Goal: Task Accomplishment & Management: Manage account settings

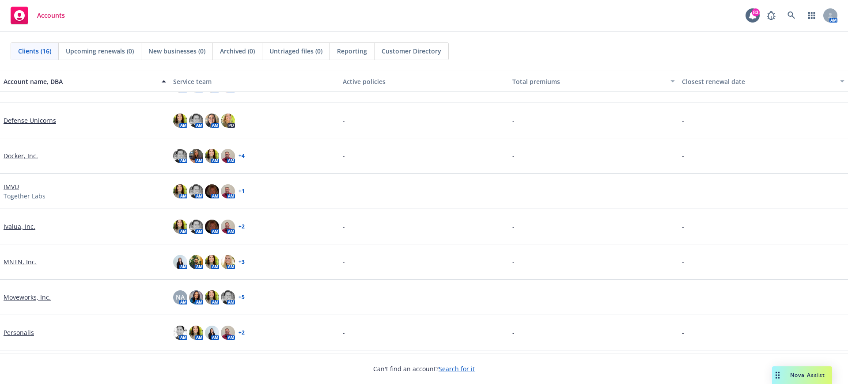
scroll to position [304, 0]
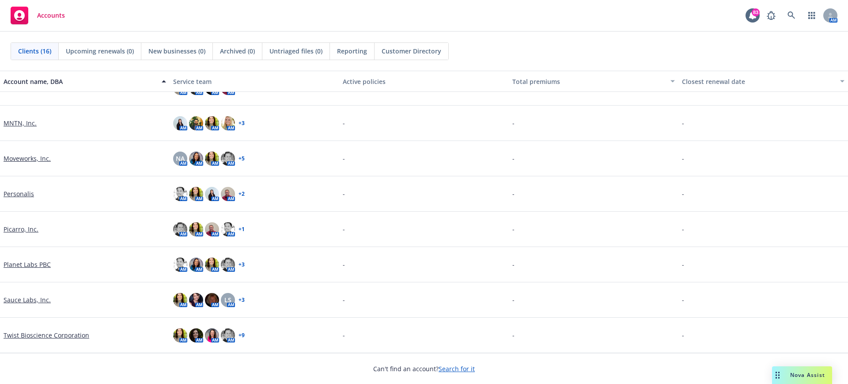
click at [22, 266] on link "Planet Labs PBC" at bounding box center [27, 264] width 47 height 9
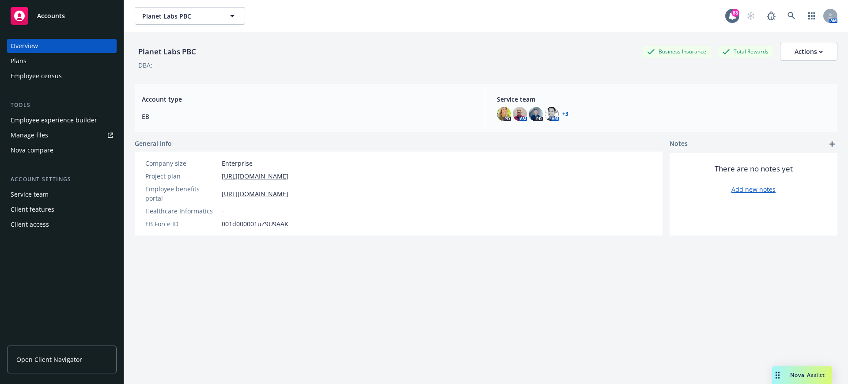
click at [72, 120] on div "Employee experience builder" at bounding box center [54, 120] width 87 height 14
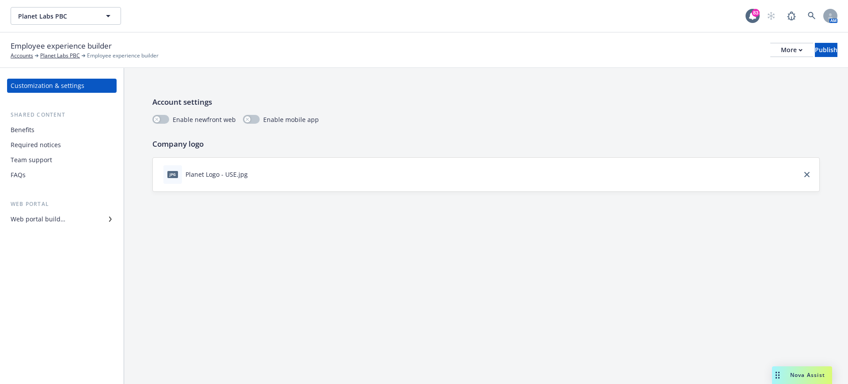
click at [42, 219] on div "Web portal builder" at bounding box center [38, 219] width 55 height 14
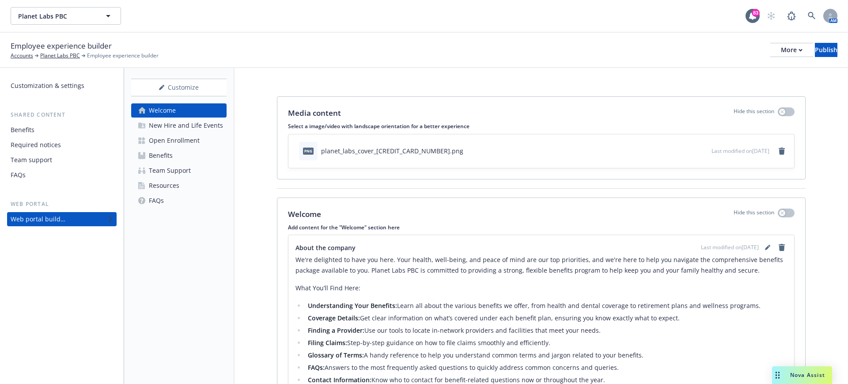
click at [446, 260] on p "We're delighted to have you here. Your health, well-being, and peace of mind ar…" at bounding box center [542, 264] width 492 height 21
click at [765, 245] on icon "editPencil" at bounding box center [767, 247] width 5 height 5
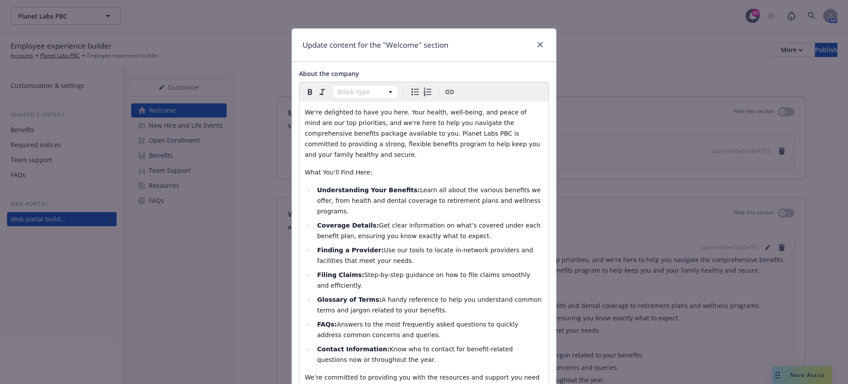
click at [444, 109] on span "We're delighted to have you here. Your health, well-being, and peace of mind ar…" at bounding box center [423, 133] width 237 height 49
click at [442, 112] on span "We're delighted to have you here. Your health, well-being, and peace of mind ar…" at bounding box center [423, 133] width 237 height 49
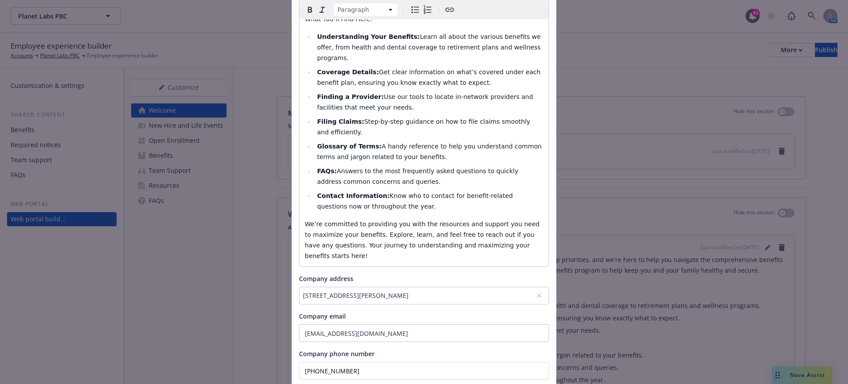
scroll to position [192, 0]
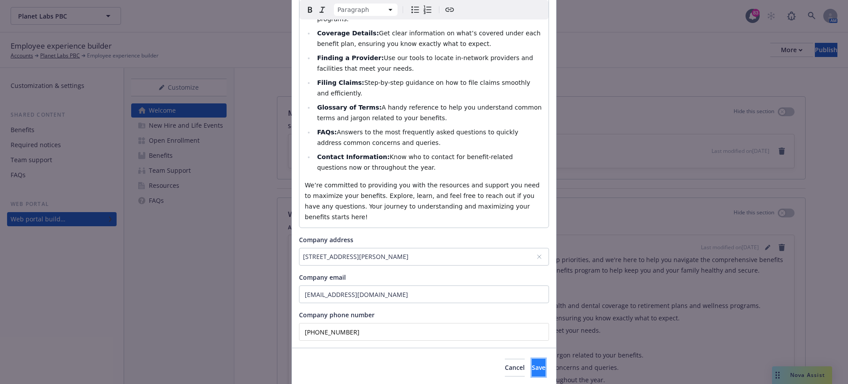
click at [536, 359] on button "Save" at bounding box center [539, 368] width 14 height 18
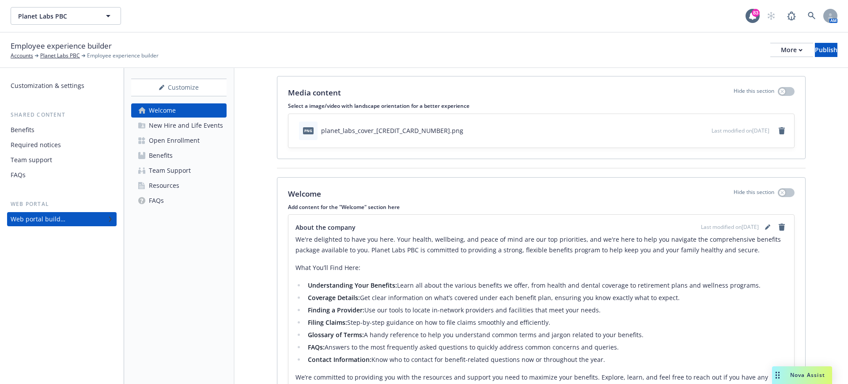
scroll to position [55, 0]
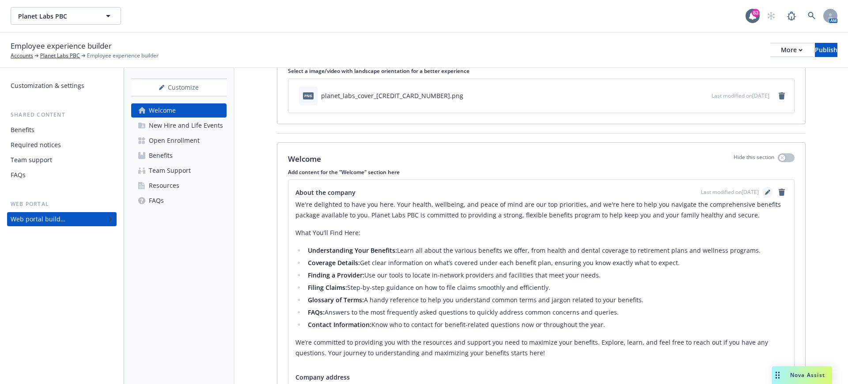
click at [765, 194] on icon "editPencil" at bounding box center [767, 193] width 4 height 4
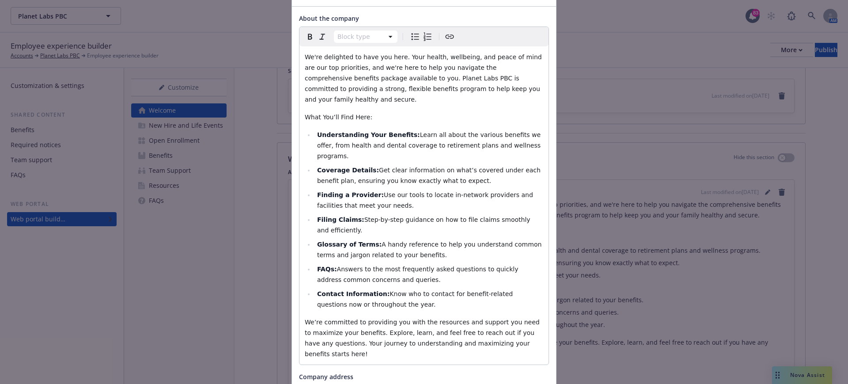
select select
click at [440, 135] on span "Learn all about the various benefits we offer, from health and dental coverage …" at bounding box center [430, 145] width 226 height 28
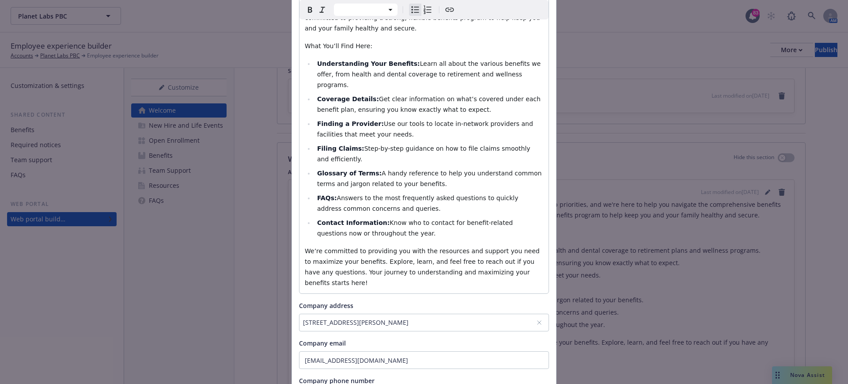
scroll to position [192, 0]
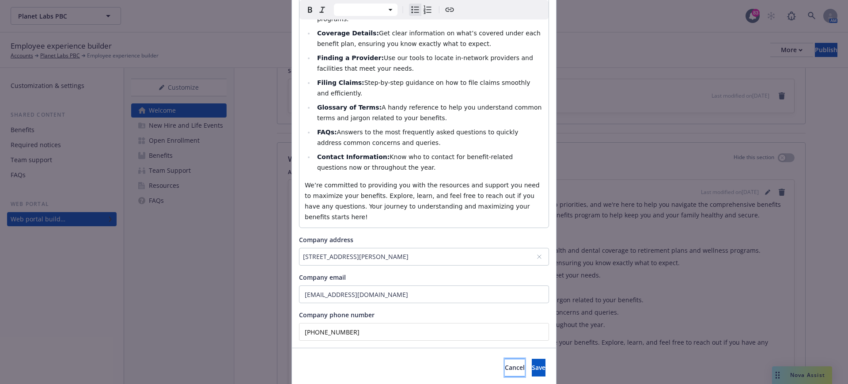
click at [505, 363] on span "Cancel" at bounding box center [515, 367] width 20 height 8
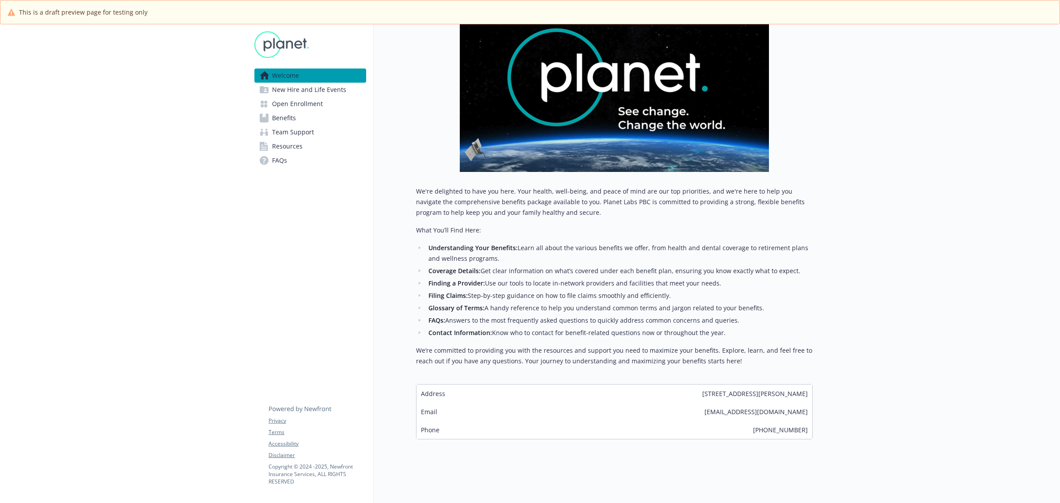
scroll to position [149, 0]
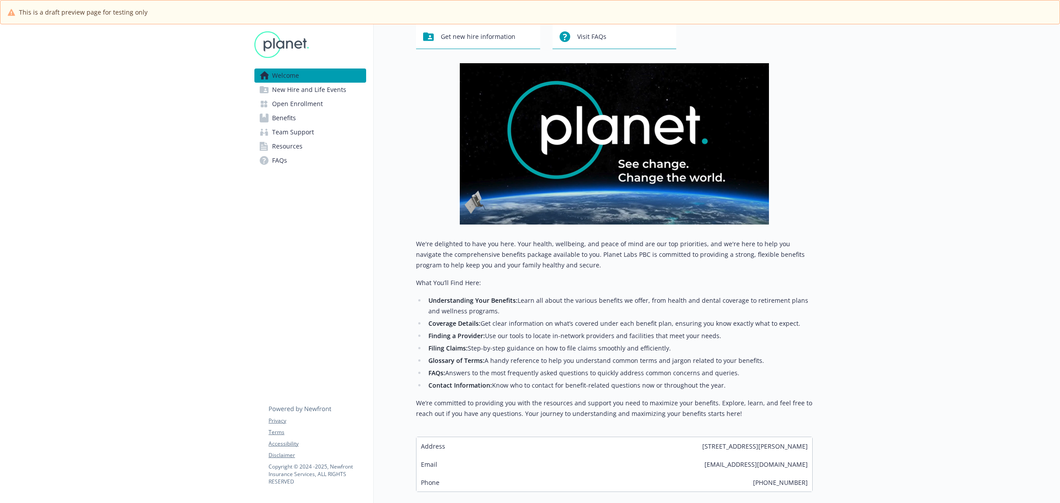
scroll to position [110, 0]
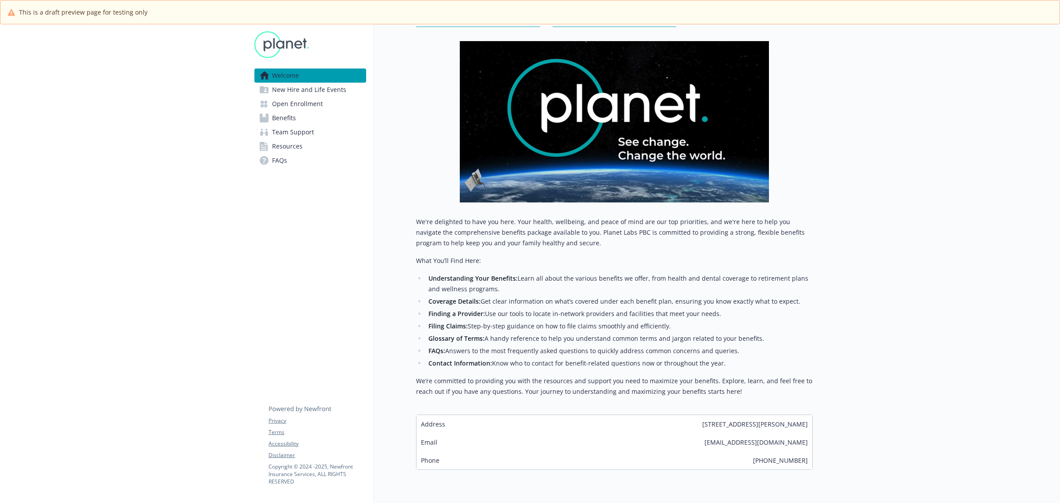
click at [281, 115] on span "Benefits" at bounding box center [284, 118] width 24 height 14
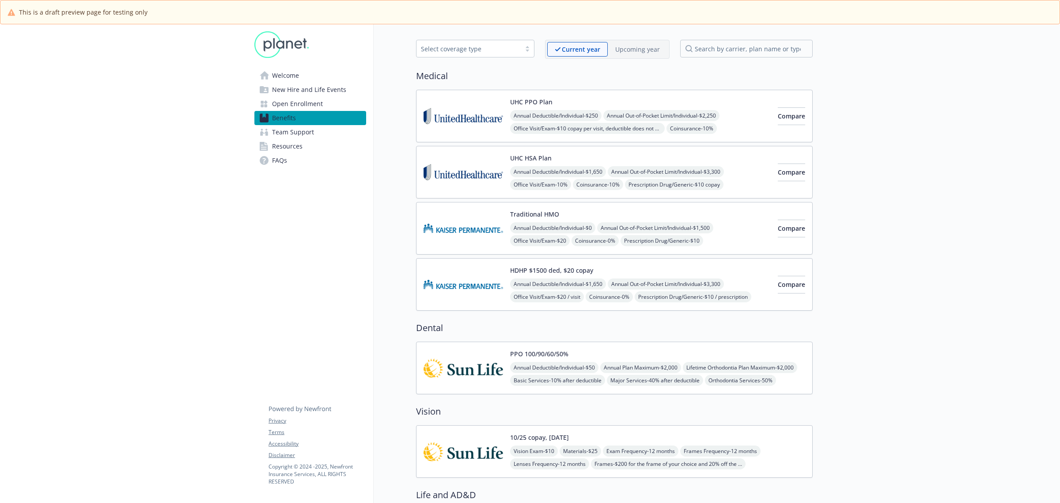
scroll to position [110, 0]
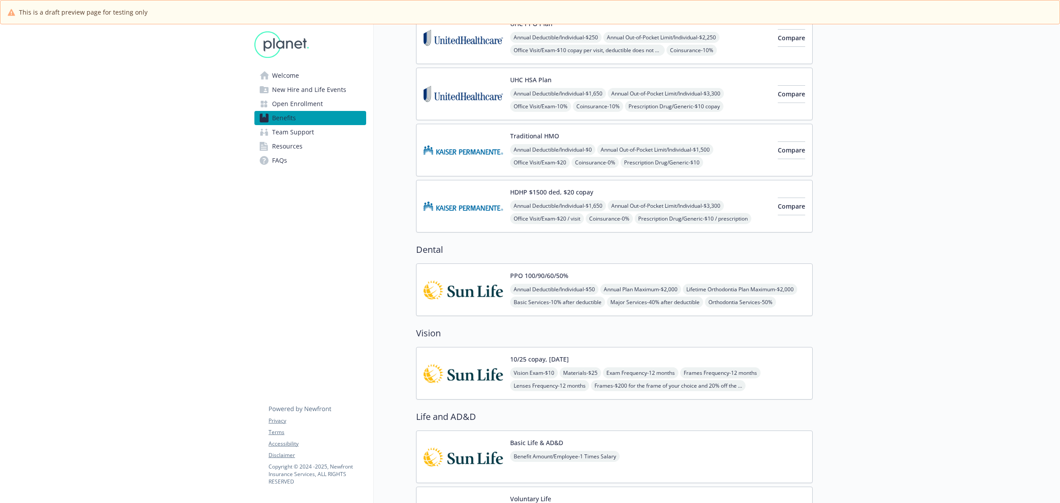
click at [295, 76] on span "Welcome" at bounding box center [285, 75] width 27 height 14
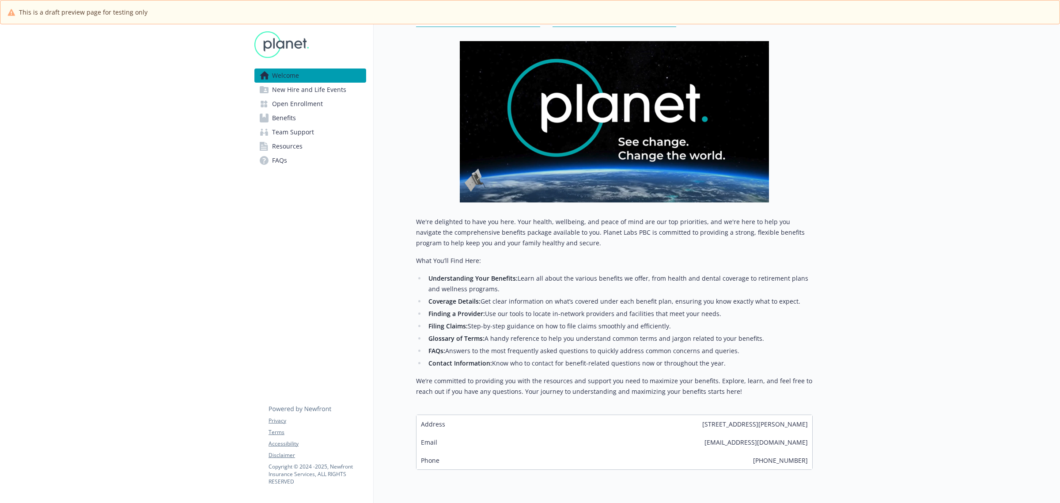
scroll to position [149, 0]
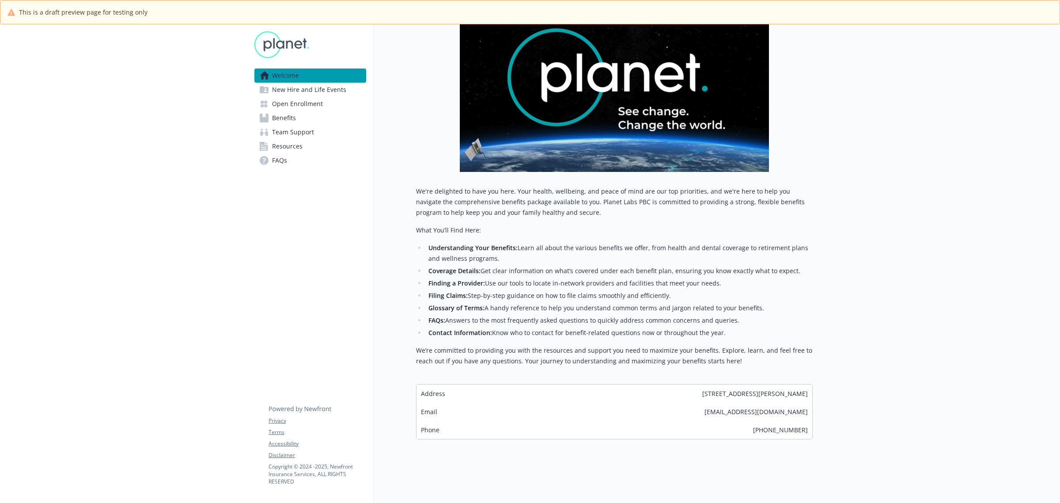
click at [758, 407] on span "planetbenefits@answers.newfront.com" at bounding box center [756, 411] width 103 height 9
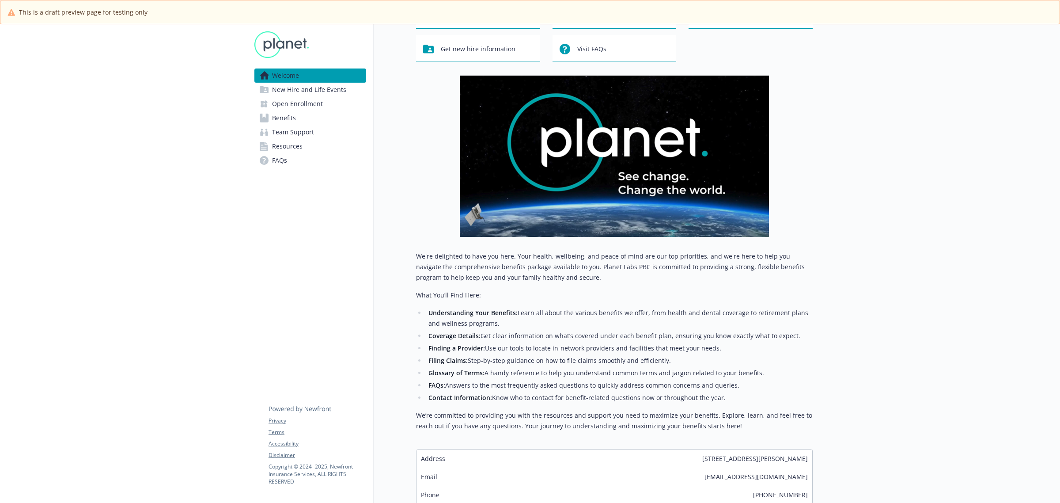
scroll to position [0, 0]
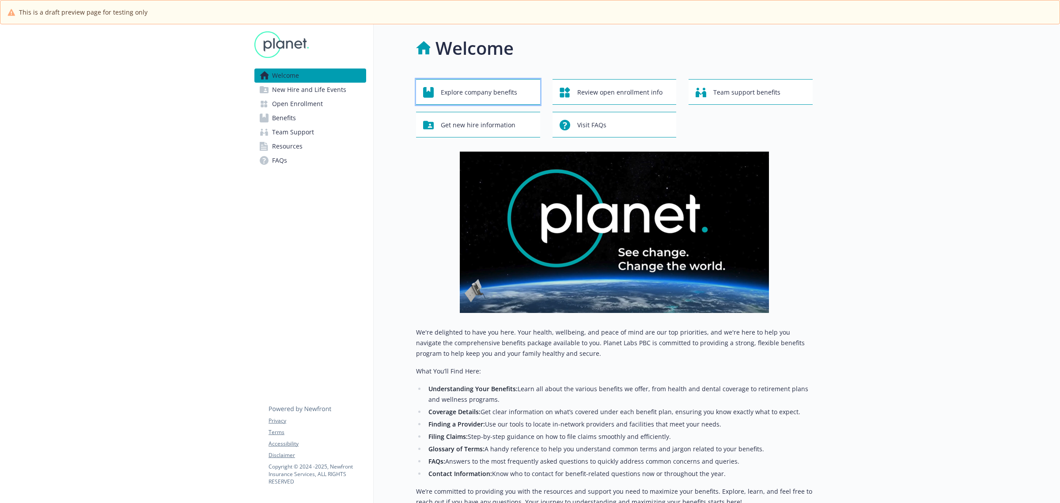
click at [478, 95] on span "Explore company benefits" at bounding box center [479, 92] width 76 height 17
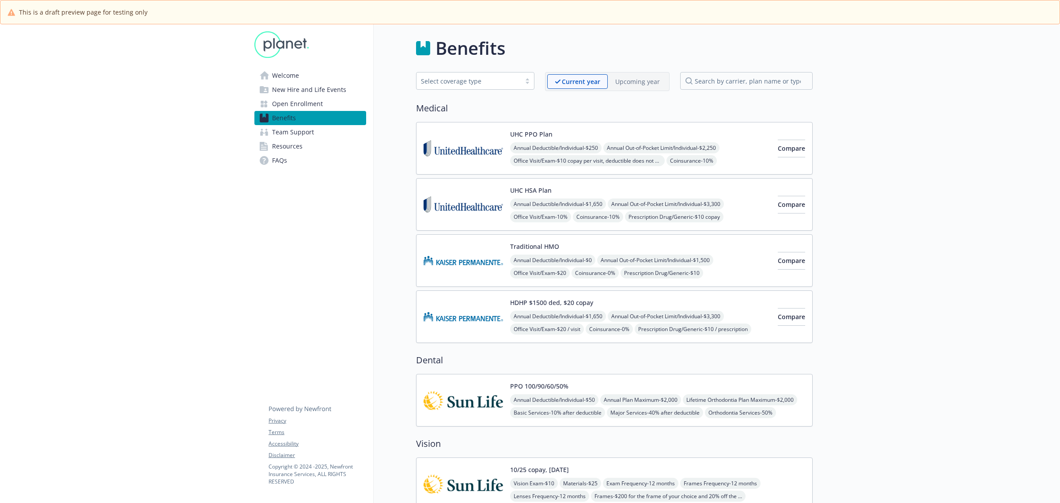
click at [279, 77] on span "Welcome" at bounding box center [285, 75] width 27 height 14
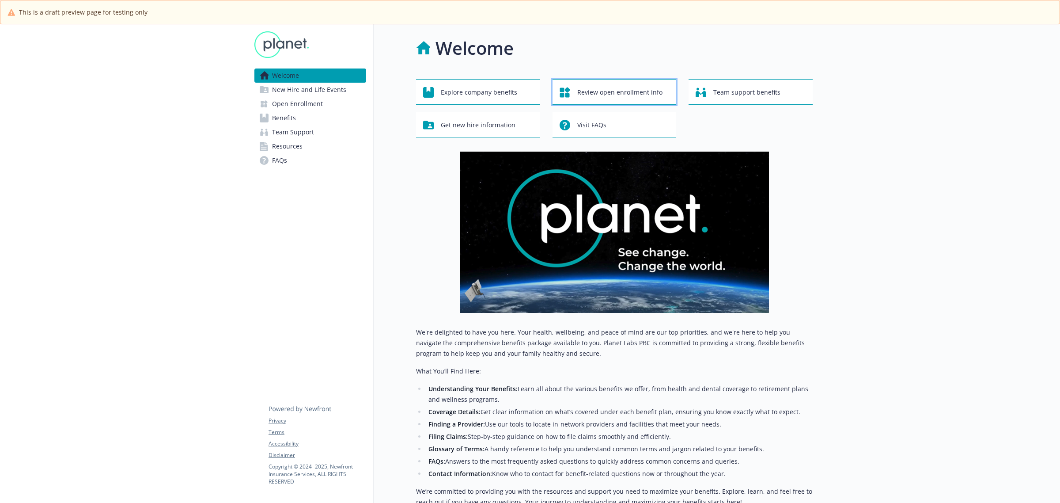
click at [600, 91] on span "Review open enrollment info" at bounding box center [619, 92] width 85 height 17
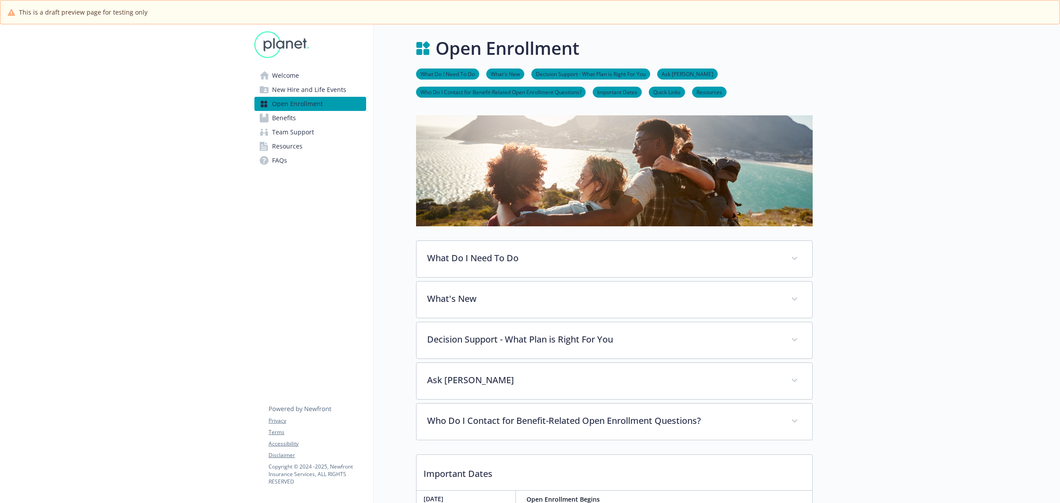
click at [277, 79] on span "Welcome" at bounding box center [285, 75] width 27 height 14
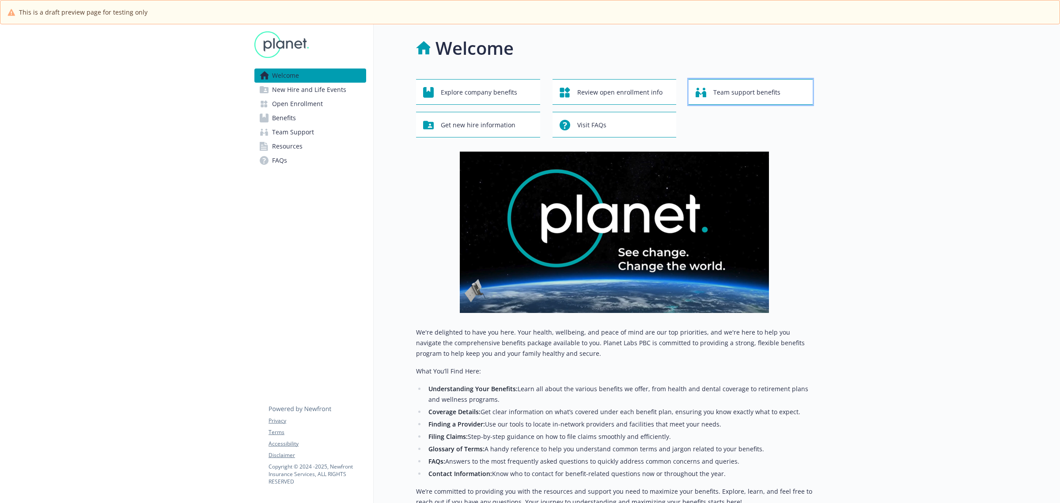
click at [713, 85] on div "Team support benefits" at bounding box center [752, 92] width 113 height 17
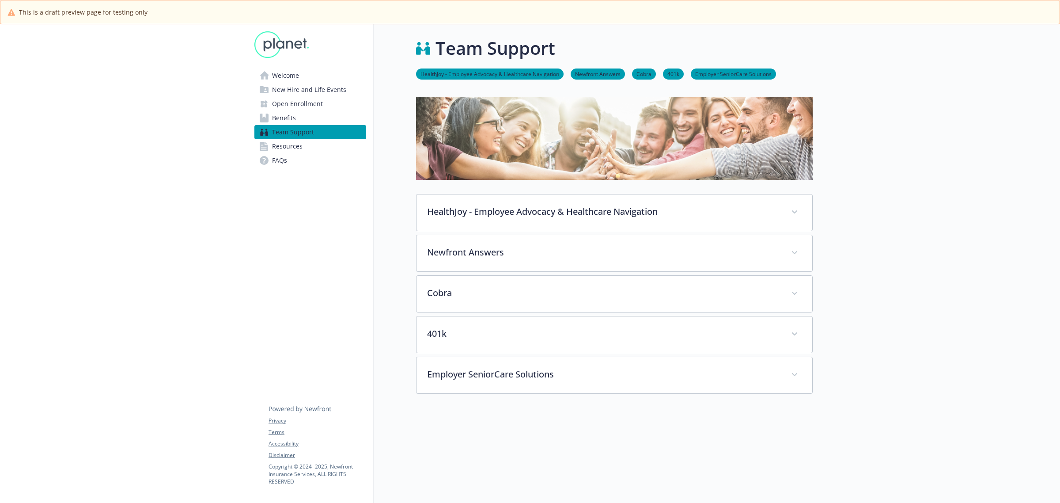
click at [279, 147] on span "Resources" at bounding box center [287, 146] width 30 height 14
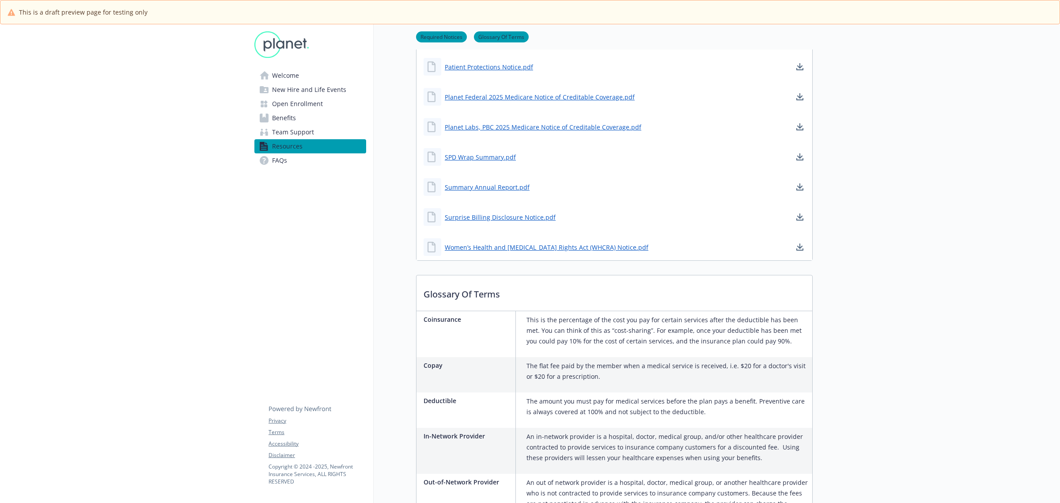
scroll to position [166, 0]
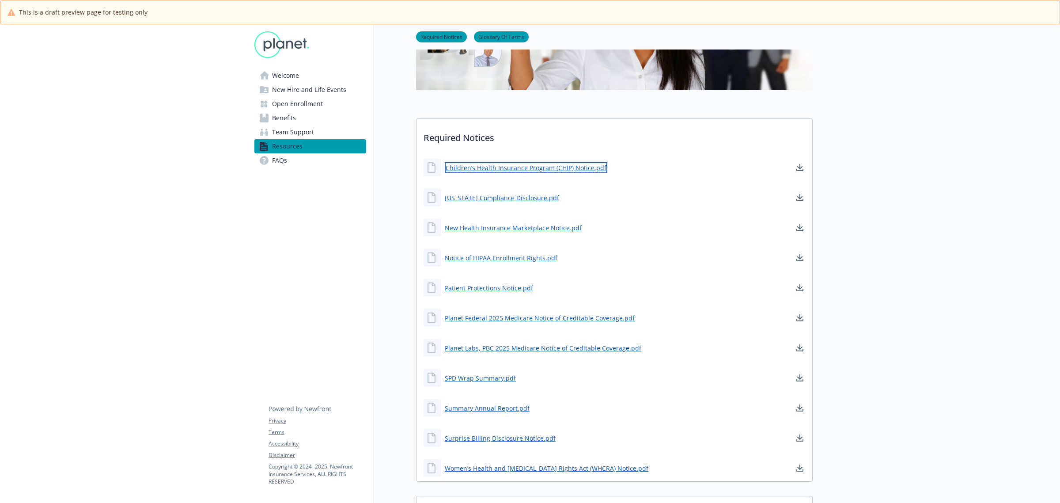
click at [539, 164] on link "Children’s Health Insurance Program (CHIP) Notice.pdf" at bounding box center [526, 167] width 163 height 11
click at [524, 198] on link "Illinois Compliance Disclosure.pdf" at bounding box center [503, 197] width 116 height 11
click at [496, 226] on link "New Health Insurance Marketplace Notice.pdf" at bounding box center [514, 227] width 139 height 11
click at [475, 255] on link "Notice of HIPAA Enrollment Rights.pdf" at bounding box center [502, 257] width 114 height 11
click at [514, 287] on link "Patient Protections Notice.pdf" at bounding box center [490, 287] width 90 height 11
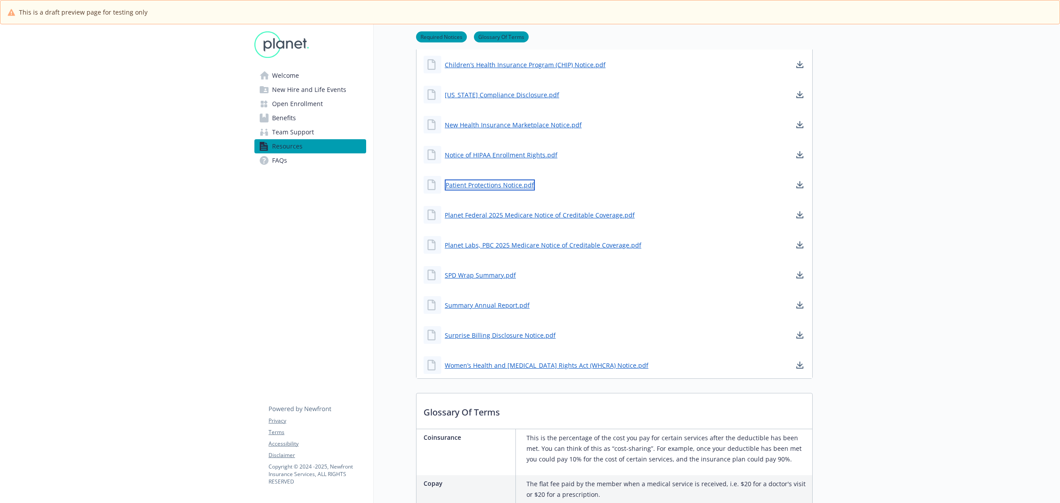
scroll to position [276, 0]
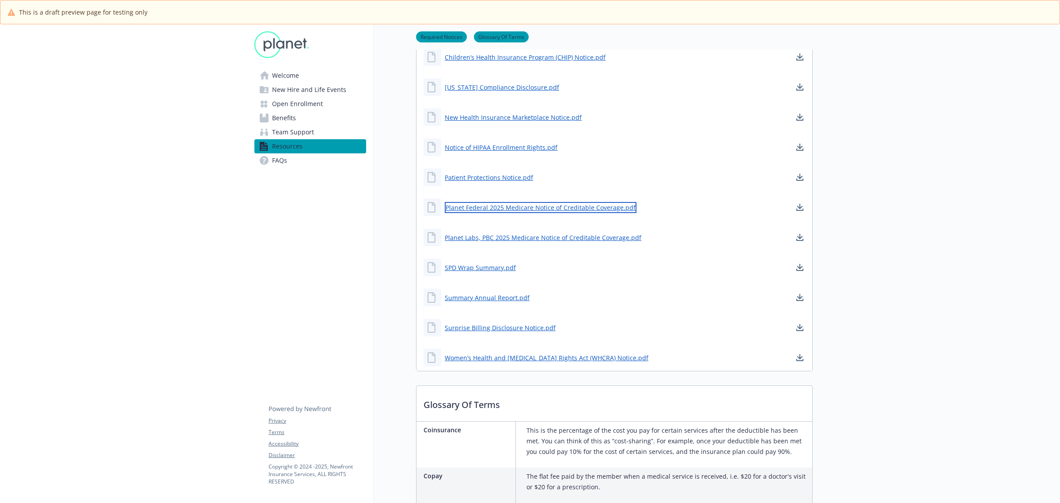
click at [521, 210] on link "Planet Federal 2025 Medicare Notice of Creditable Coverage.pdf" at bounding box center [541, 207] width 192 height 11
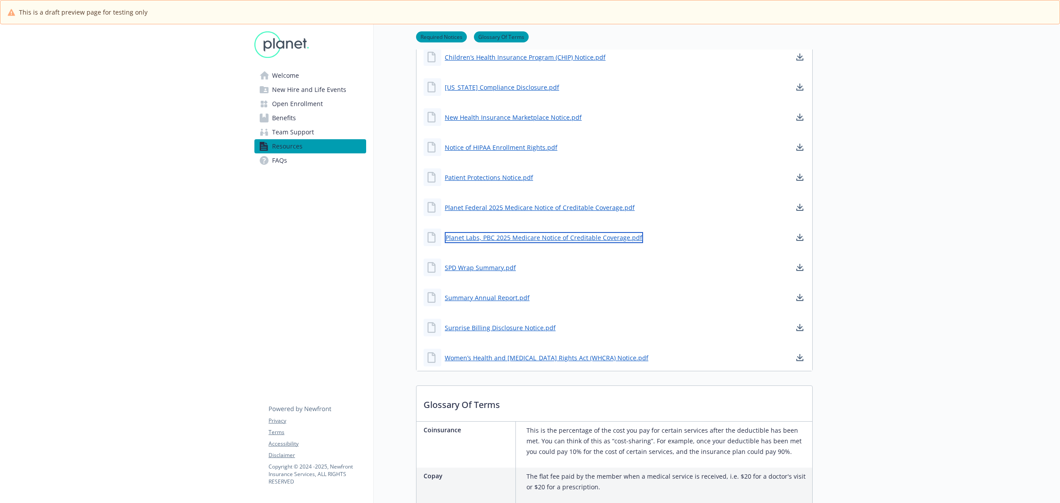
click at [465, 233] on link "Planet Labs, PBC 2025 Medicare Notice of Creditable Coverage.pdf" at bounding box center [544, 237] width 198 height 11
click at [487, 268] on link "SPD Wrap Summary.pdf" at bounding box center [481, 267] width 73 height 11
click at [504, 297] on link "Summary Annual Report.pdf" at bounding box center [488, 297] width 87 height 11
click at [518, 327] on link "Surprise Billing Disclosure Notice.pdf" at bounding box center [501, 327] width 113 height 11
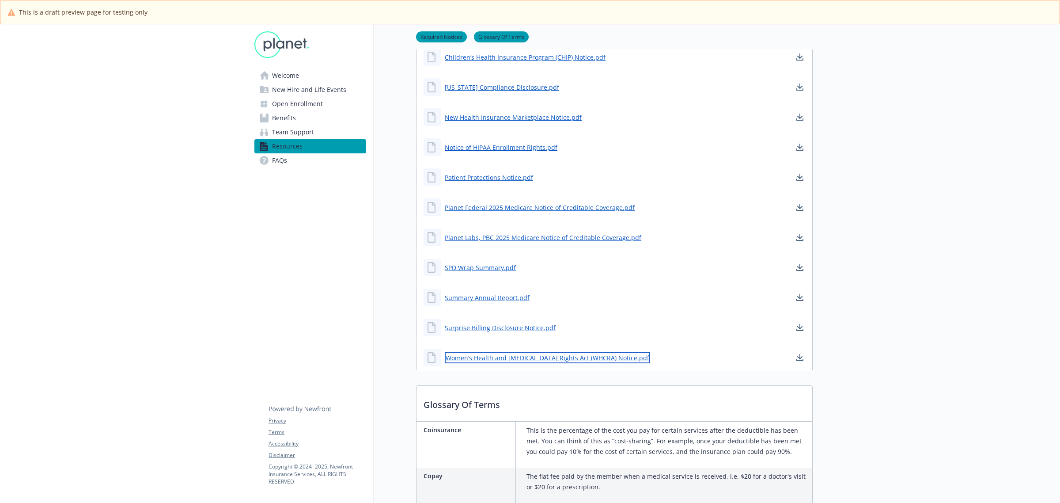
click at [533, 356] on link "Women’s Health and Cancer Rights Act (WHCRA) Notice.pdf" at bounding box center [547, 357] width 205 height 11
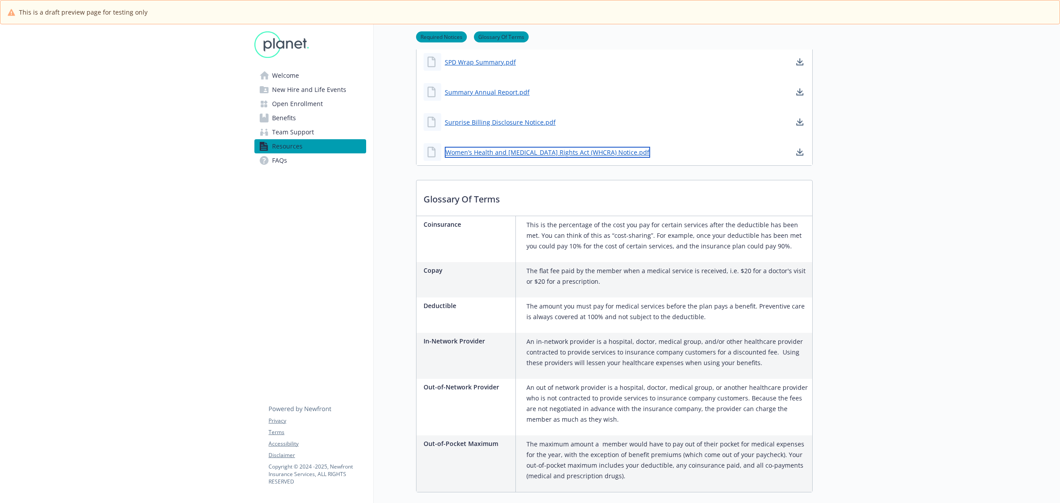
scroll to position [543, 0]
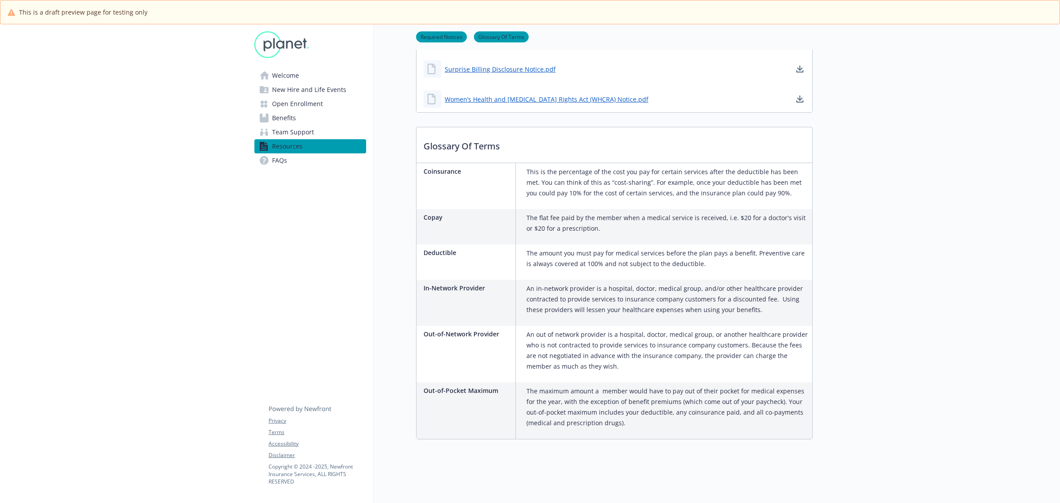
click at [279, 130] on span "Team Support" at bounding box center [293, 132] width 42 height 14
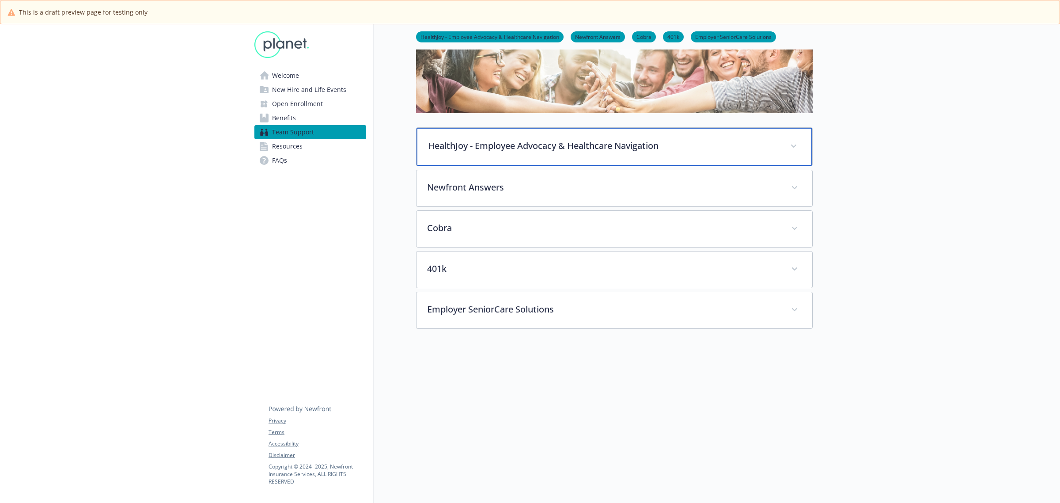
scroll to position [75, 0]
click at [513, 139] on p "HealthJoy - Employee Advocacy & Healthcare Navigation" at bounding box center [604, 145] width 352 height 13
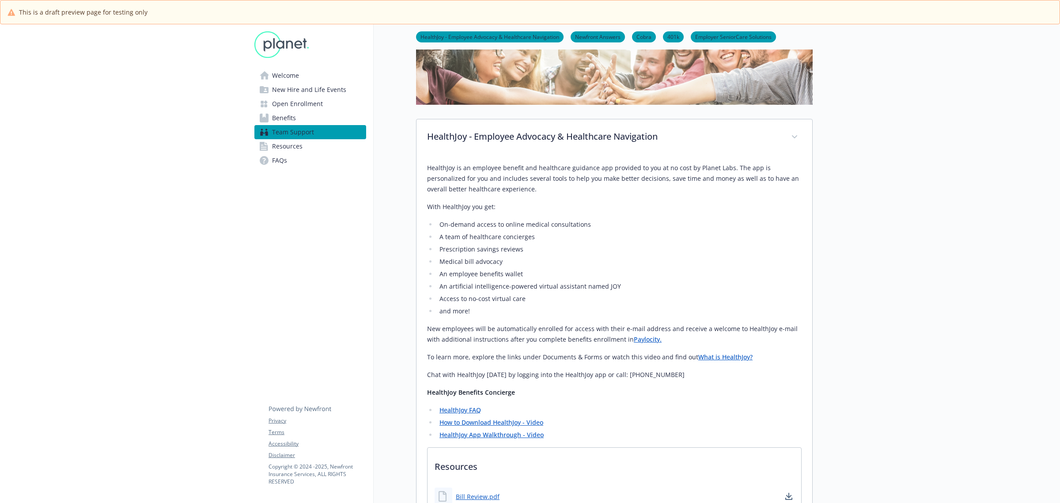
click at [516, 211] on p "With HealthJoy you get:" at bounding box center [614, 206] width 375 height 11
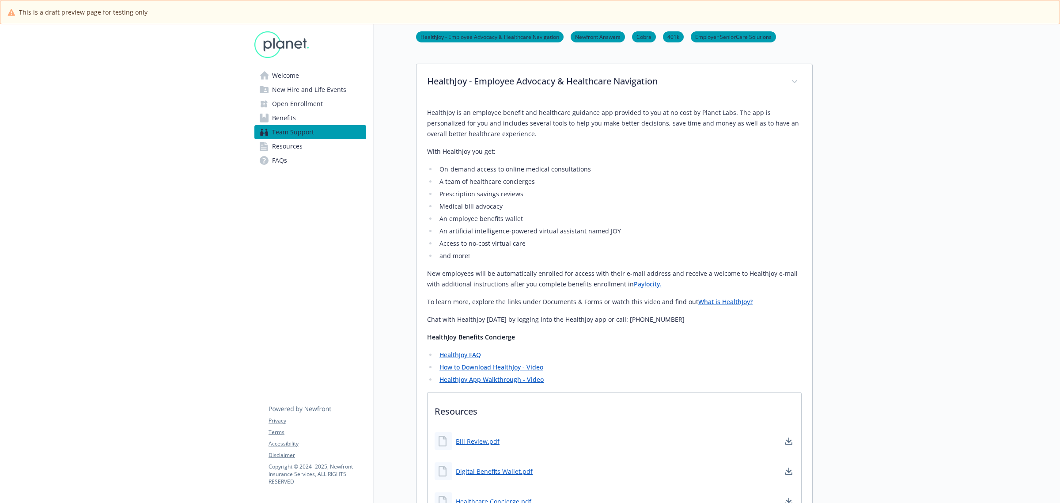
click at [634, 285] on link "Paylocity." at bounding box center [648, 284] width 28 height 8
click at [721, 305] on link "What is HealthJoy?" at bounding box center [726, 301] width 54 height 8
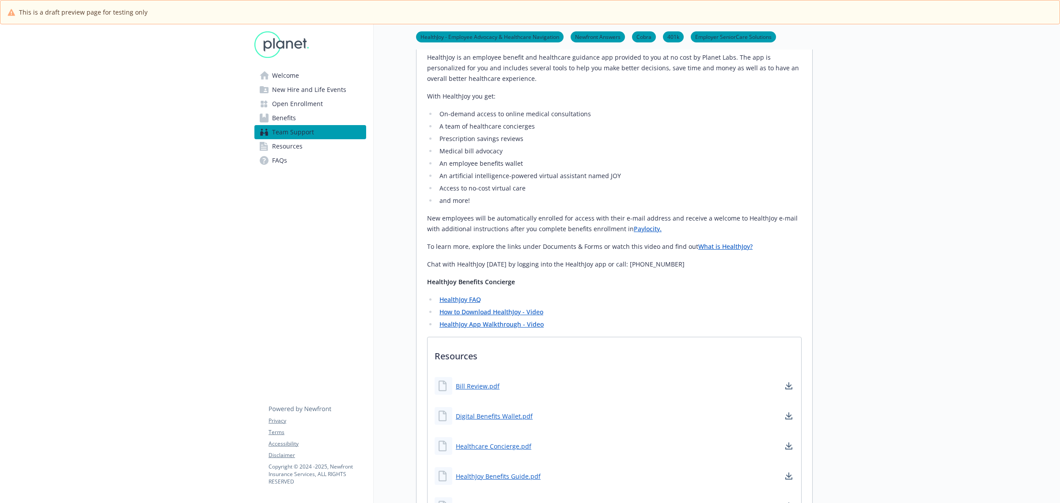
click at [471, 300] on link "HealthJoy FAQ" at bounding box center [461, 299] width 42 height 8
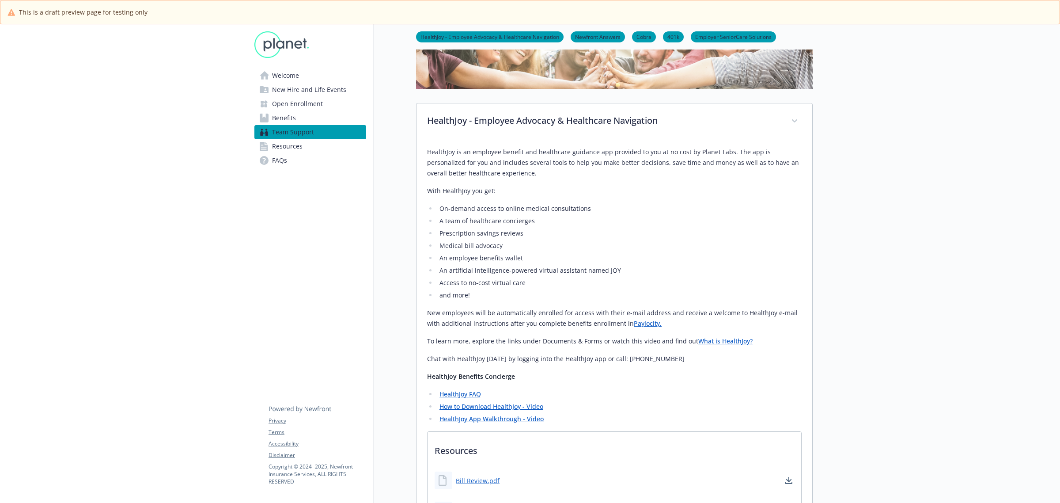
scroll to position [110, 0]
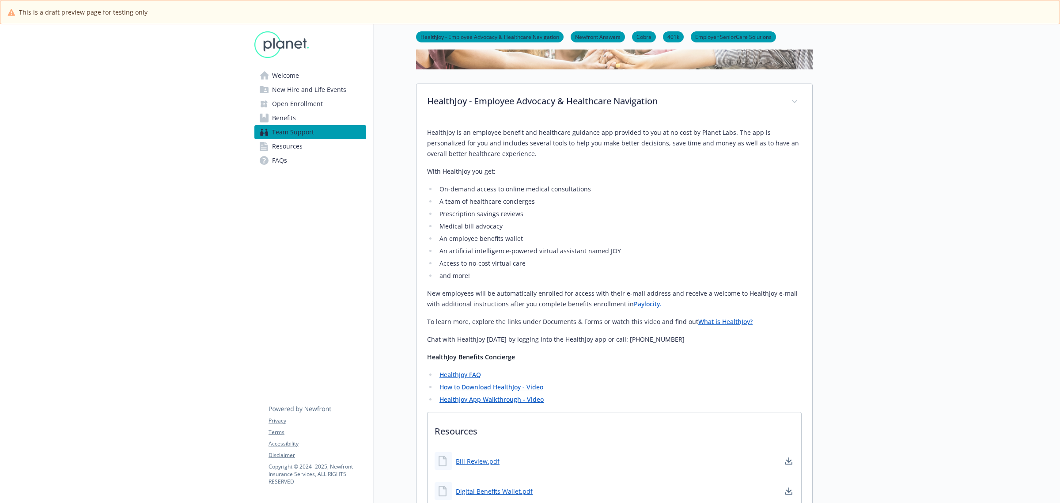
click at [618, 356] on p "HealthJoy Benefits Concierge" at bounding box center [614, 357] width 375 height 11
click at [486, 387] on link "How to Download HealthJoy - Video" at bounding box center [492, 387] width 104 height 8
click at [463, 398] on link "HealthJoy App Walkthrough - Video" at bounding box center [492, 399] width 104 height 8
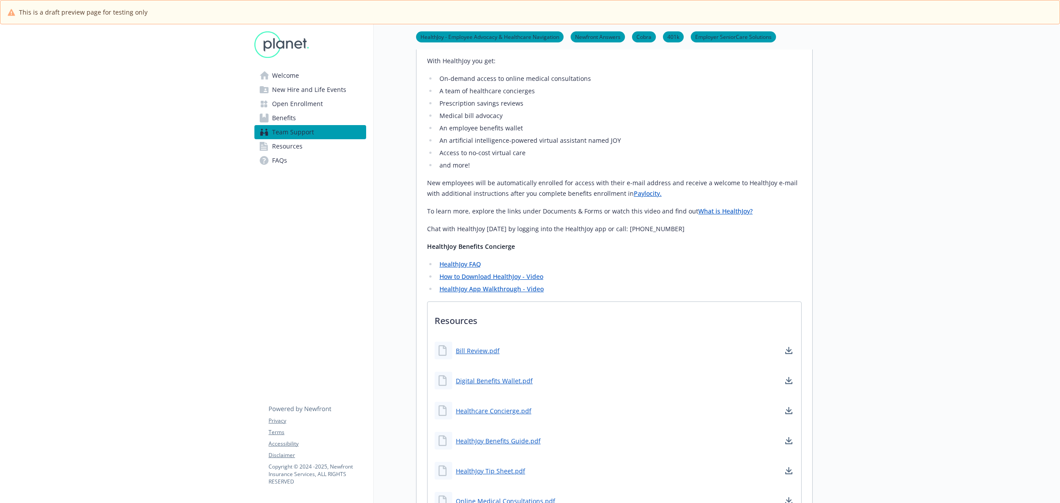
scroll to position [331, 0]
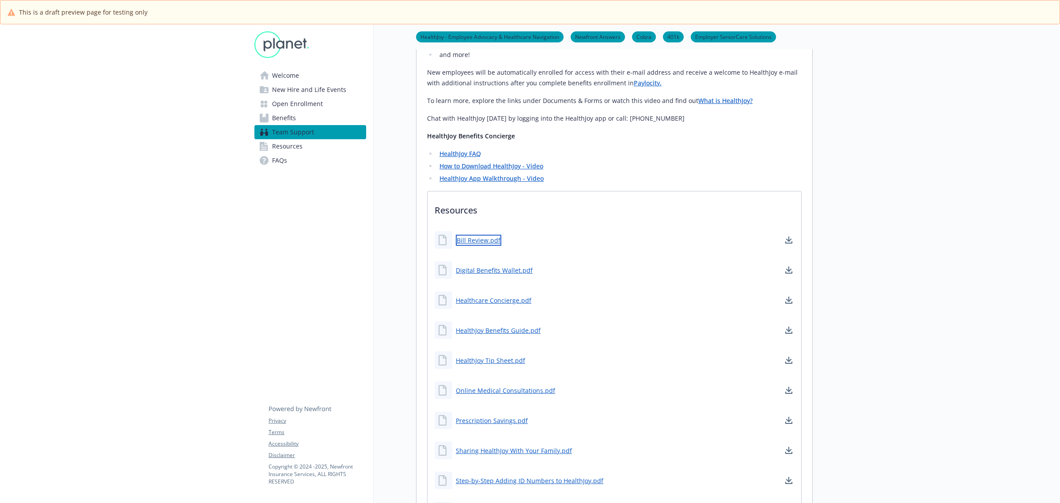
click at [482, 241] on link "Bill Review.pdf" at bounding box center [479, 240] width 46 height 11
click at [495, 271] on link "Digital Benefits Wallet.pdf" at bounding box center [495, 270] width 79 height 11
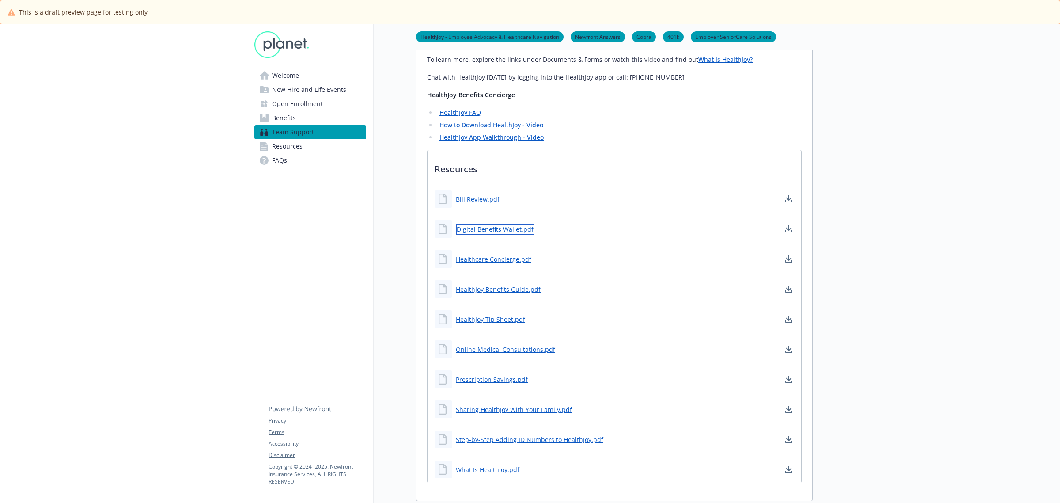
scroll to position [442, 0]
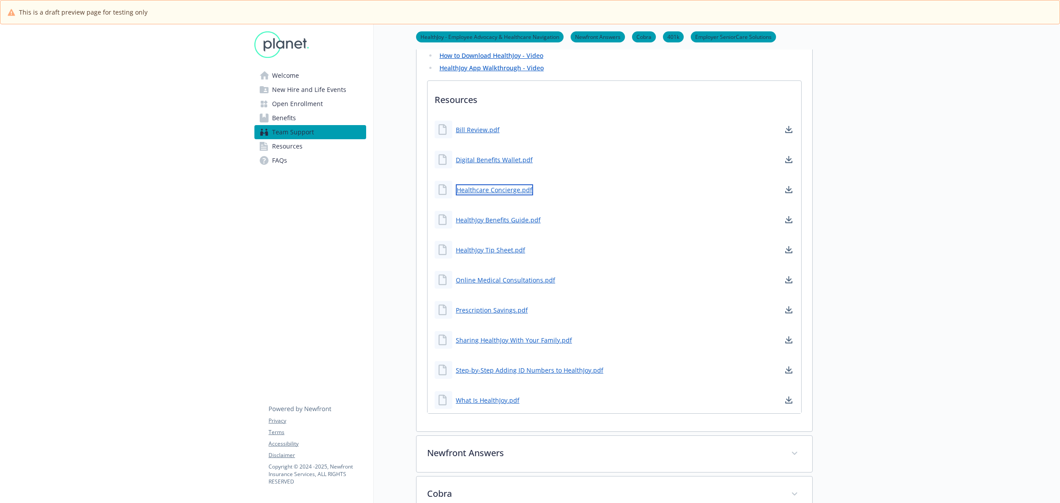
click at [496, 194] on link "Healthcare Concierge.pdf" at bounding box center [494, 189] width 77 height 11
click at [478, 222] on link "HealthJoy Benefits Guide.pdf" at bounding box center [499, 219] width 87 height 11
click at [497, 250] on link "HealthJoy Tip Sheet.pdf" at bounding box center [491, 249] width 71 height 11
click at [497, 277] on link "Online Medical Consultations.pdf" at bounding box center [506, 279] width 101 height 11
click at [490, 312] on link "Prescription Savings.pdf" at bounding box center [493, 309] width 74 height 11
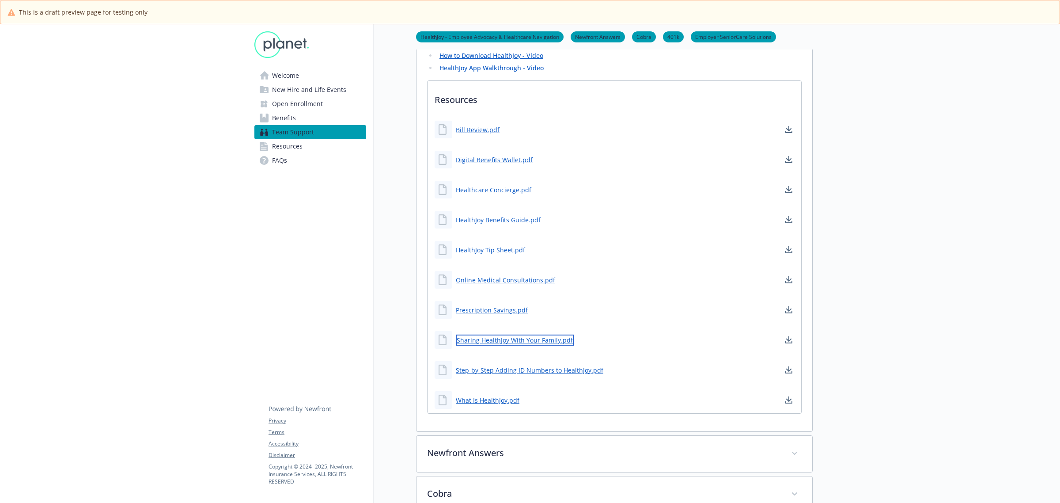
click at [501, 339] on link "Sharing HealthJoy With Your Family.pdf" at bounding box center [515, 339] width 118 height 11
click at [518, 375] on div "Step-by-Step Adding ID Numbers to HealthJoy.pdf" at bounding box center [519, 370] width 169 height 18
click at [518, 373] on link "Step-by-Step Adding ID Numbers to HealthJoy.pdf" at bounding box center [530, 370] width 149 height 11
click at [557, 369] on link "Step-by-Step Adding ID Numbers to HealthJoy.pdf" at bounding box center [530, 370] width 149 height 11
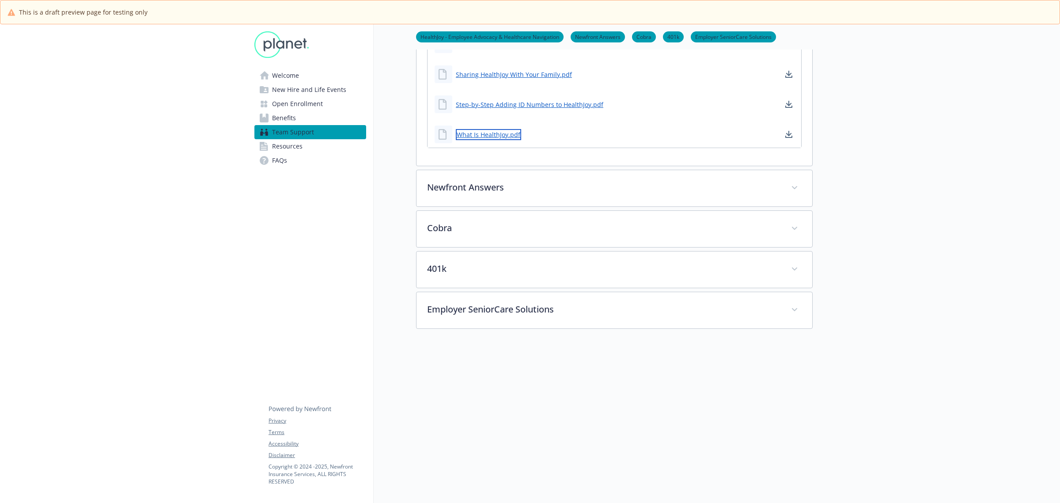
click at [485, 129] on link "What Is HealthJoy.pdf" at bounding box center [488, 134] width 65 height 11
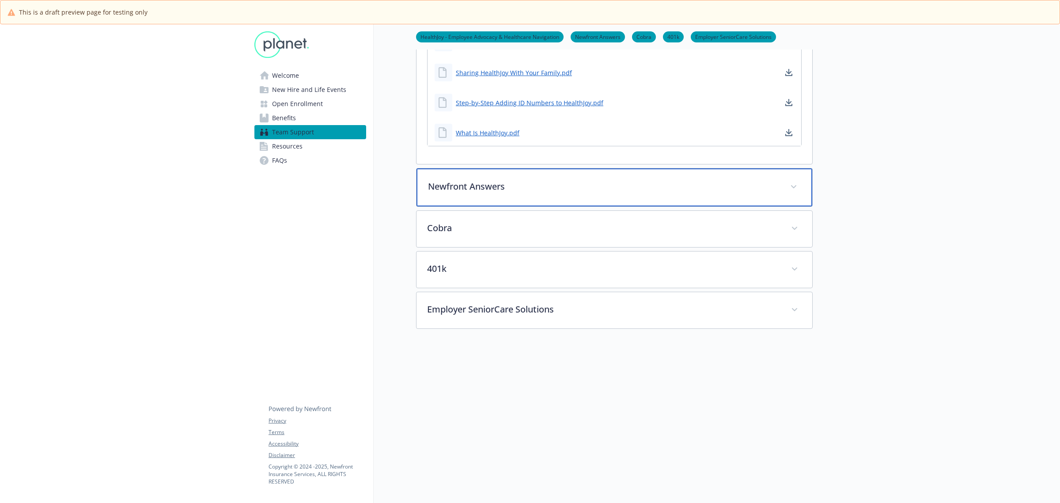
click at [482, 180] on p "Newfront Answers" at bounding box center [604, 186] width 352 height 13
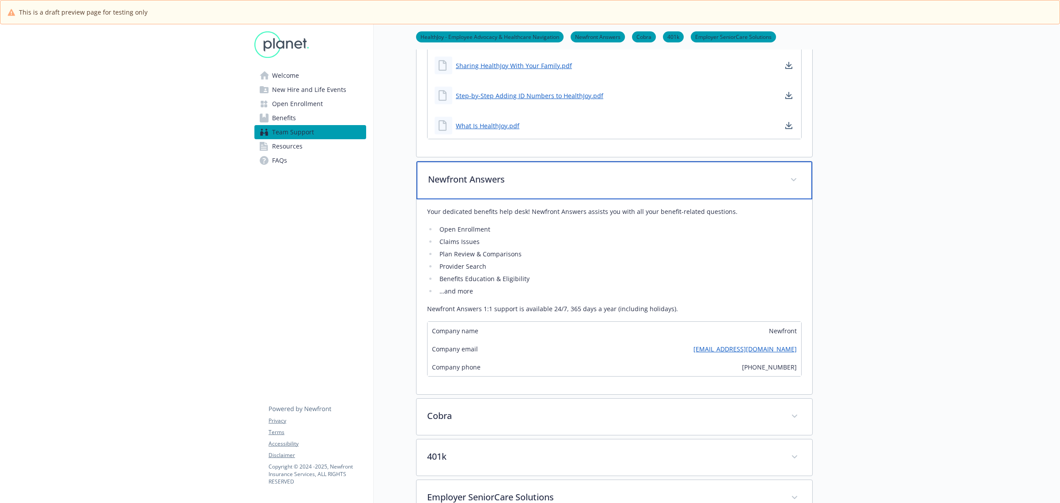
scroll to position [771, 0]
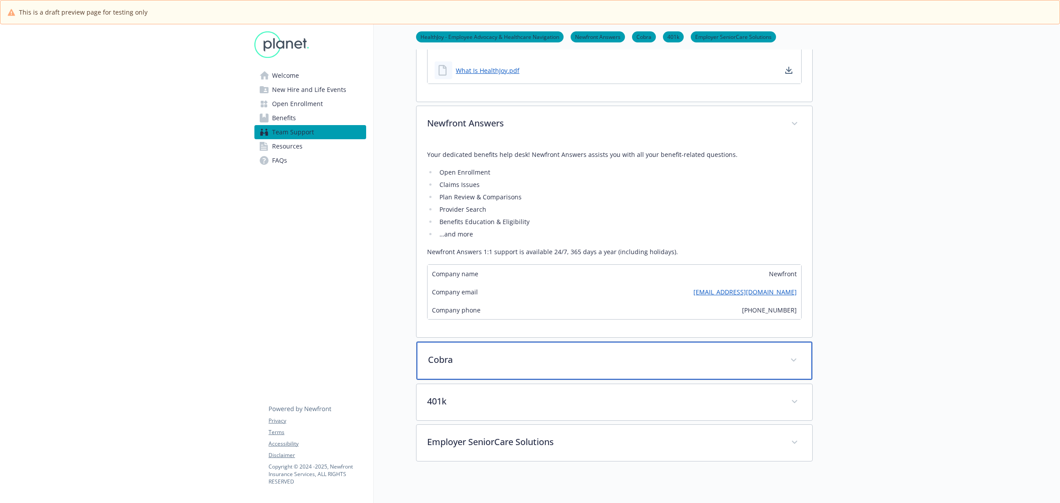
click at [540, 359] on p "Cobra" at bounding box center [604, 359] width 352 height 13
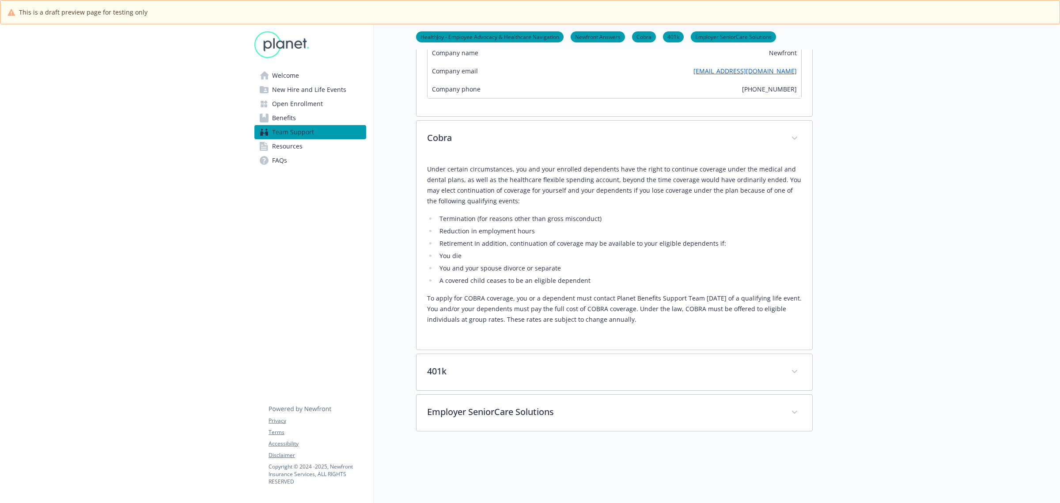
scroll to position [882, 0]
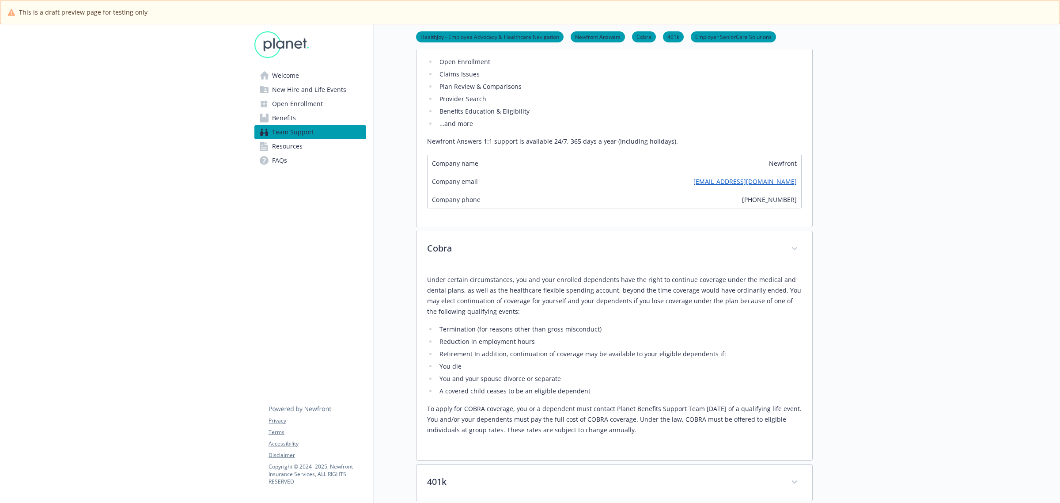
click at [330, 86] on span "New Hire and Life Events" at bounding box center [309, 90] width 74 height 14
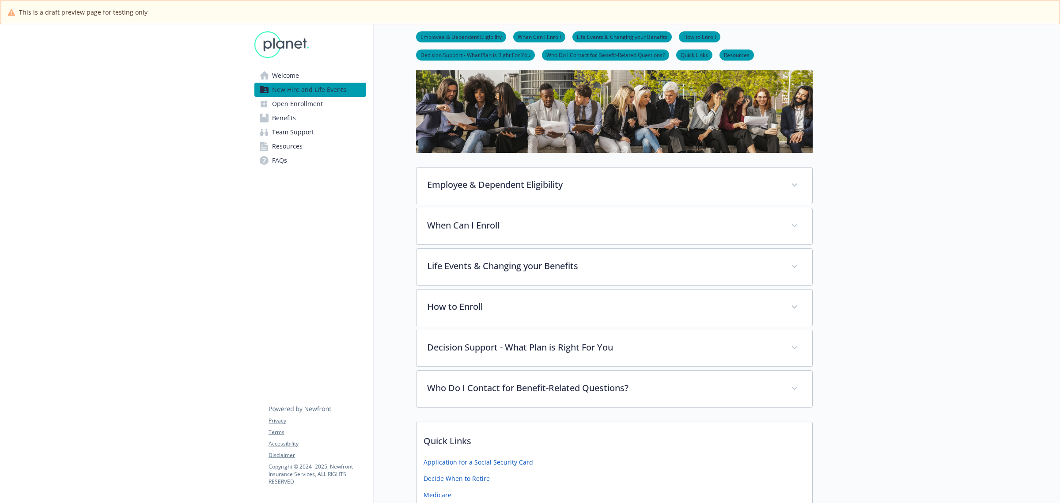
scroll to position [63, 0]
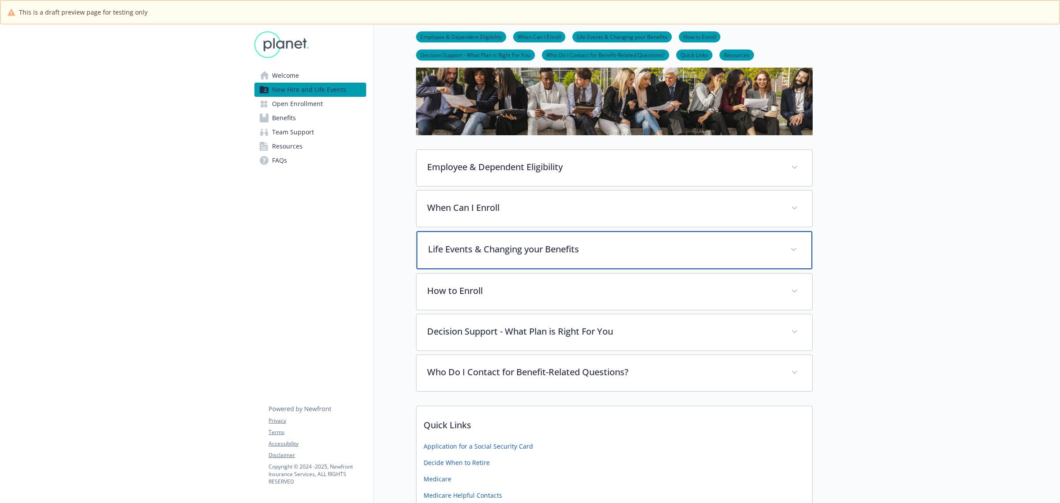
click at [563, 252] on p "Life Events & Changing your Benefits" at bounding box center [604, 249] width 352 height 13
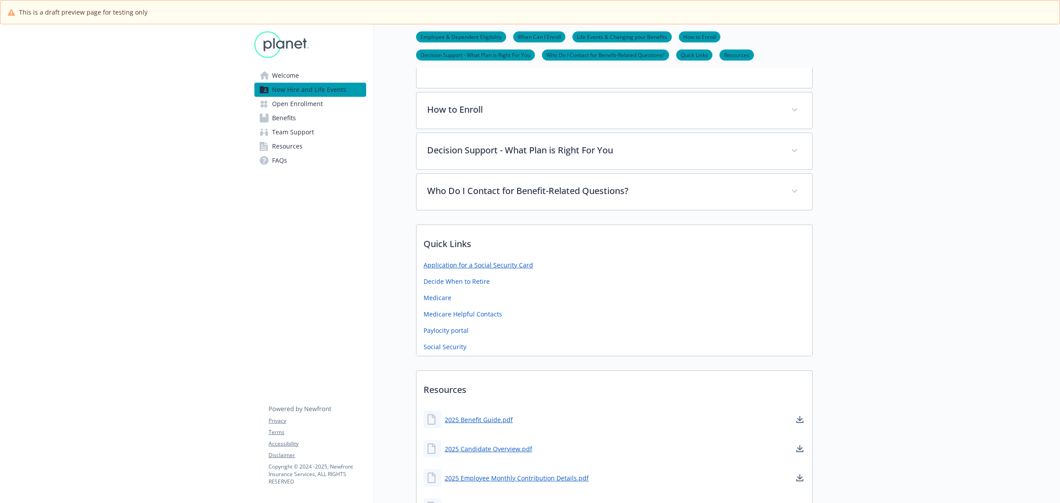
scroll to position [560, 0]
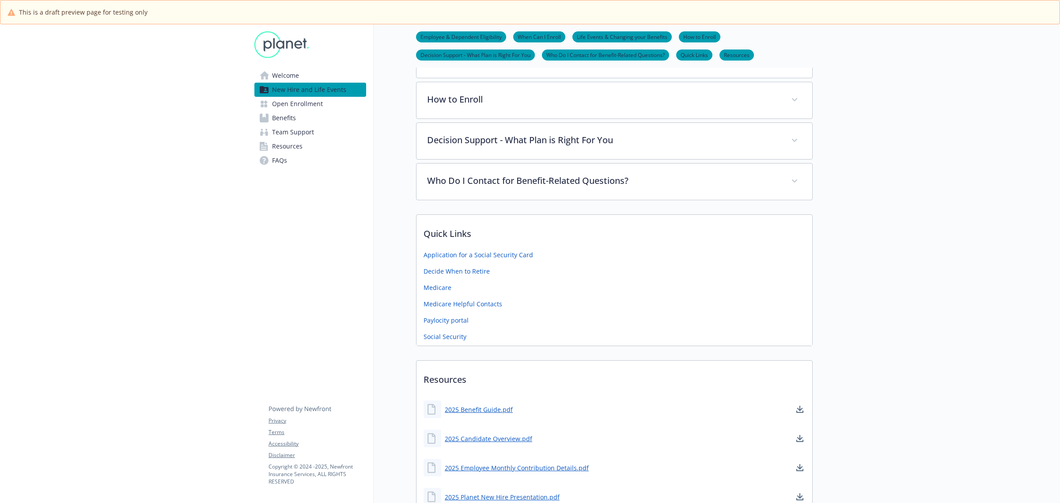
click at [292, 135] on span "Team Support" at bounding box center [293, 132] width 42 height 14
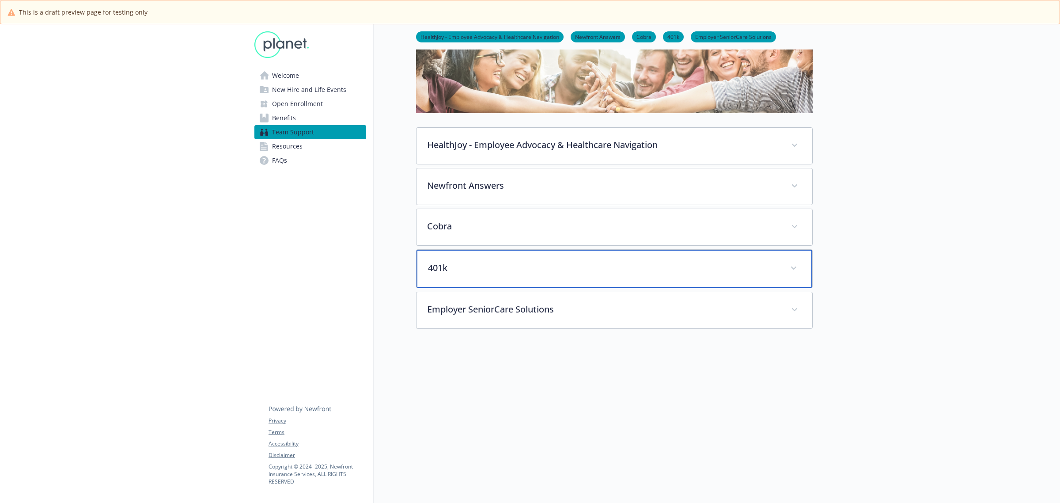
scroll to position [75, 0]
click at [467, 261] on p "401k" at bounding box center [604, 267] width 352 height 13
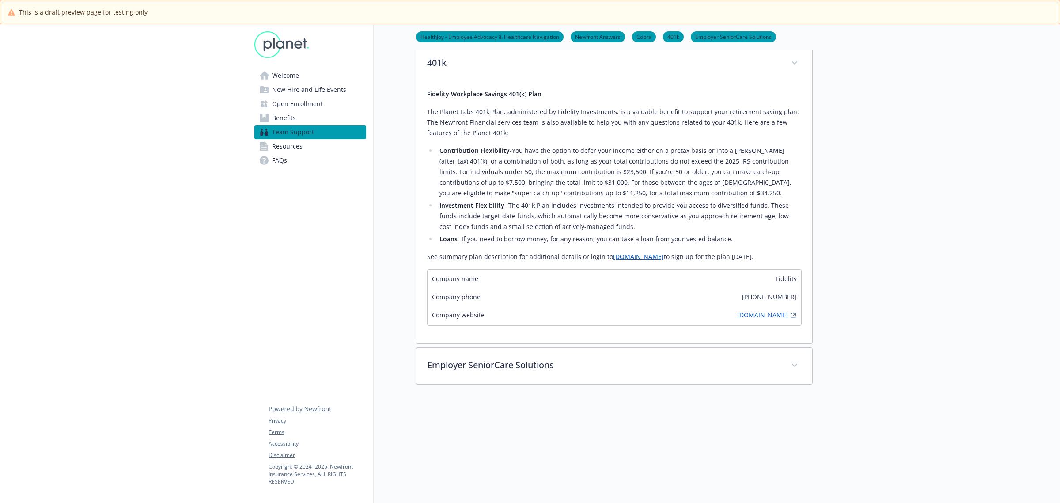
scroll to position [296, 0]
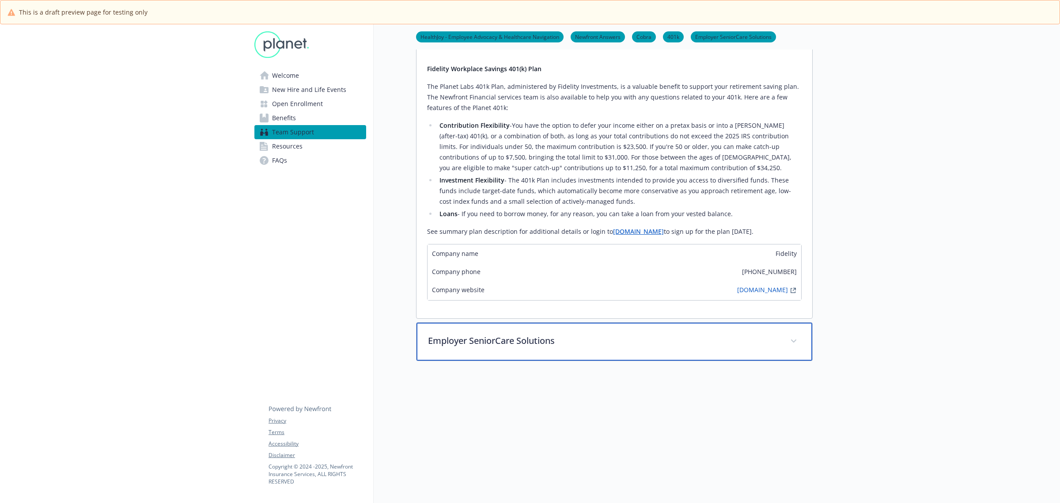
click at [492, 338] on p "Employer SeniorCare Solutions" at bounding box center [604, 340] width 352 height 13
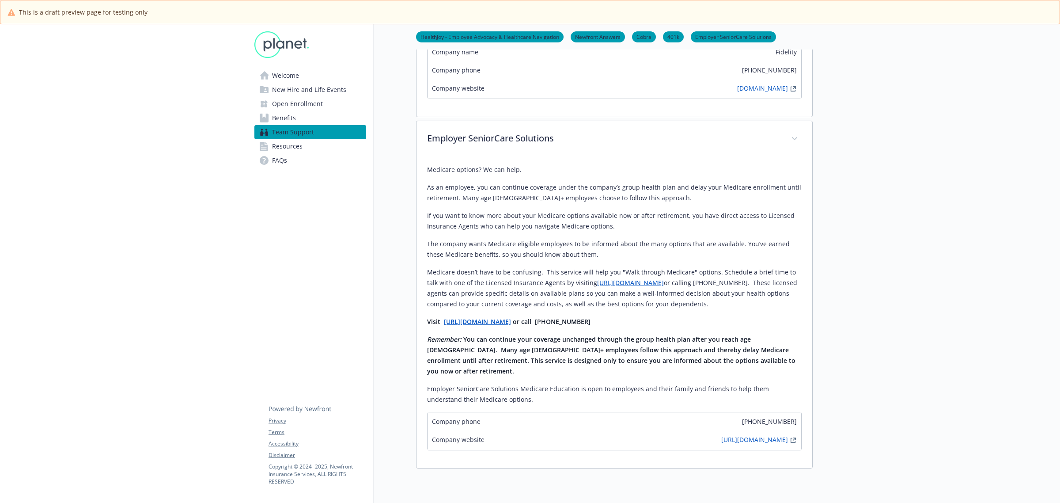
scroll to position [517, 0]
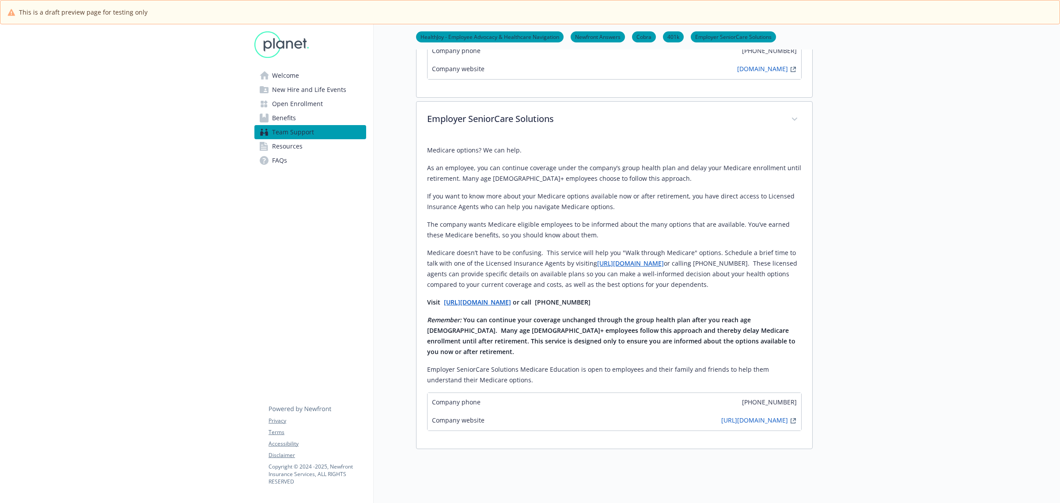
click at [658, 264] on link "https://employerscs.com/newfront" at bounding box center [630, 263] width 67 height 8
click at [500, 301] on strong "https://employerscs.com/newfront" at bounding box center [477, 302] width 67 height 8
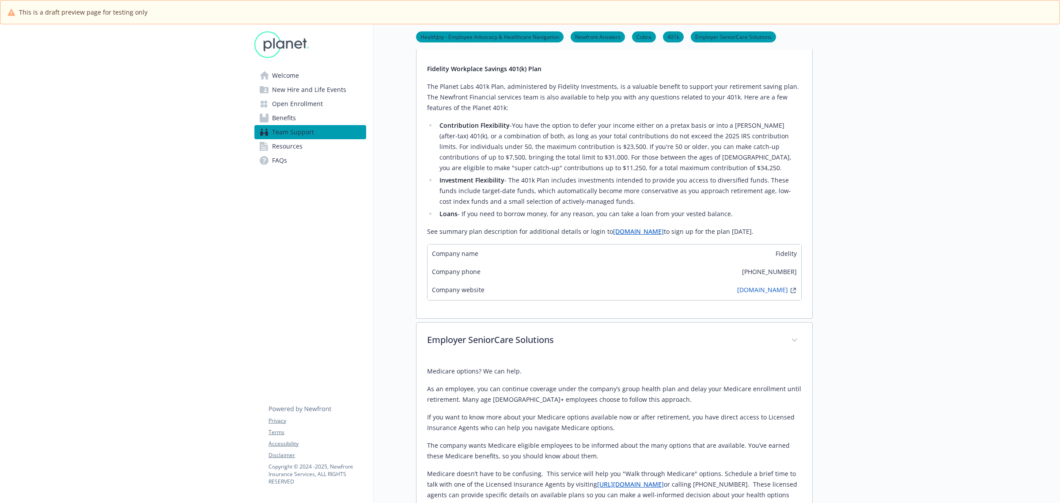
scroll to position [241, 0]
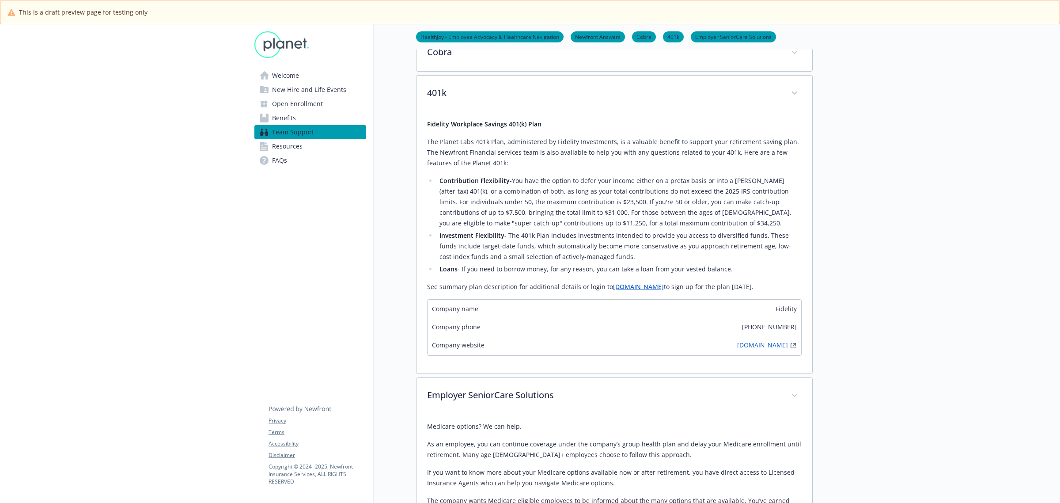
click at [291, 147] on span "Resources" at bounding box center [287, 146] width 30 height 14
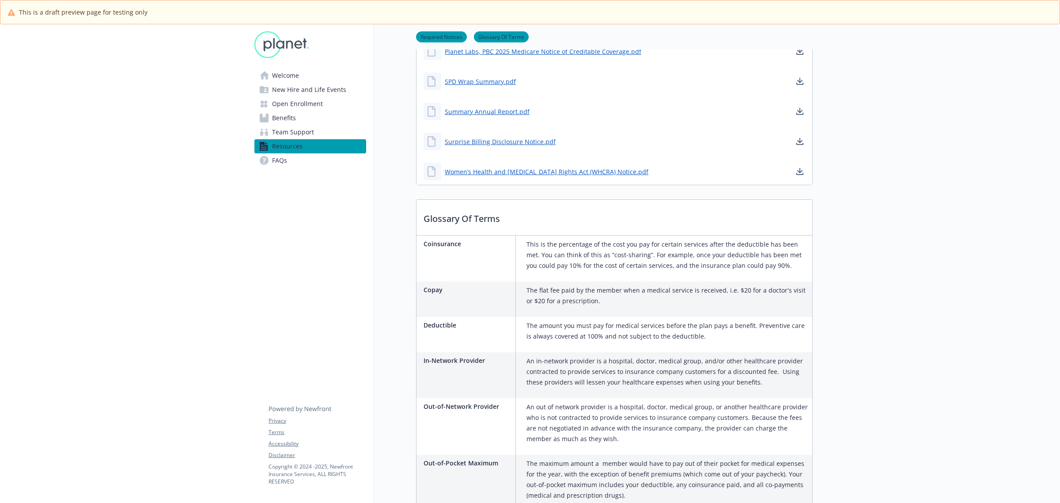
scroll to position [543, 0]
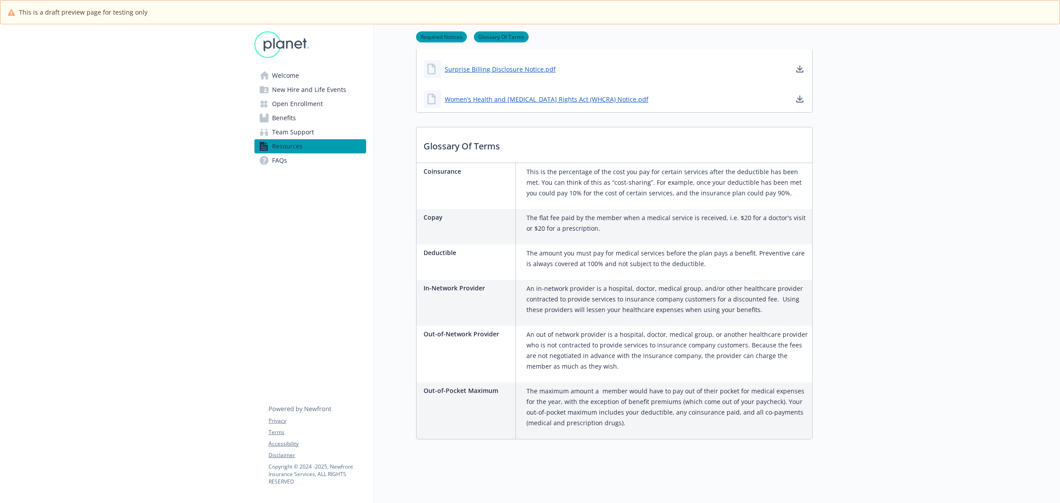
click at [307, 130] on span "Team Support" at bounding box center [293, 132] width 42 height 14
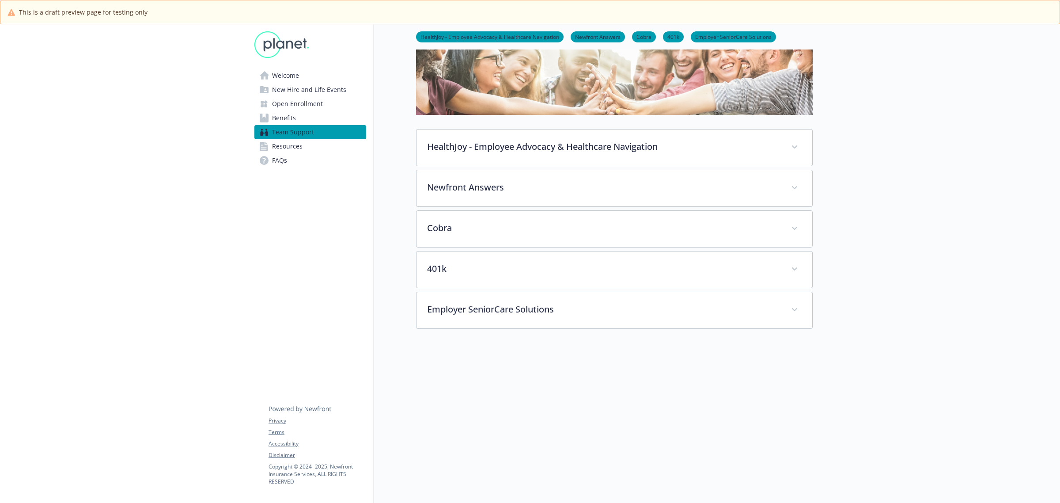
click at [289, 144] on span "Resources" at bounding box center [287, 146] width 30 height 14
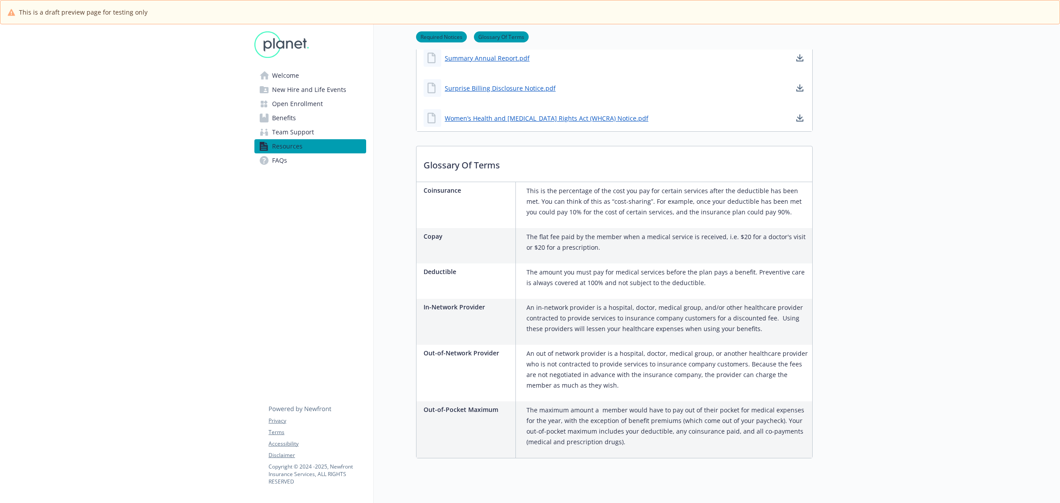
scroll to position [543, 0]
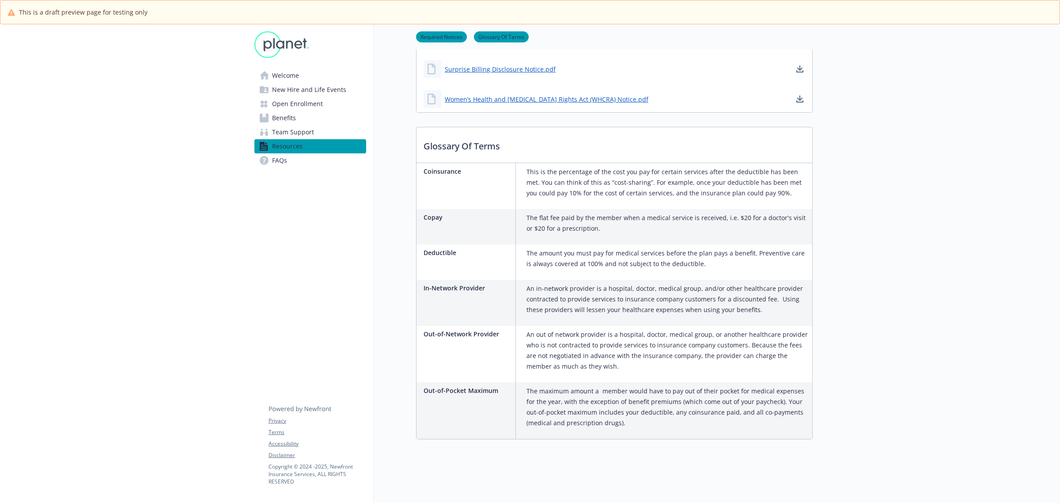
click at [277, 160] on span "FAQs" at bounding box center [279, 160] width 15 height 14
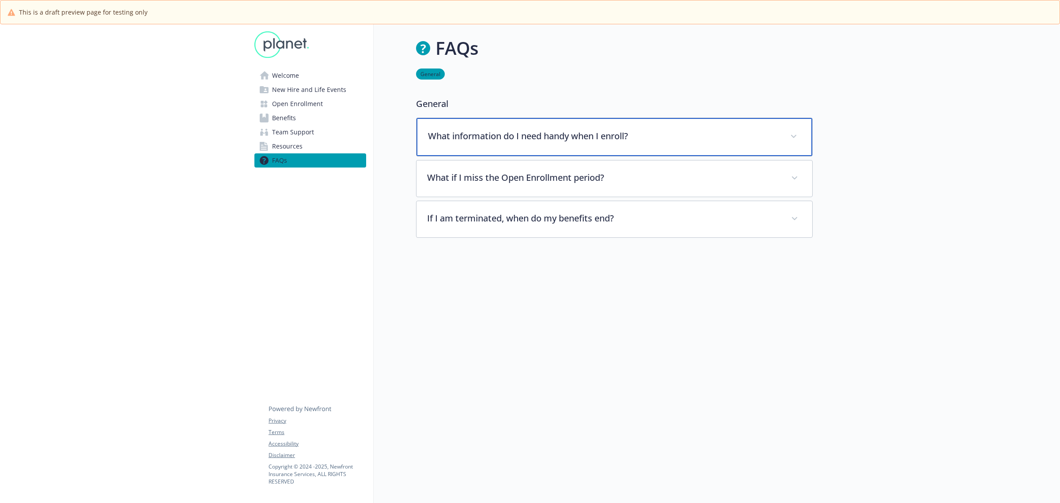
click at [536, 135] on p "What information do I need handy when I enroll?" at bounding box center [604, 135] width 352 height 13
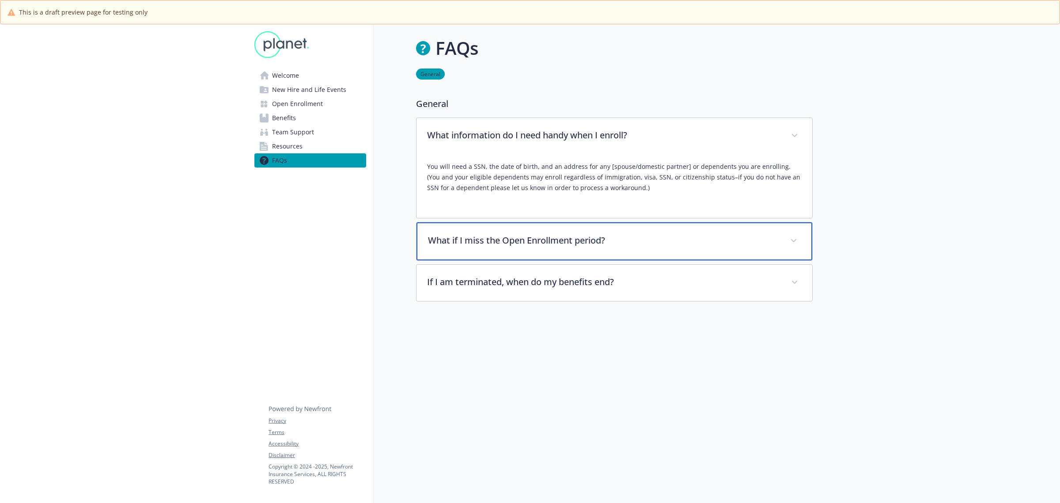
click at [570, 235] on p "What if I miss the Open Enrollment period?" at bounding box center [604, 240] width 352 height 13
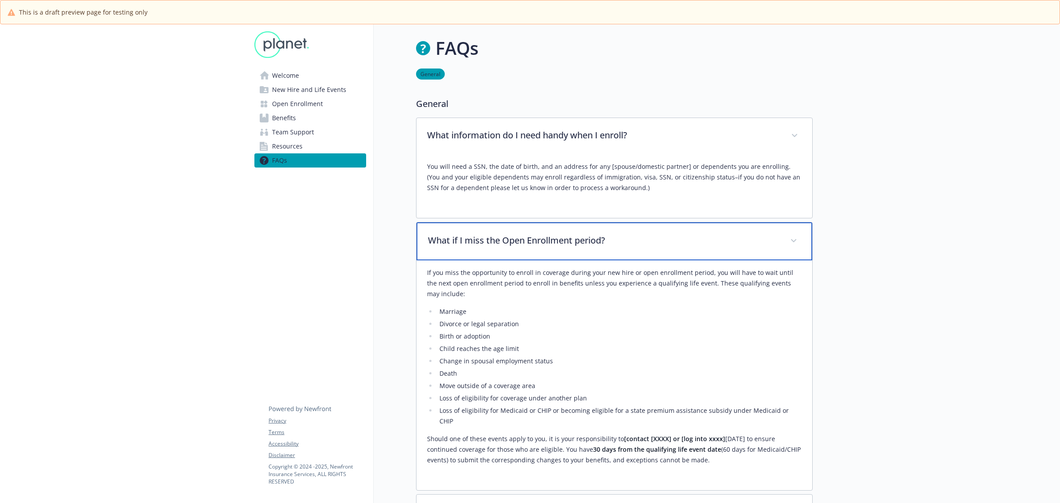
click at [562, 241] on p "What if I miss the Open Enrollment period?" at bounding box center [604, 240] width 352 height 13
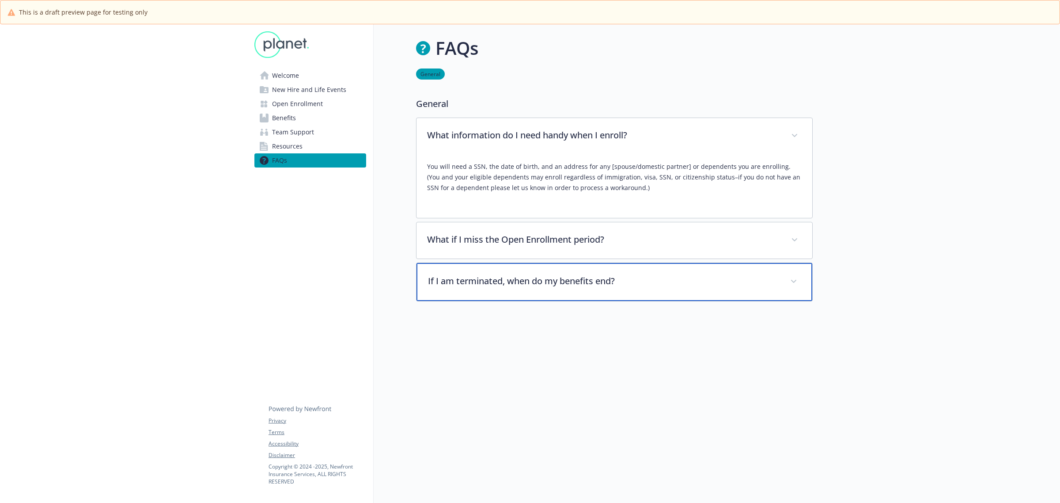
click at [654, 287] on p "If I am terminated, when do my benefits end?" at bounding box center [604, 280] width 352 height 13
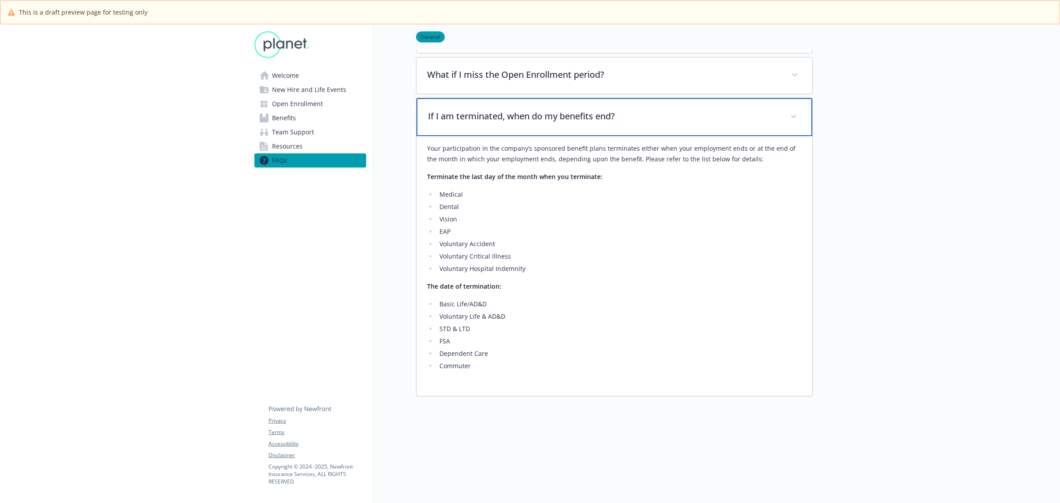
scroll to position [166, 0]
click at [284, 146] on span "Resources" at bounding box center [287, 146] width 30 height 14
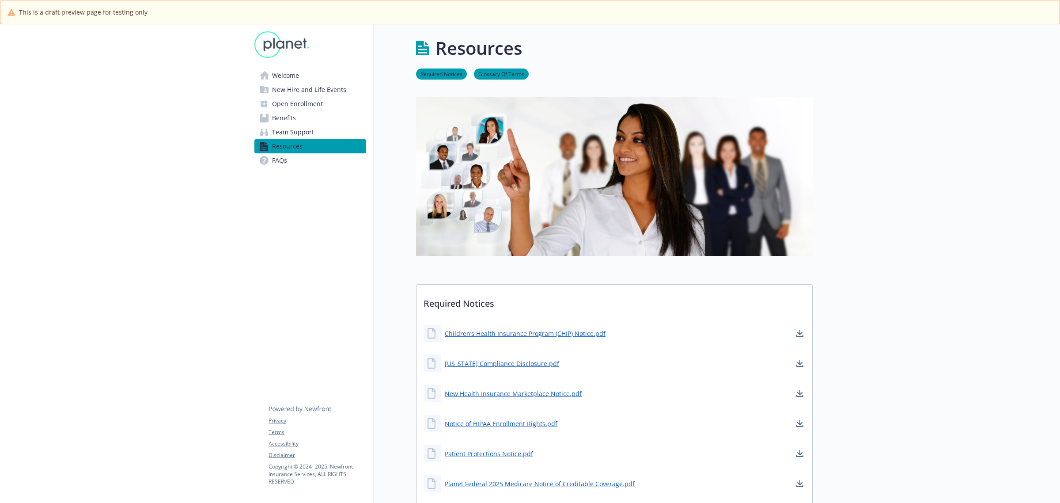
click at [296, 154] on link "FAQs" at bounding box center [310, 160] width 112 height 14
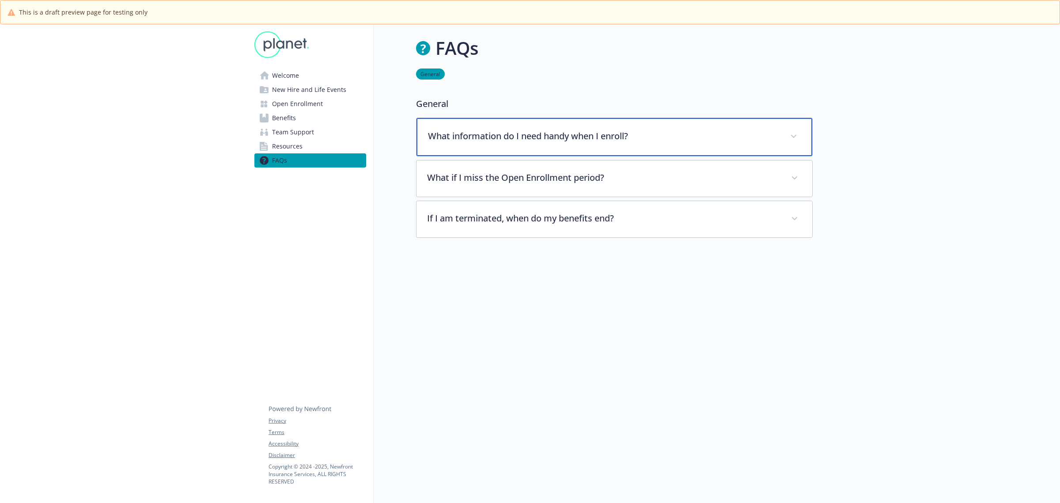
click at [559, 141] on p "What information do I need handy when I enroll?" at bounding box center [604, 135] width 352 height 13
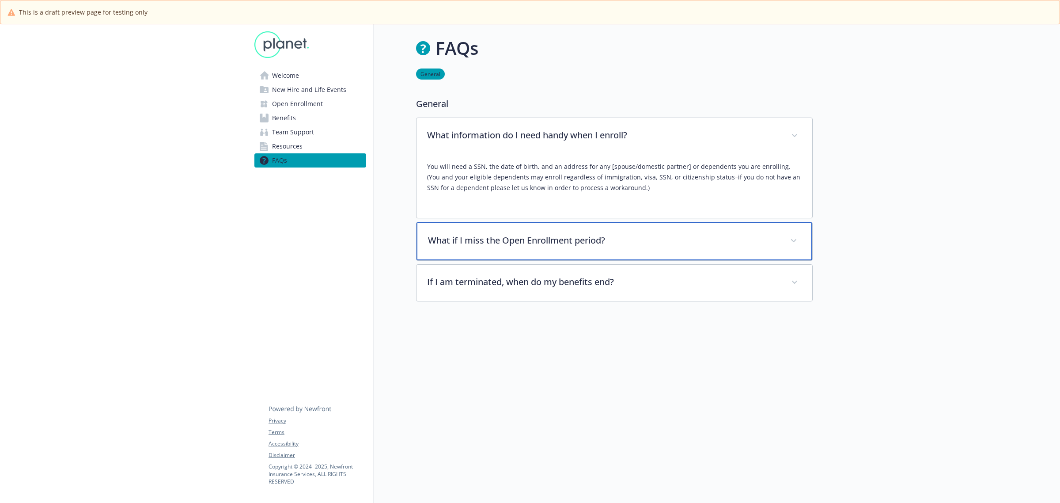
click at [546, 233] on div "What if I miss the Open Enrollment period?" at bounding box center [615, 241] width 396 height 38
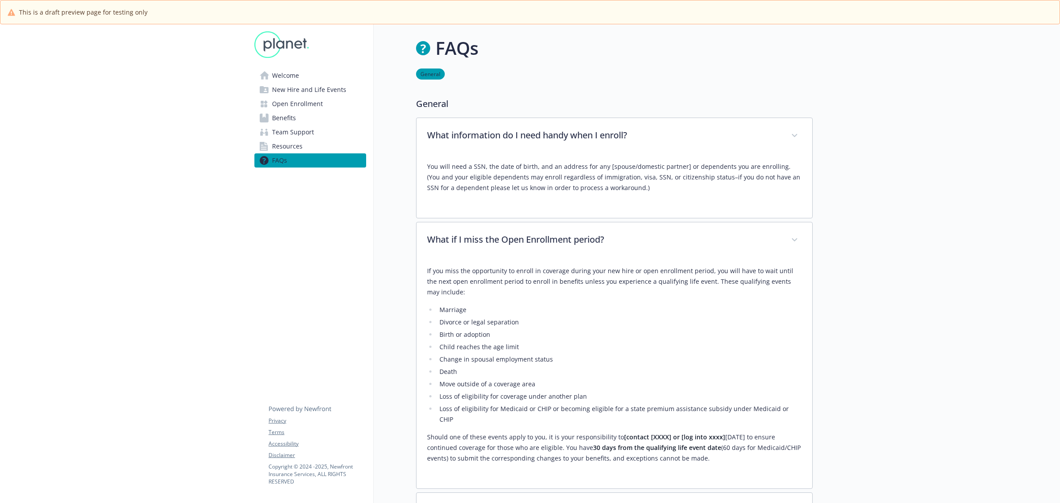
click at [297, 146] on span "Resources" at bounding box center [287, 146] width 30 height 14
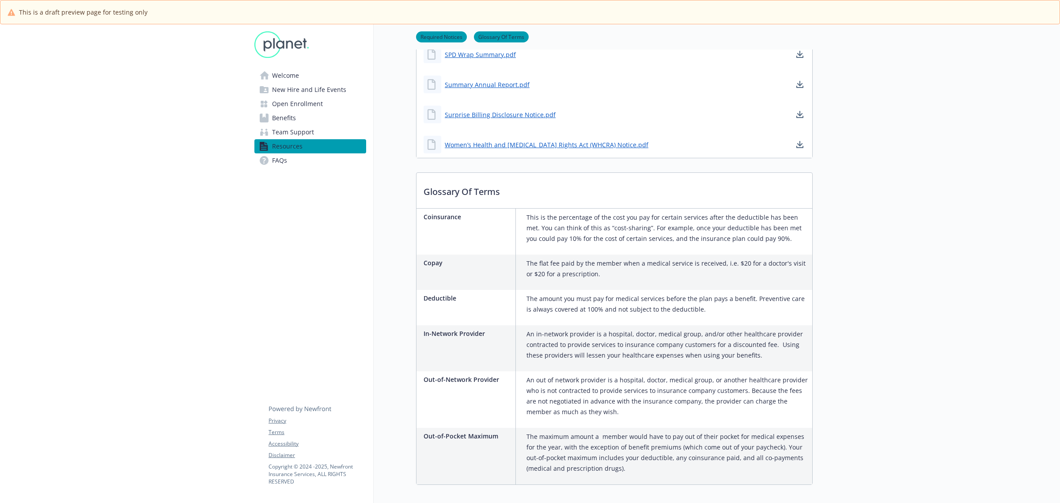
scroll to position [543, 0]
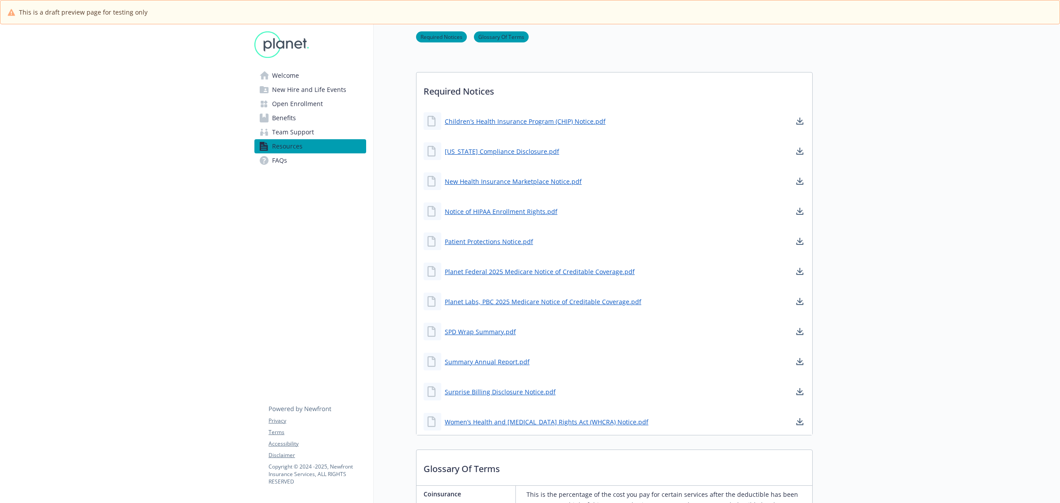
click at [285, 127] on span "Team Support" at bounding box center [293, 132] width 42 height 14
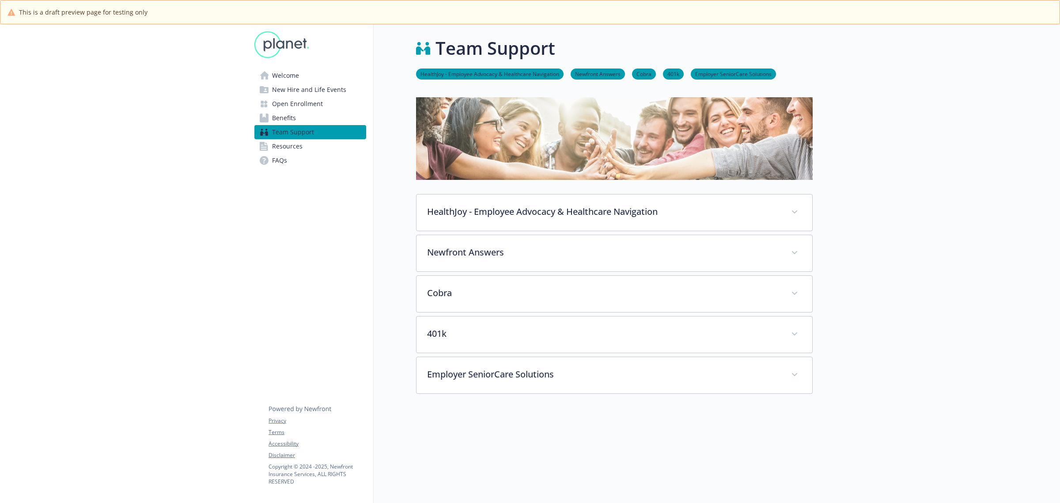
click at [297, 104] on span "Open Enrollment" at bounding box center [297, 104] width 51 height 14
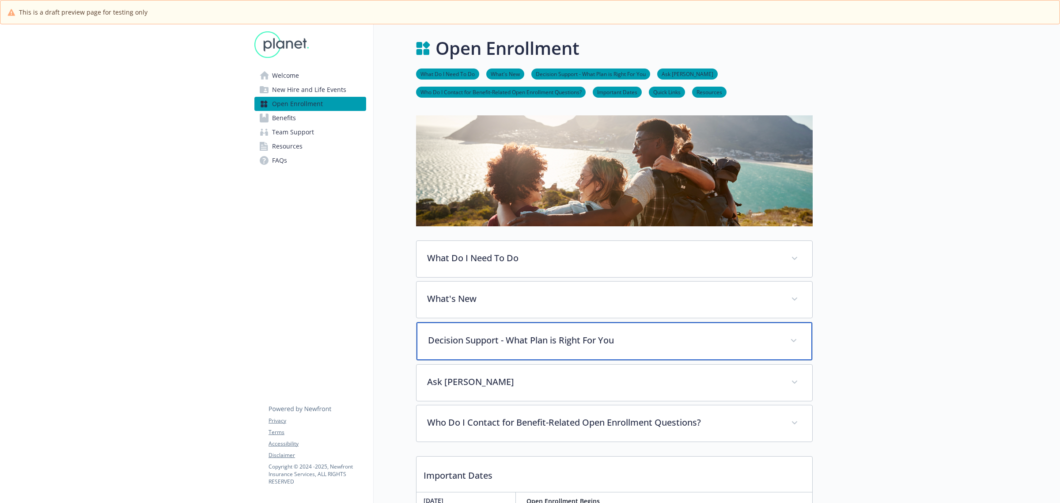
click at [476, 343] on p "Decision Support - What Plan is Right For You" at bounding box center [604, 340] width 352 height 13
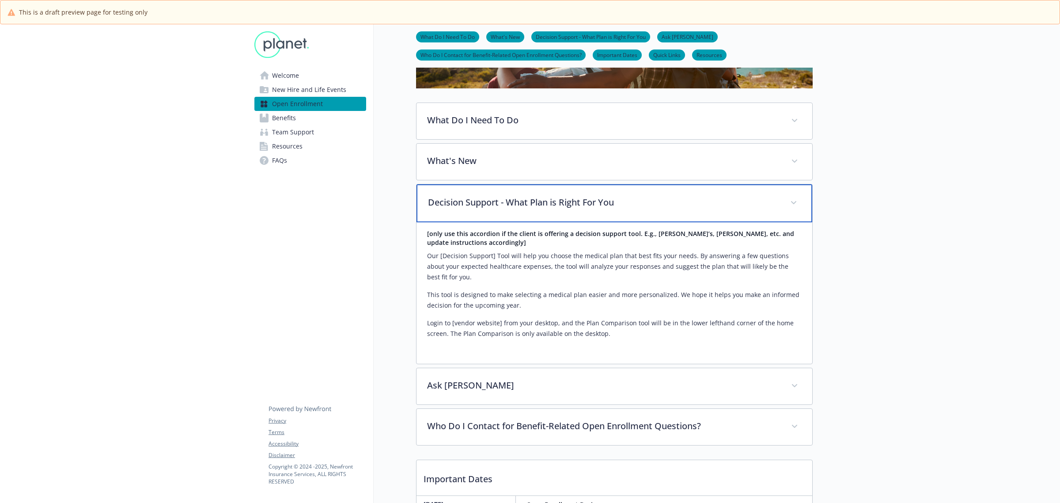
scroll to position [166, 0]
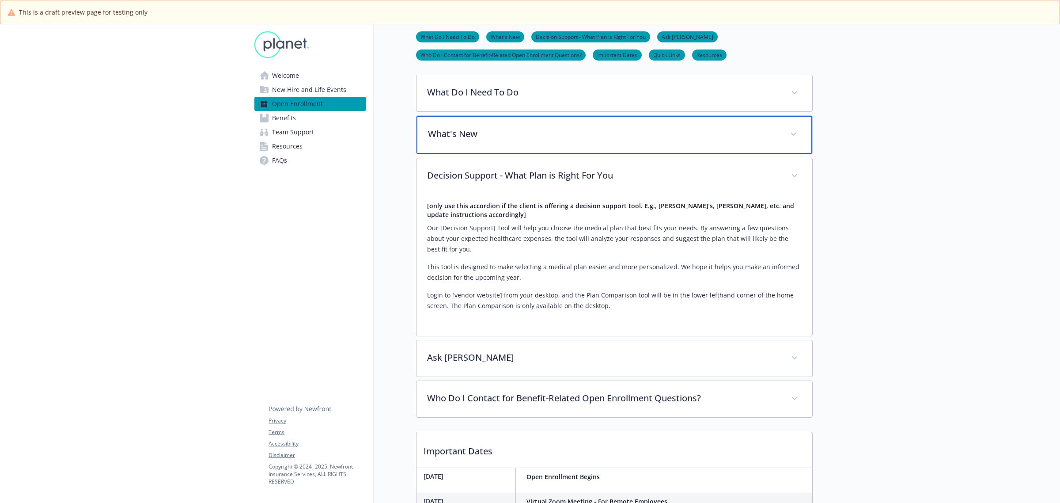
click at [465, 142] on div "What's New" at bounding box center [615, 135] width 396 height 38
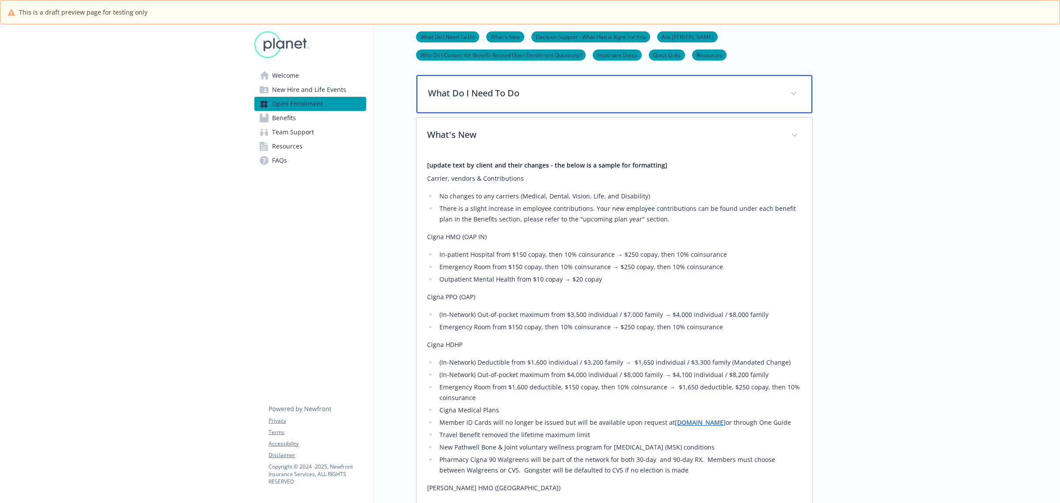
click at [518, 102] on div "What Do I Need To Do" at bounding box center [615, 94] width 396 height 38
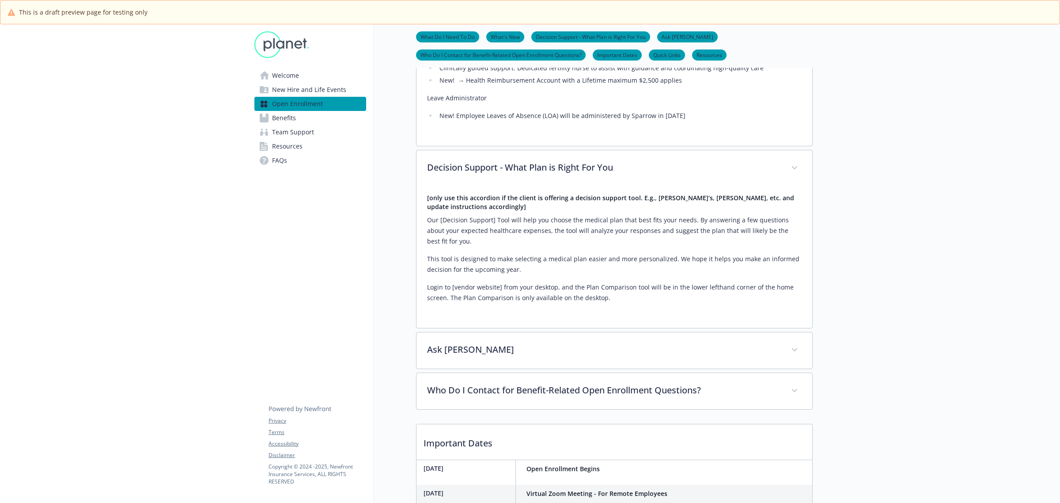
scroll to position [994, 0]
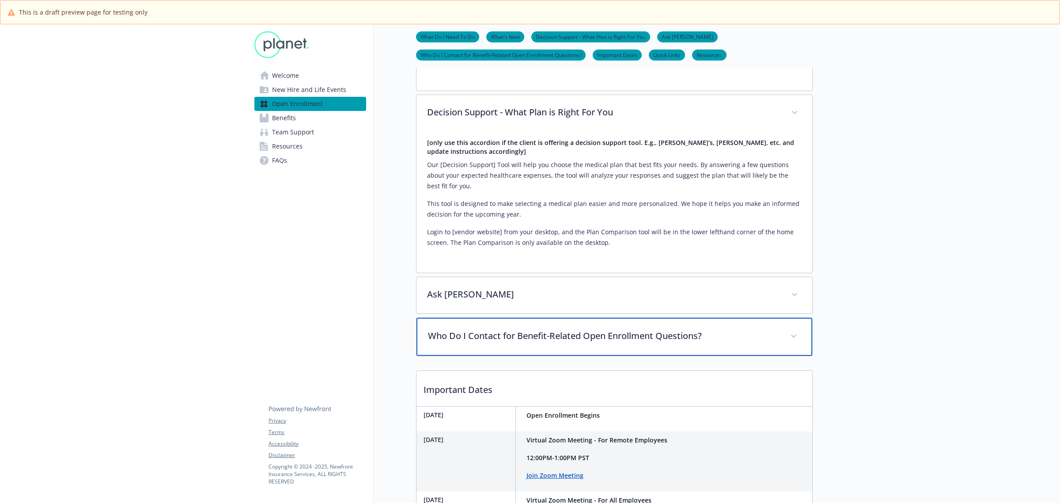
click at [598, 336] on p "Who Do I Contact for Benefit-Related Open Enrollment Questions?" at bounding box center [604, 335] width 352 height 13
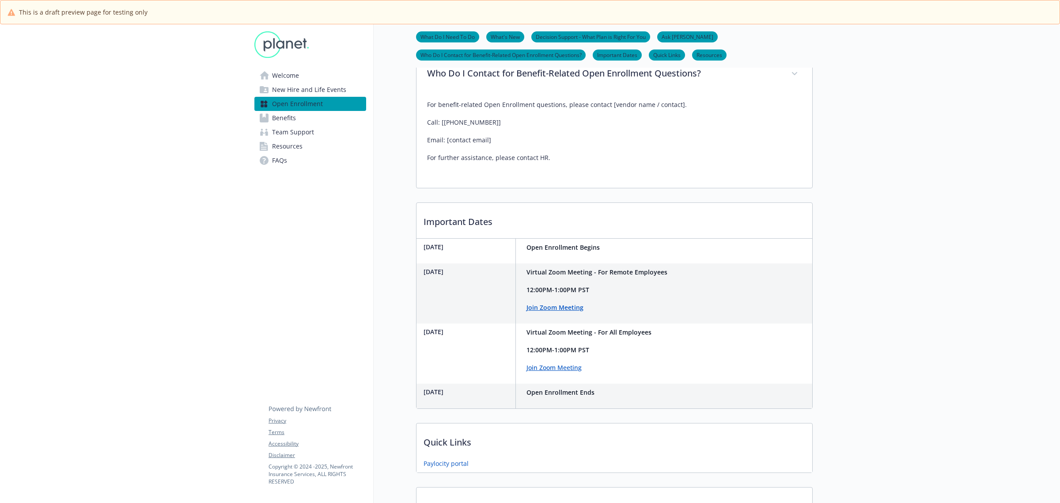
scroll to position [1325, 0]
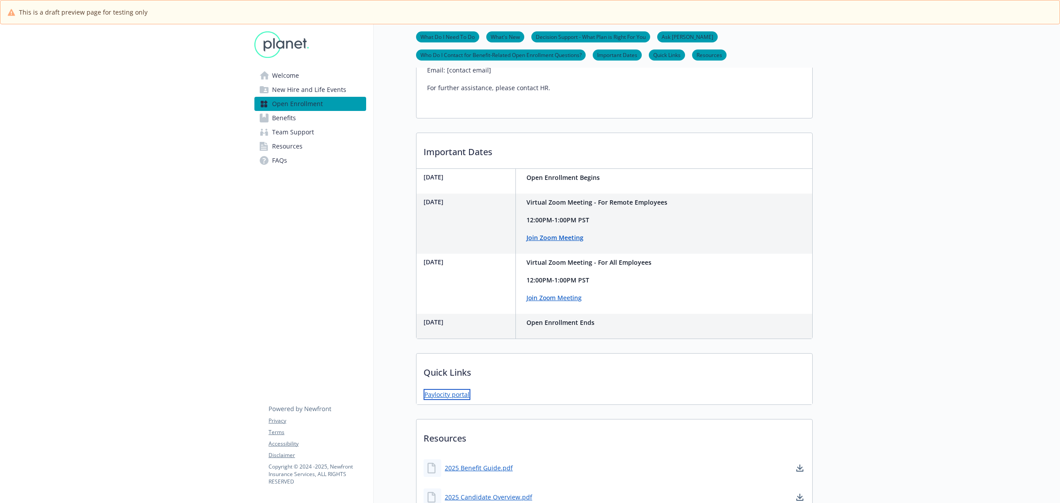
click at [456, 399] on link "Paylocity portal" at bounding box center [447, 394] width 47 height 11
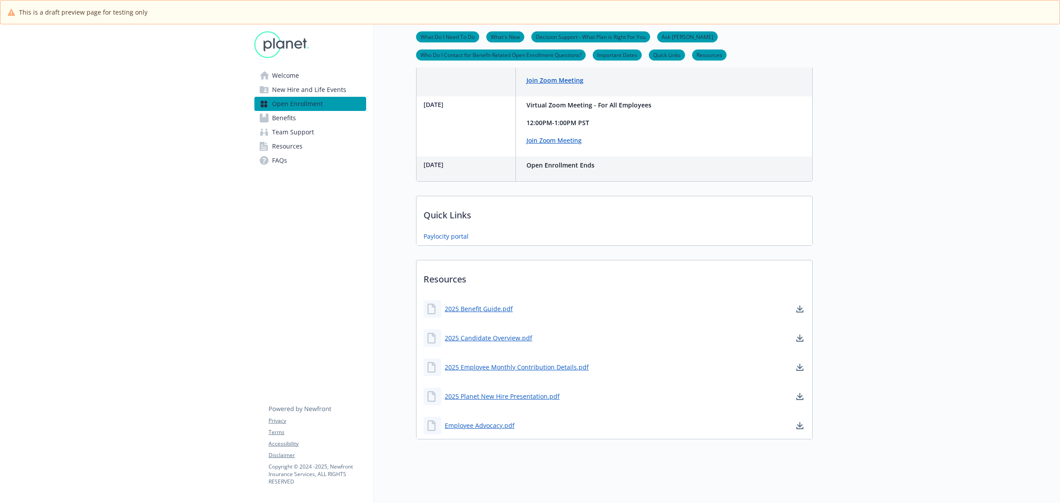
scroll to position [1492, 0]
click at [473, 420] on link "Employee Advocacy.pdf" at bounding box center [481, 425] width 72 height 11
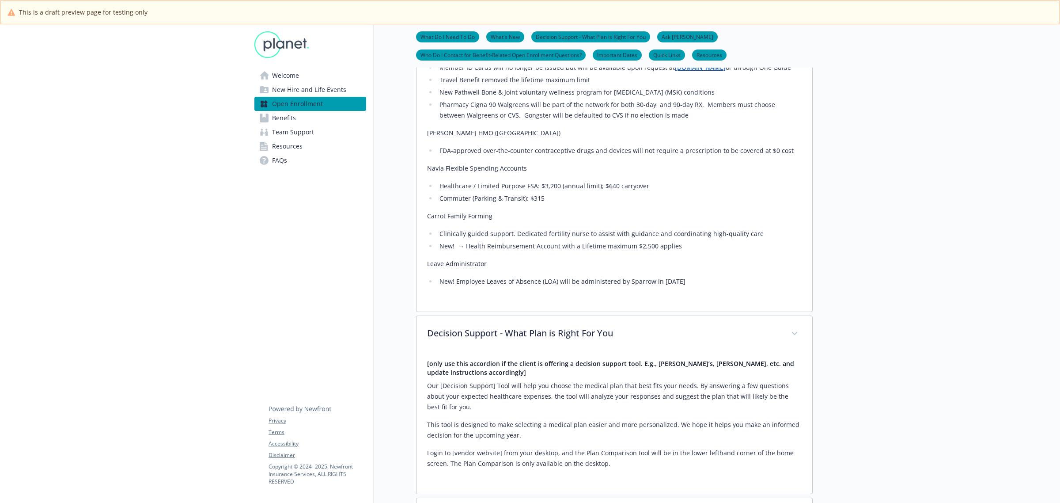
scroll to position [774, 0]
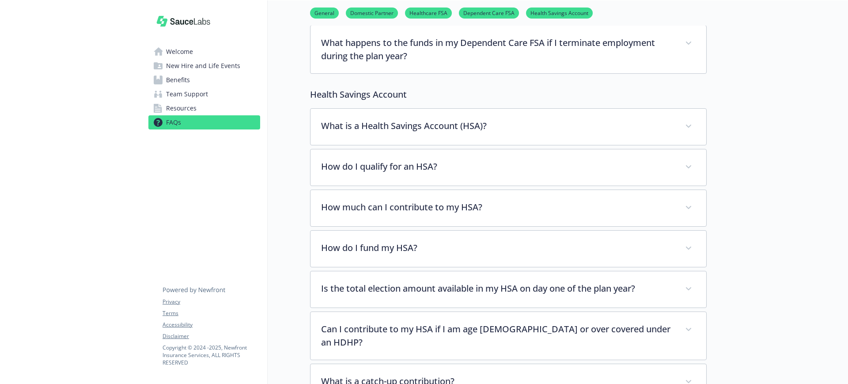
scroll to position [698, 0]
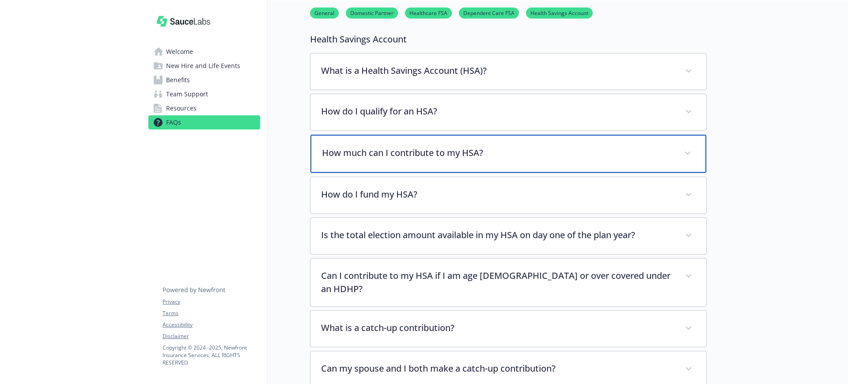
click at [420, 156] on p "How much can I contribute to my HSA?" at bounding box center [498, 152] width 352 height 13
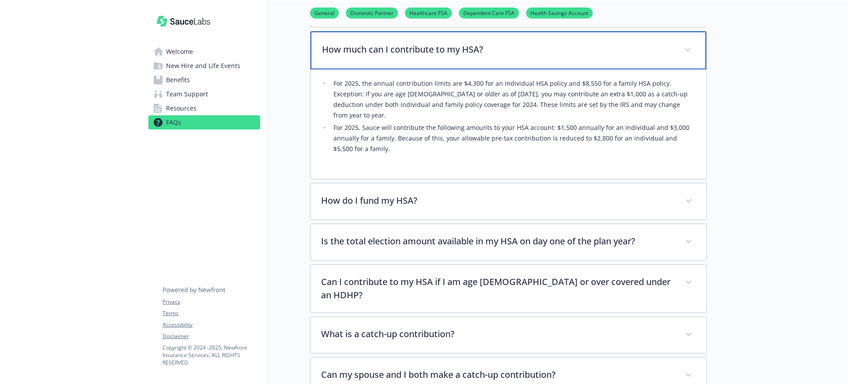
scroll to position [809, 0]
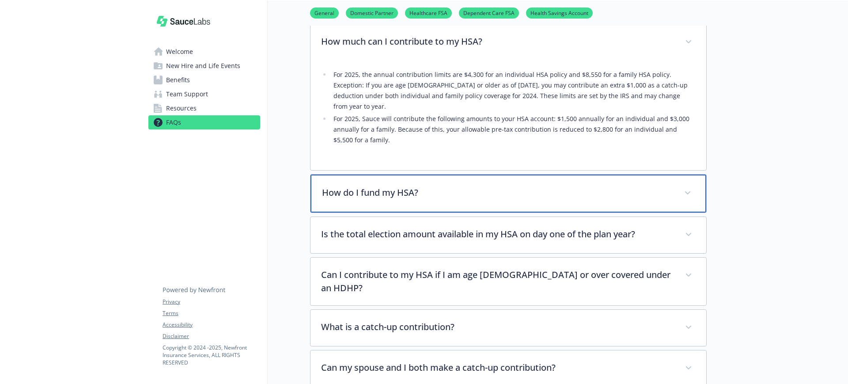
click at [405, 175] on div "How do I fund my HSA?" at bounding box center [509, 194] width 396 height 38
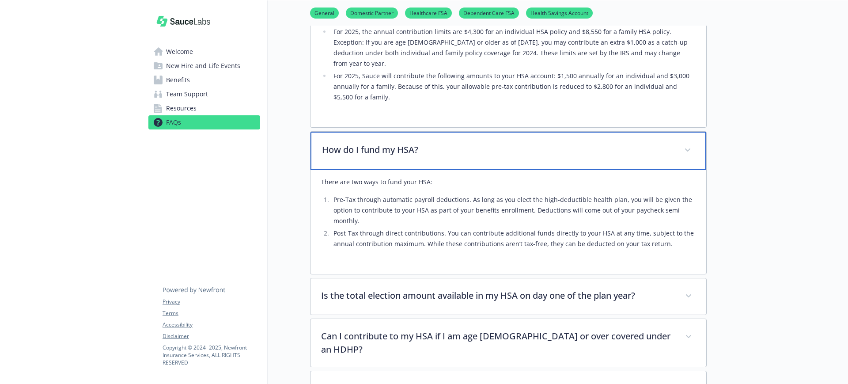
scroll to position [919, 0]
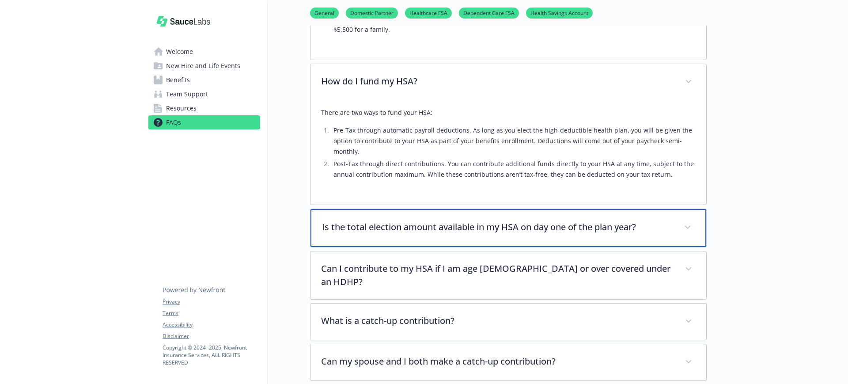
click at [438, 226] on div "Is the total election amount available in my HSA on day one of the plan year?" at bounding box center [509, 228] width 396 height 38
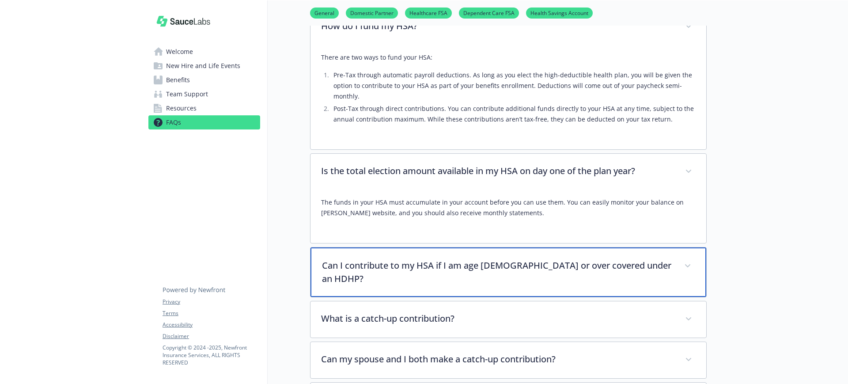
click at [433, 259] on p "Can I contribute to my HSA if I am age [DEMOGRAPHIC_DATA] or over covered under…" at bounding box center [498, 272] width 352 height 27
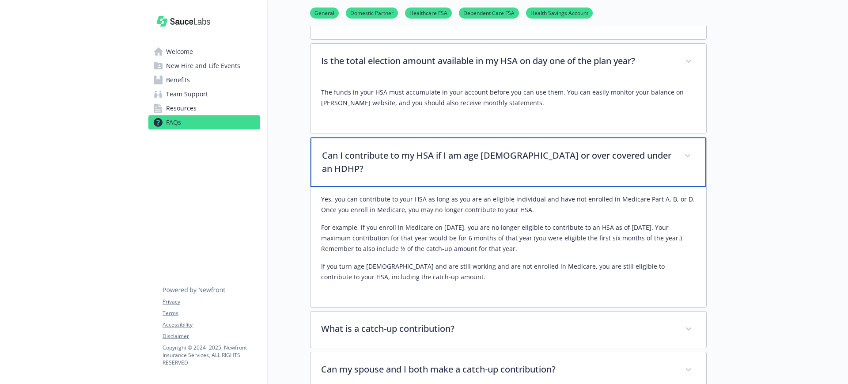
scroll to position [1085, 0]
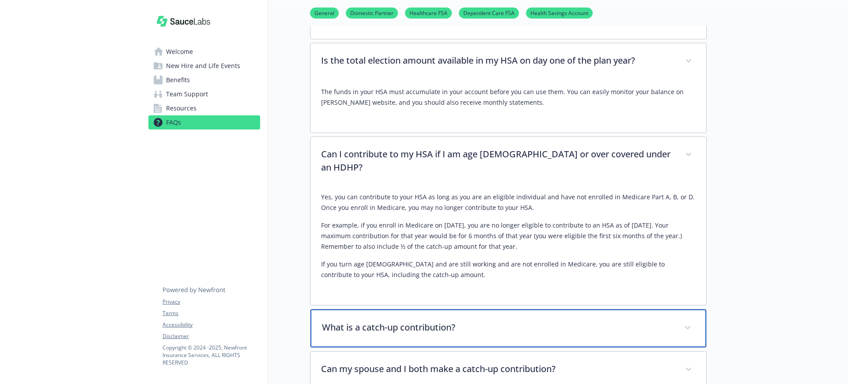
click at [423, 309] on div "What is a catch-up contribution?" at bounding box center [509, 328] width 396 height 38
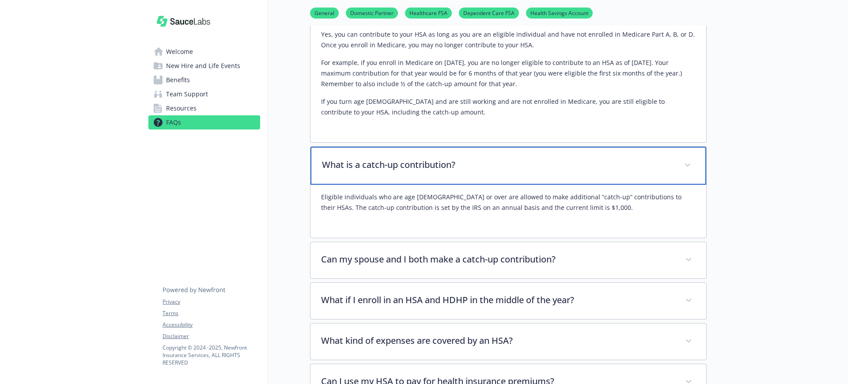
scroll to position [1250, 0]
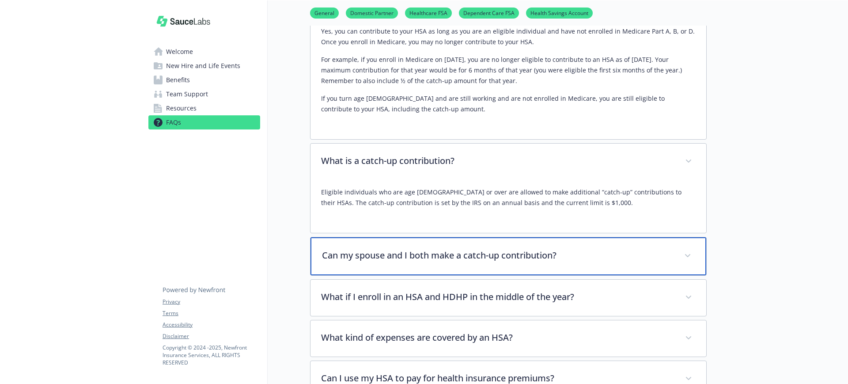
click at [483, 244] on div "Can my spouse and I both make a catch-up contribution?" at bounding box center [509, 256] width 396 height 38
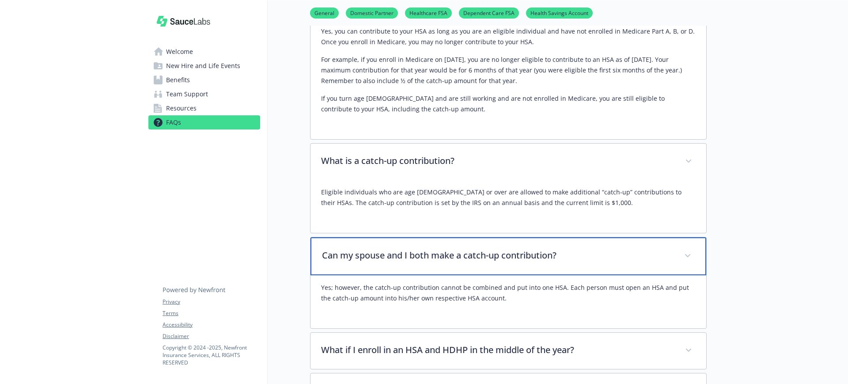
scroll to position [1361, 0]
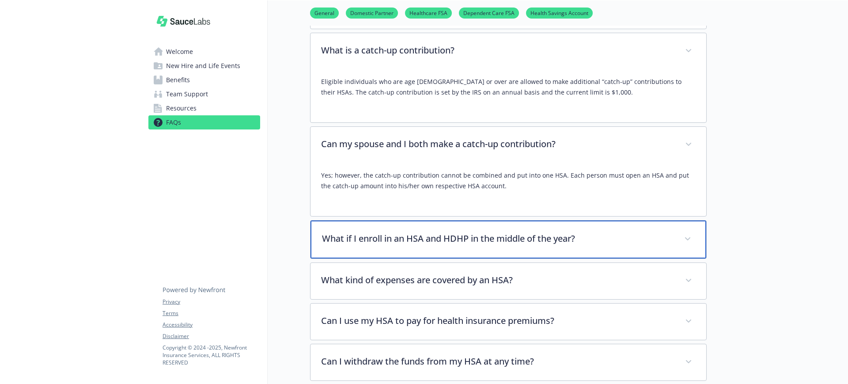
click at [421, 232] on p "What if I enroll in an HSA and HDHP in the middle of the year?" at bounding box center [498, 238] width 352 height 13
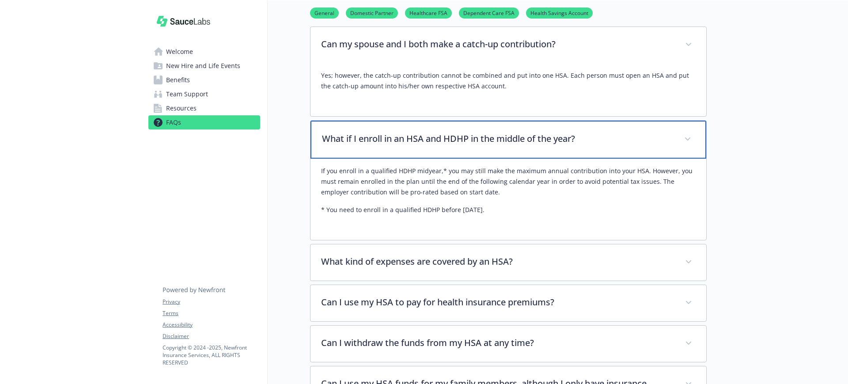
scroll to position [1471, 0]
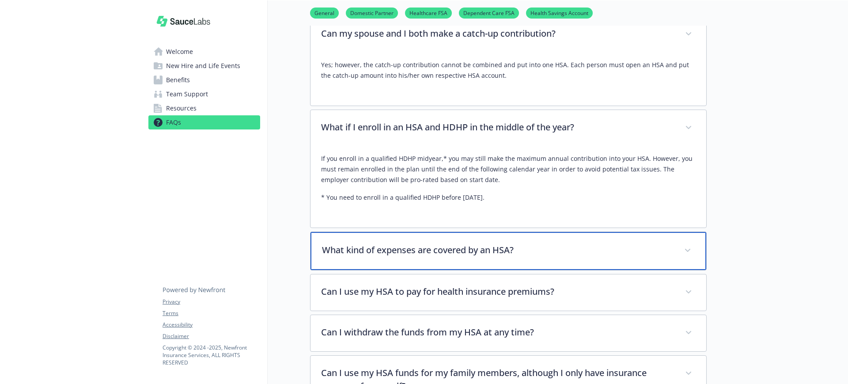
click at [415, 243] on p "What kind of expenses are covered by an HSA?" at bounding box center [498, 249] width 352 height 13
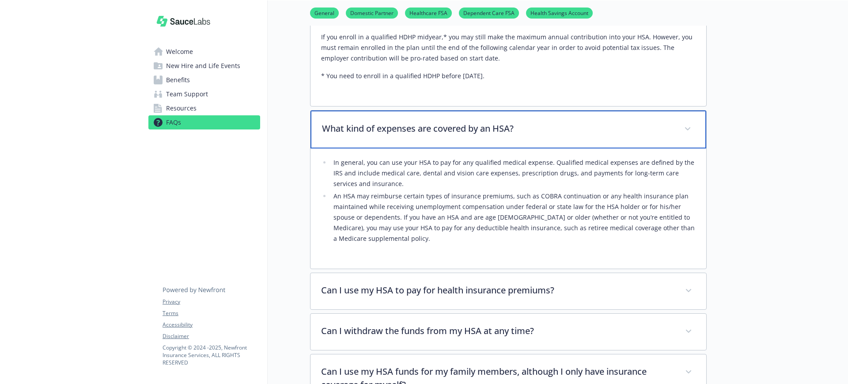
scroll to position [1637, 0]
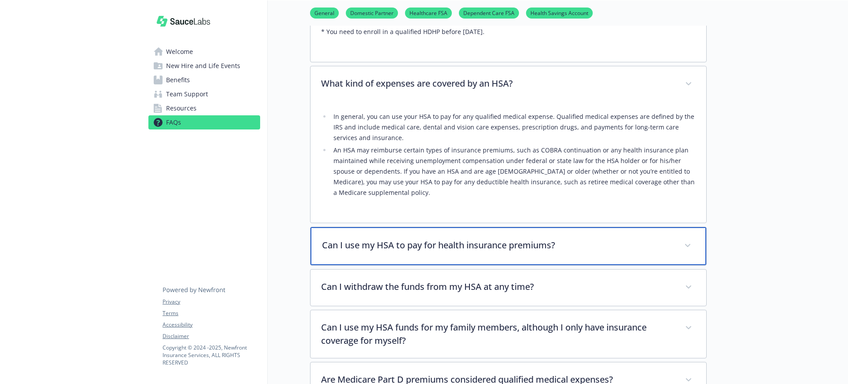
click at [489, 239] on p "Can I use my HSA to pay for health insurance premiums?" at bounding box center [498, 245] width 352 height 13
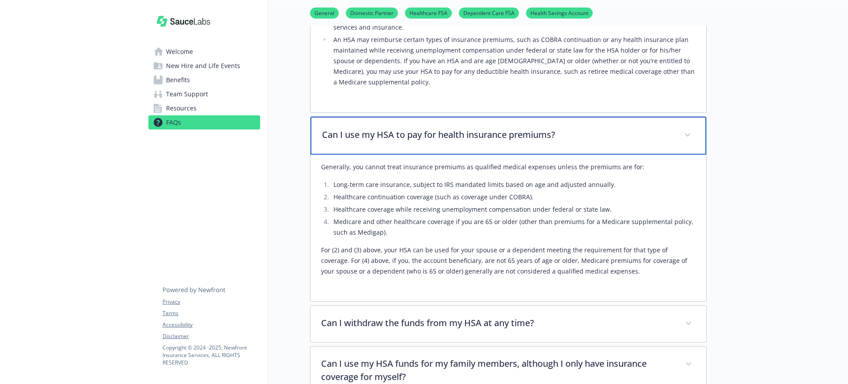
scroll to position [1858, 0]
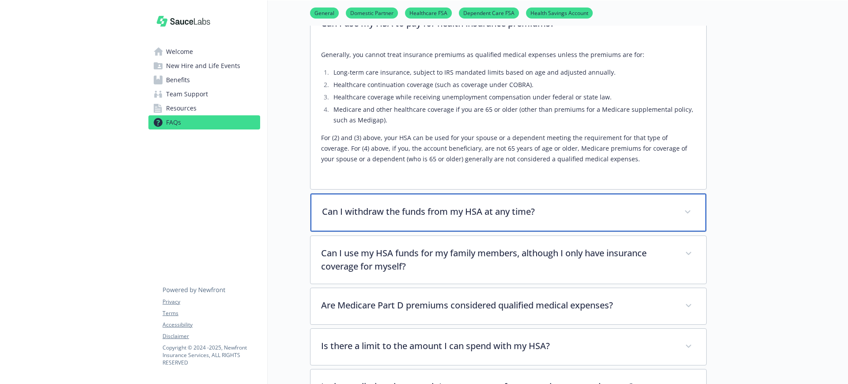
click at [477, 205] on p "Can I withdraw the funds from my HSA at any time?" at bounding box center [498, 211] width 352 height 13
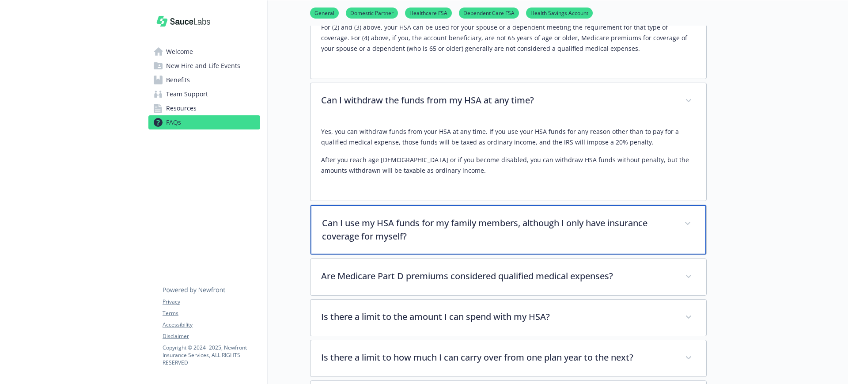
click at [448, 216] on p "Can I use my HSA funds for my family members, although I only have insurance co…" at bounding box center [498, 229] width 352 height 27
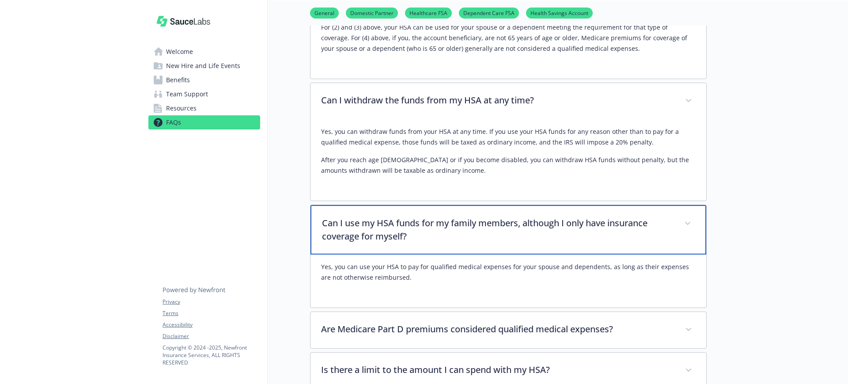
scroll to position [2134, 0]
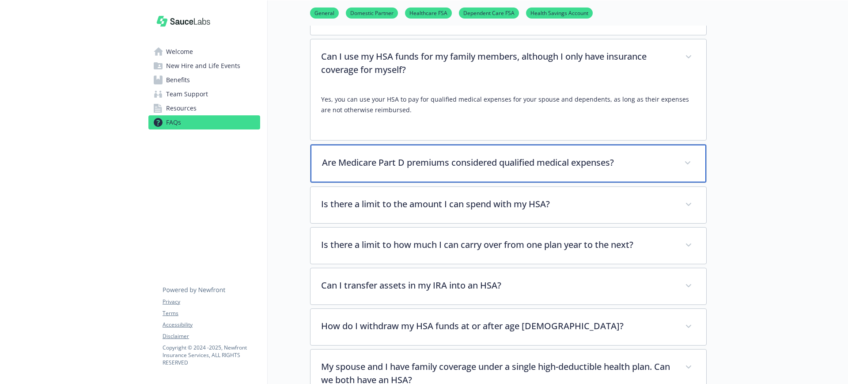
click at [437, 144] on div "Are Medicare Part D premiums considered qualified medical expenses?" at bounding box center [509, 163] width 396 height 38
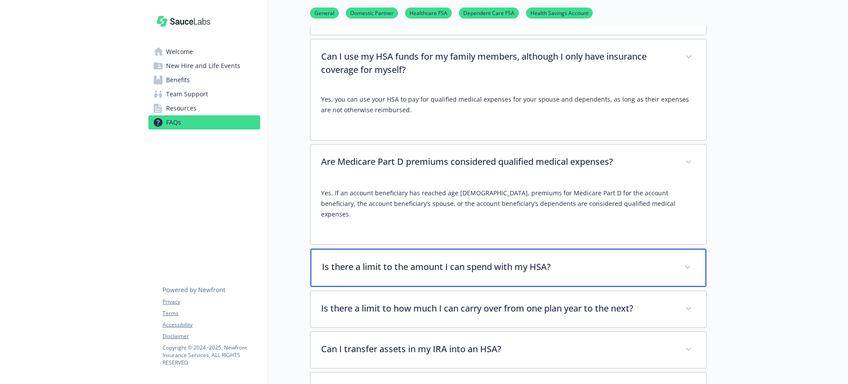
click at [430, 260] on p "Is there a limit to the amount I can spend with my HSA?" at bounding box center [498, 266] width 352 height 13
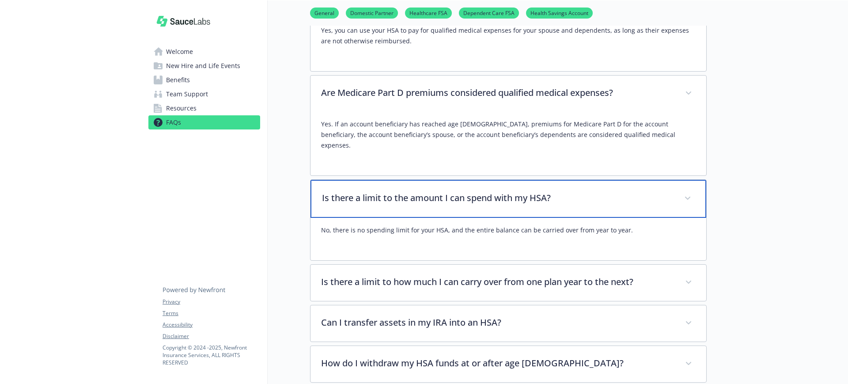
scroll to position [2300, 0]
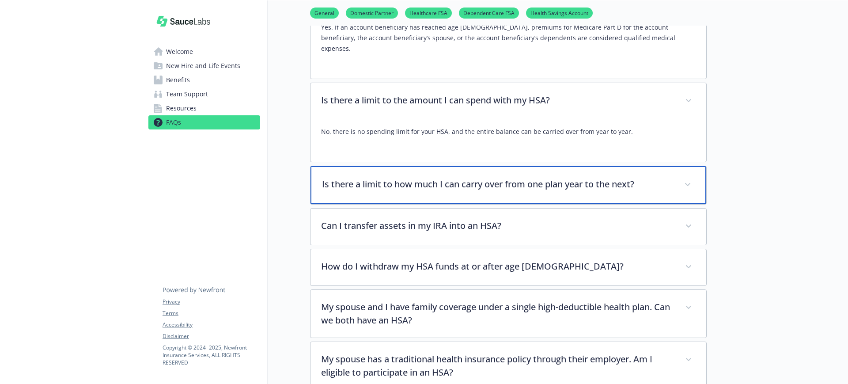
click at [454, 166] on div "Is there a limit to how much I can carry over from one plan year to the next?" at bounding box center [509, 185] width 396 height 38
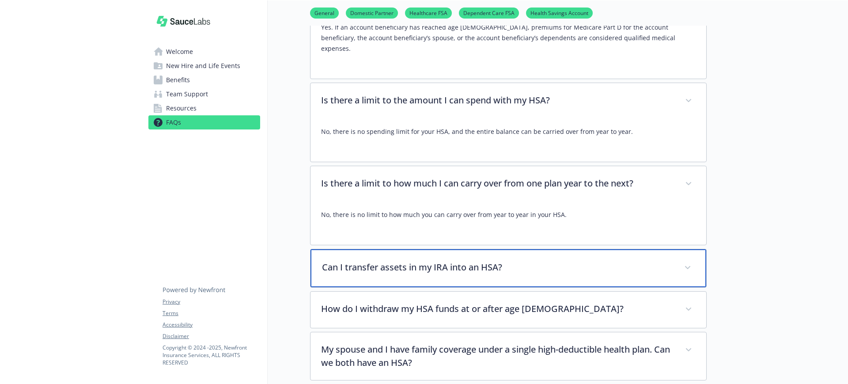
click at [455, 249] on div "Can I transfer assets in my IRA into an HSA?" at bounding box center [509, 268] width 396 height 38
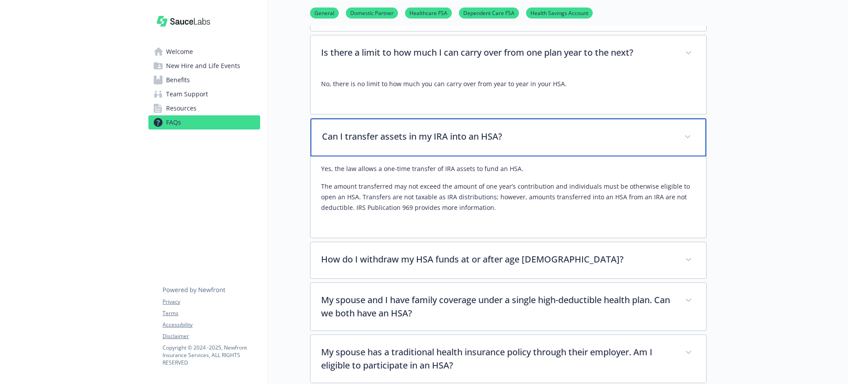
scroll to position [2465, 0]
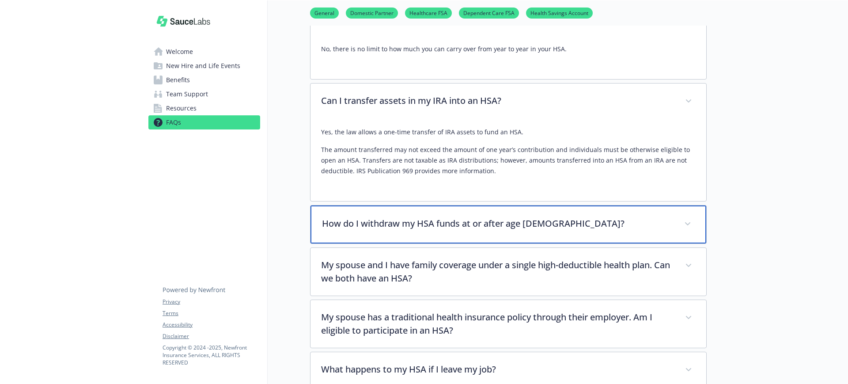
click at [451, 217] on p "How do I withdraw my HSA funds at or after age 65?" at bounding box center [498, 223] width 352 height 13
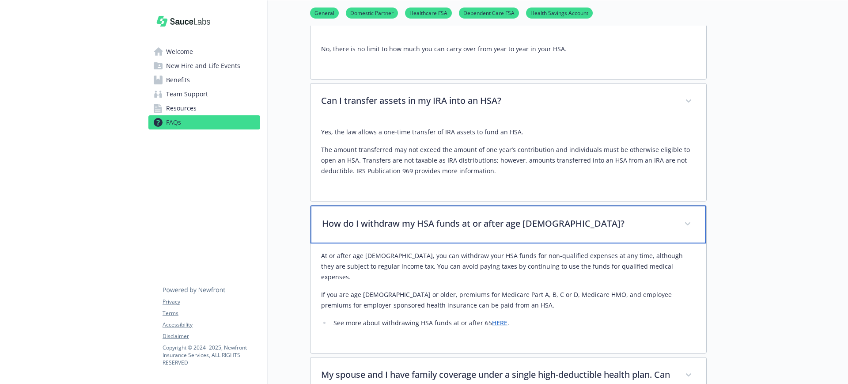
scroll to position [2576, 0]
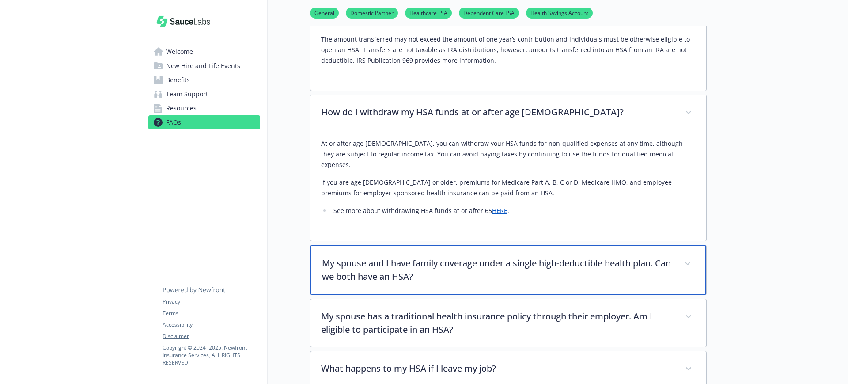
click at [439, 257] on p "My spouse and I have family coverage under a single high-deductible health plan…" at bounding box center [498, 270] width 352 height 27
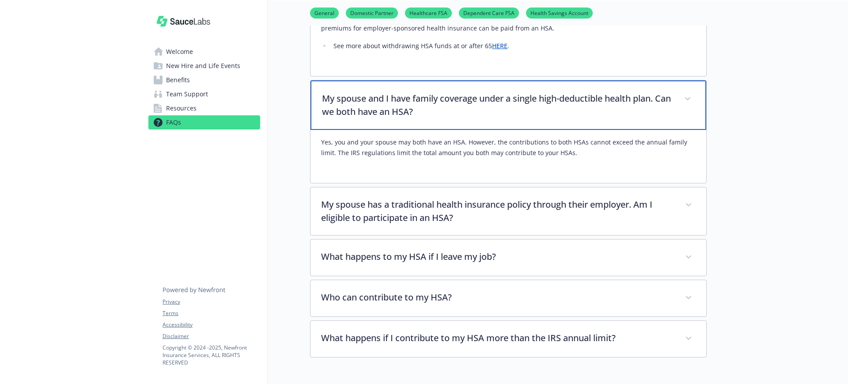
scroll to position [2742, 0]
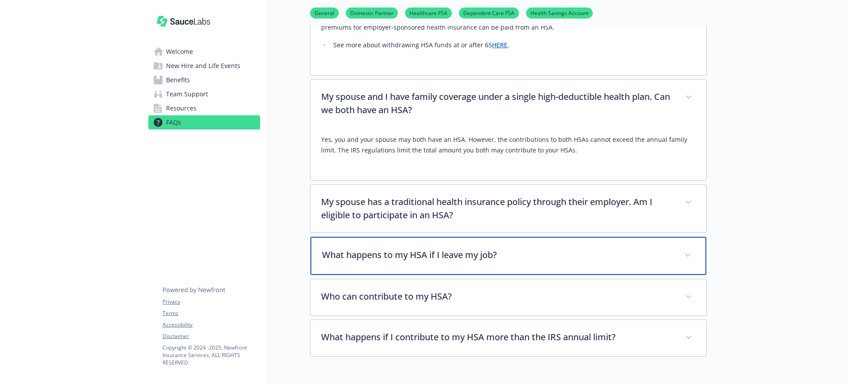
click at [445, 248] on p "What happens to my HSA if I leave my job?" at bounding box center [498, 254] width 352 height 13
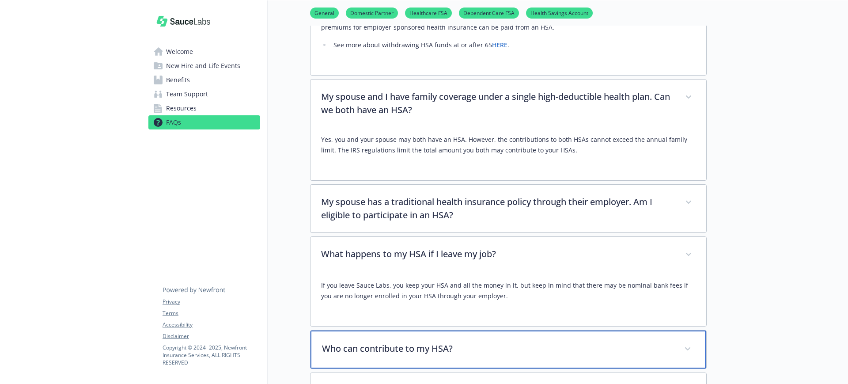
click at [412, 342] on p "Who can contribute to my HSA?" at bounding box center [498, 348] width 352 height 13
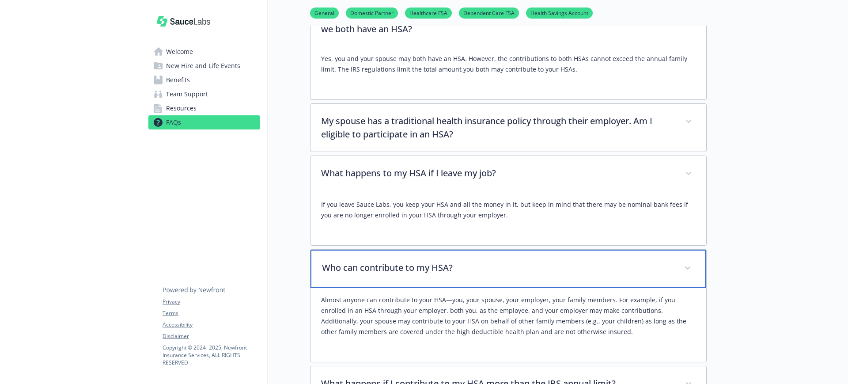
scroll to position [2907, 0]
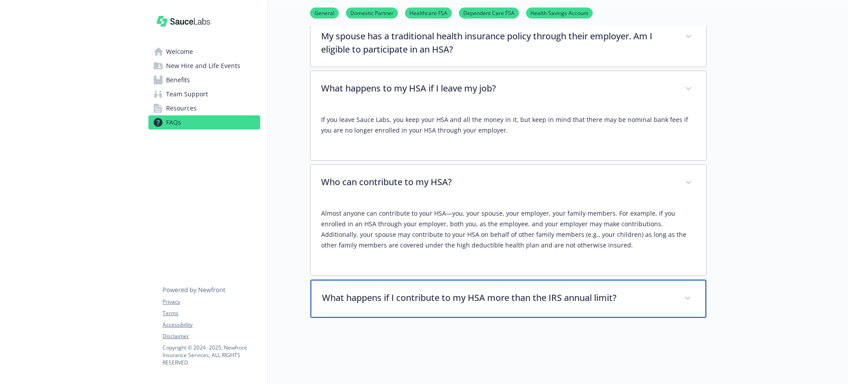
click at [395, 291] on p "What happens if I contribute to my HSA more than the IRS annual limit?" at bounding box center [498, 297] width 352 height 13
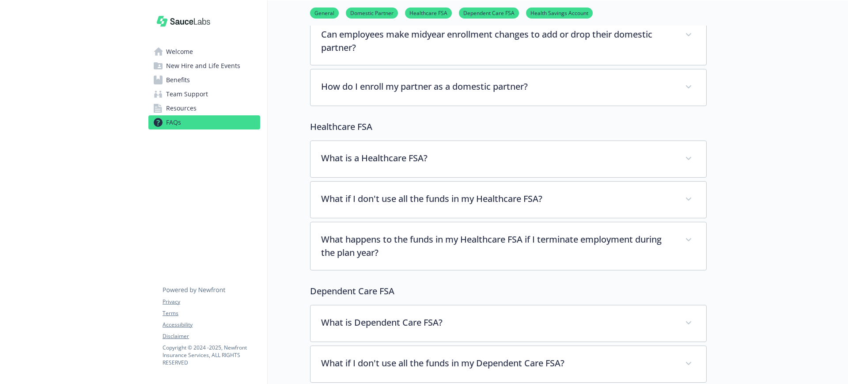
scroll to position [201, 0]
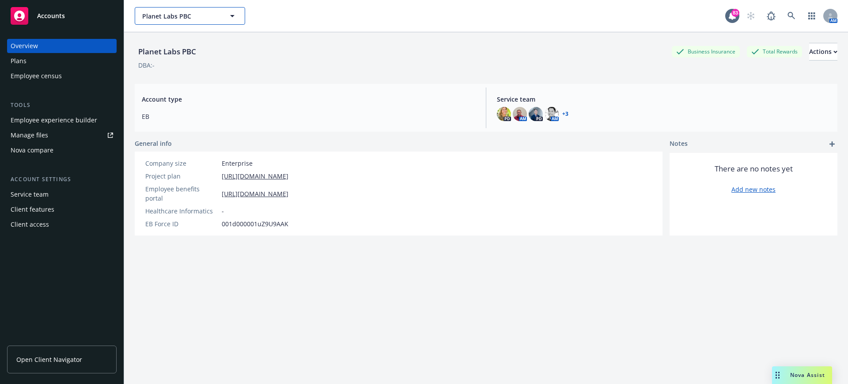
click at [201, 19] on span "Planet Labs PBC" at bounding box center [180, 15] width 76 height 9
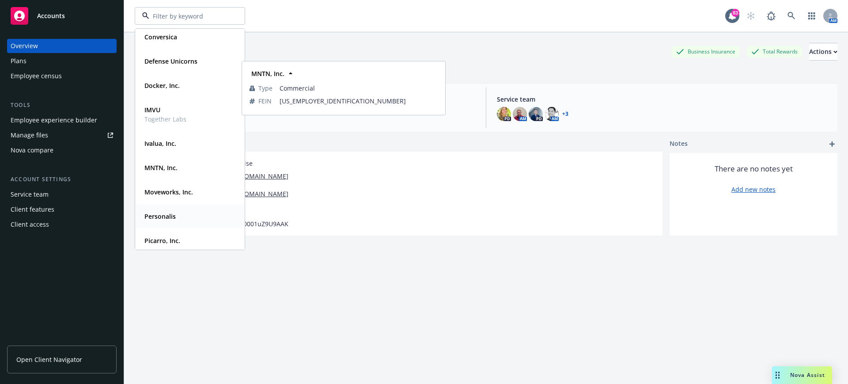
scroll to position [196, 0]
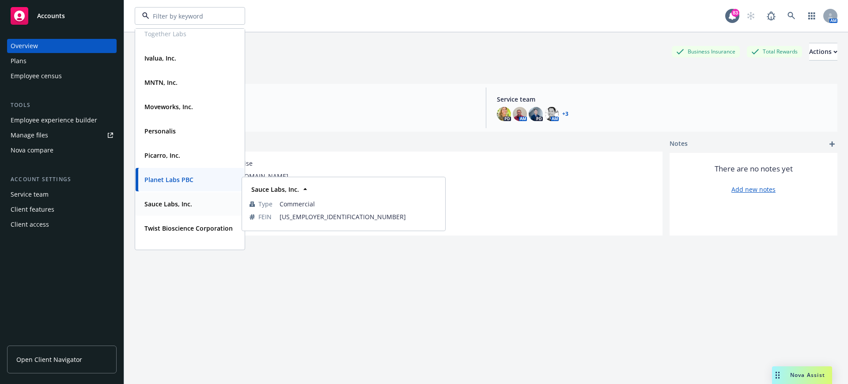
click at [163, 205] on strong "Sauce Labs, Inc." at bounding box center [168, 204] width 48 height 8
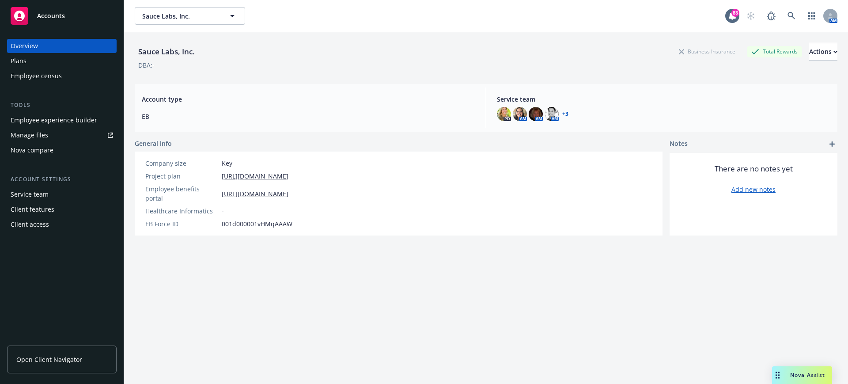
click at [83, 121] on div "Employee experience builder" at bounding box center [54, 120] width 87 height 14
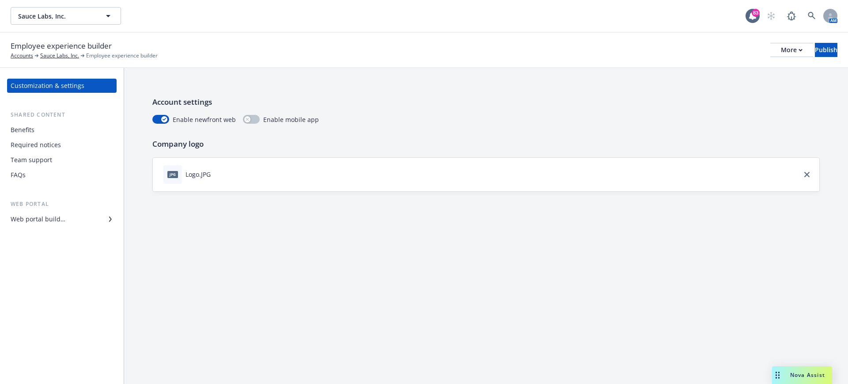
click at [51, 224] on div "Web portal builder" at bounding box center [38, 219] width 55 height 14
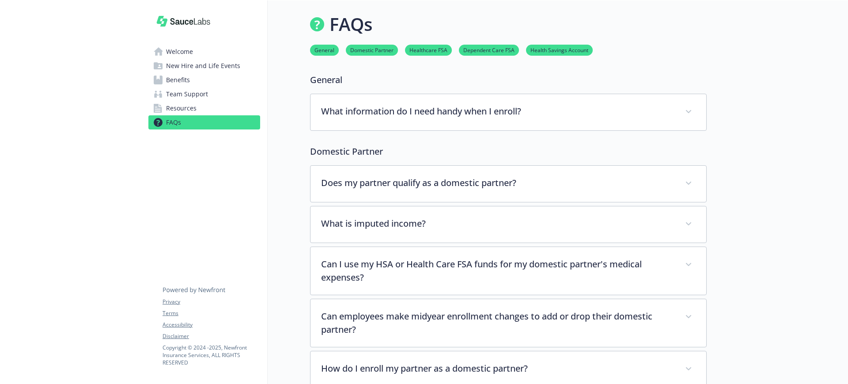
scroll to position [201, 0]
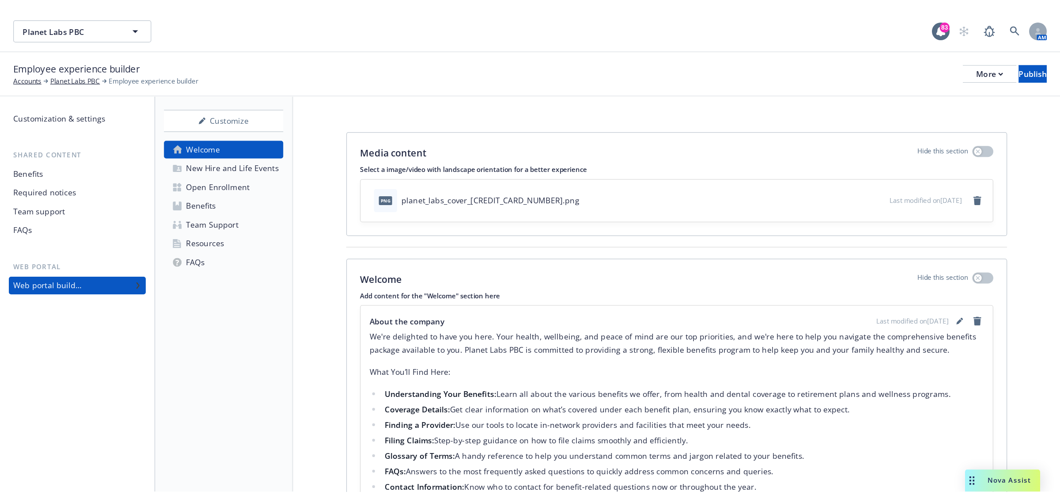
scroll to position [55, 0]
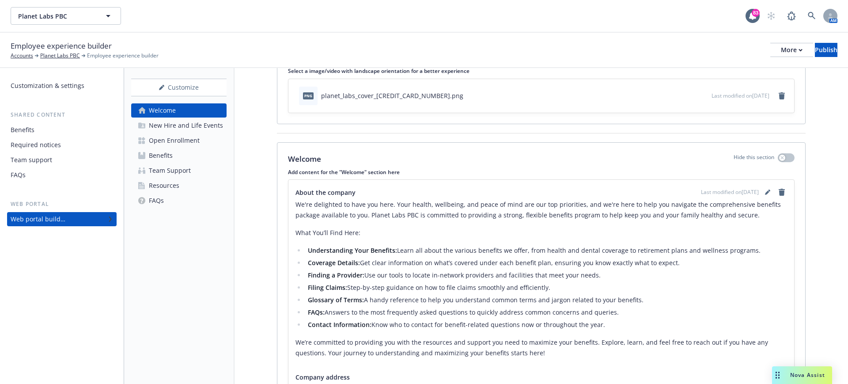
click at [160, 142] on div "Open Enrollment" at bounding box center [174, 140] width 51 height 14
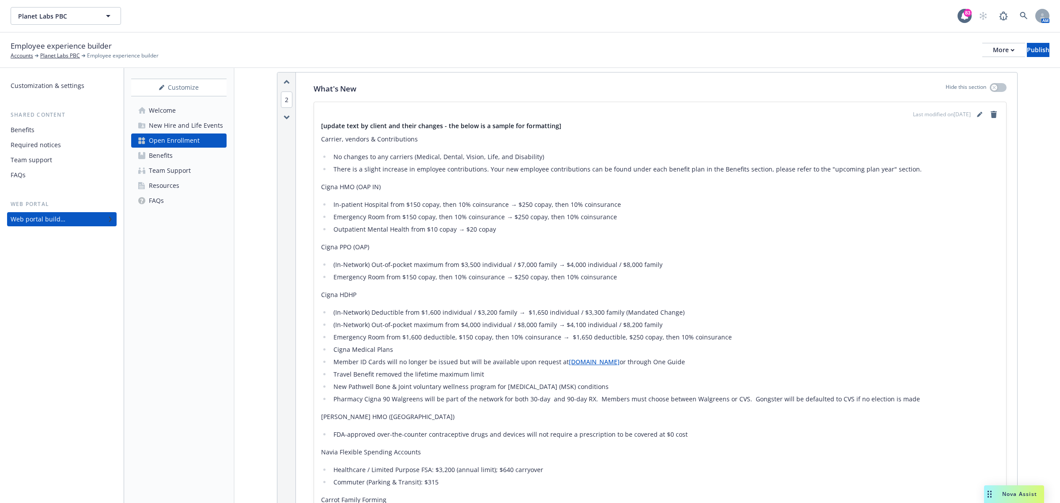
scroll to position [387, 0]
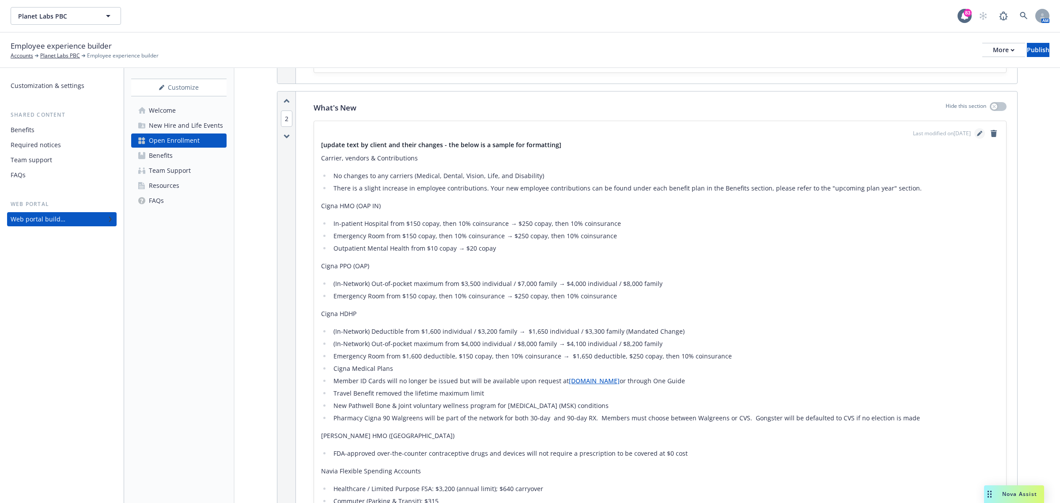
click at [848, 136] on link "editPencil" at bounding box center [980, 133] width 11 height 11
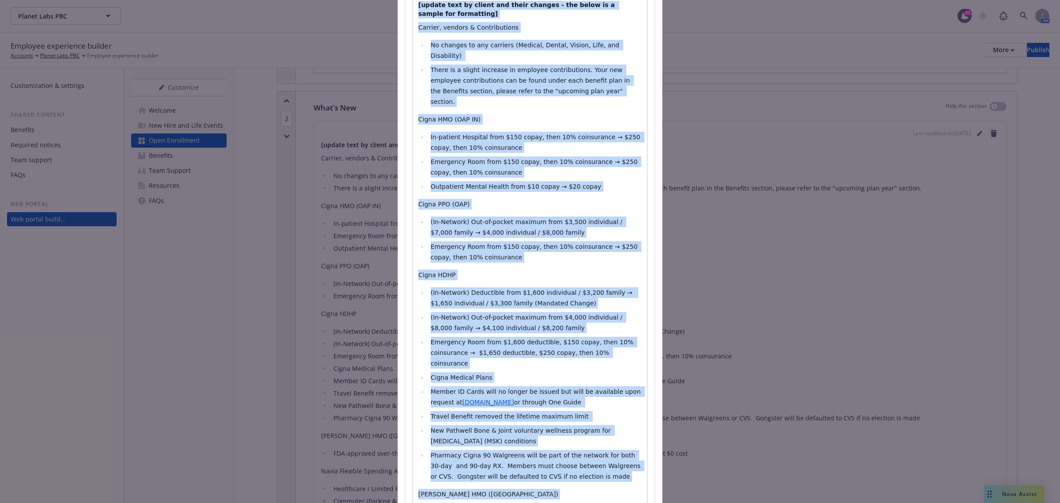
scroll to position [0, 0]
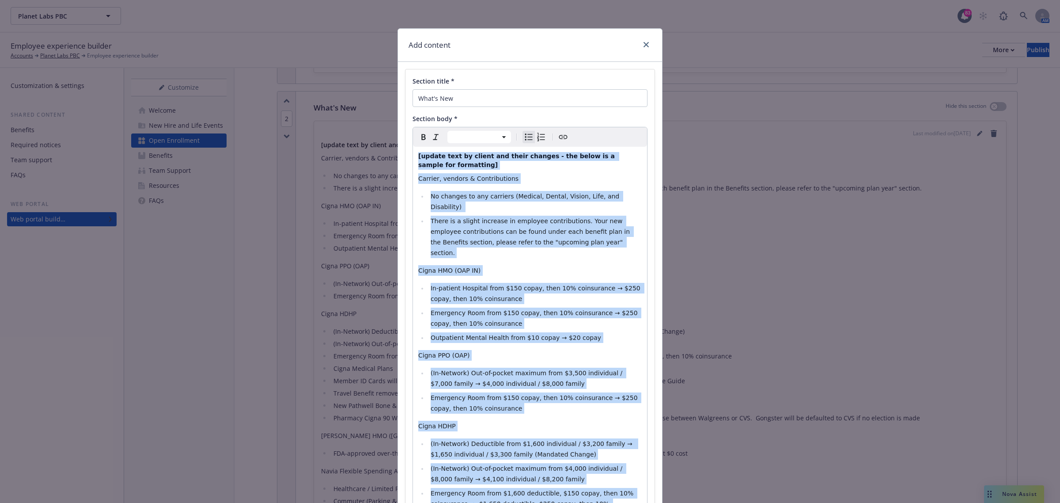
drag, startPoint x: 443, startPoint y: 392, endPoint x: 394, endPoint y: 145, distance: 252.3
click at [398, 145] on div "Section title * What's New Section body * Paragraph Heading 1 Heading 2 Heading…" at bounding box center [530, 478] width 264 height 832
select select "paragraph"
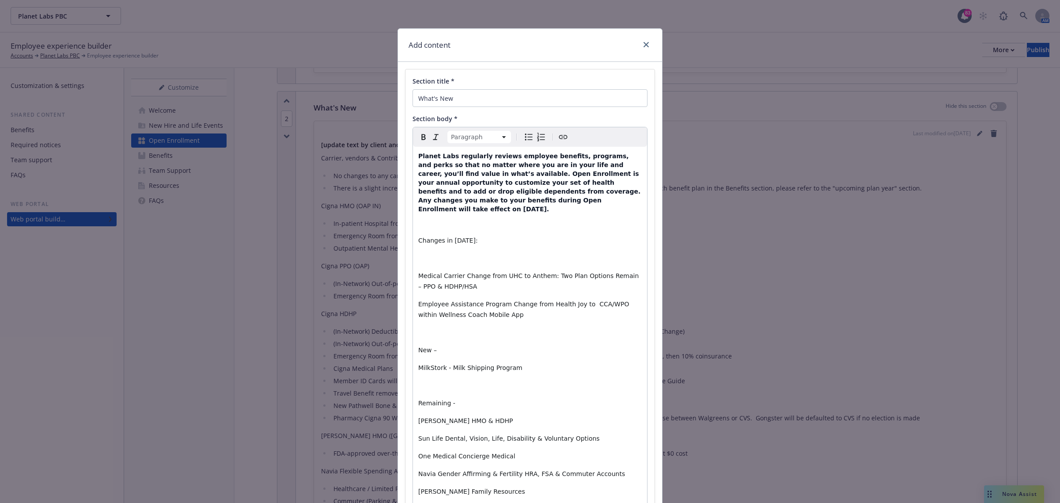
scroll to position [54, 0]
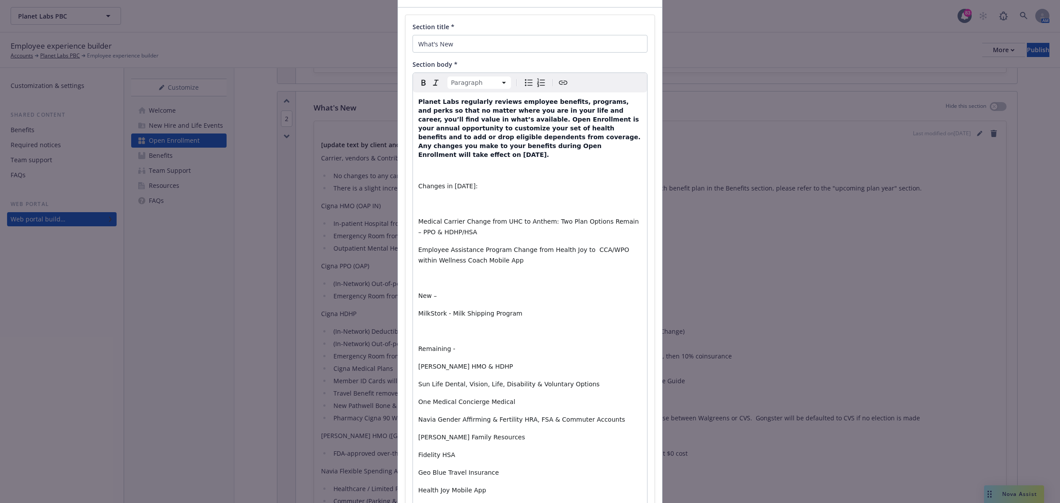
click at [818, 334] on div "Add content Section title * What's New Section body * Paragraph Paragraph Headi…" at bounding box center [530, 251] width 1060 height 503
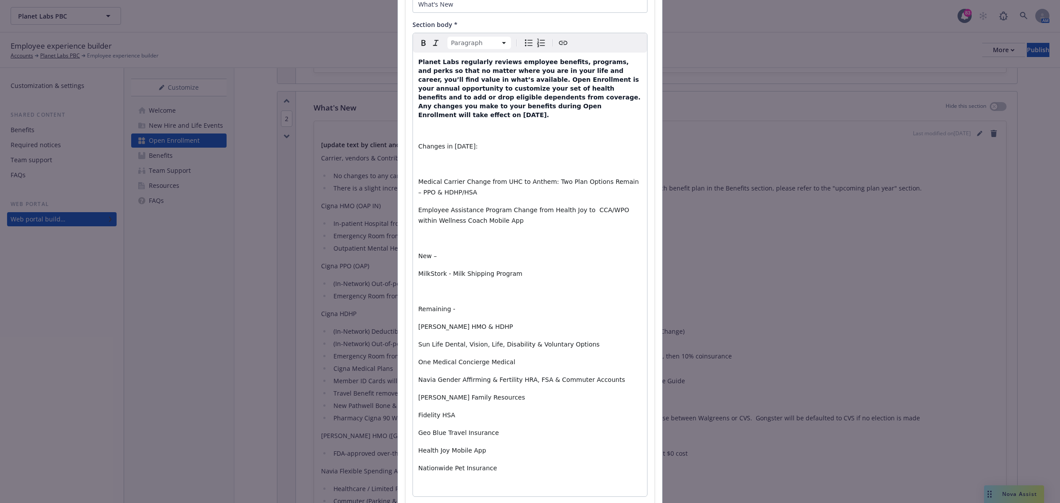
scroll to position [162, 0]
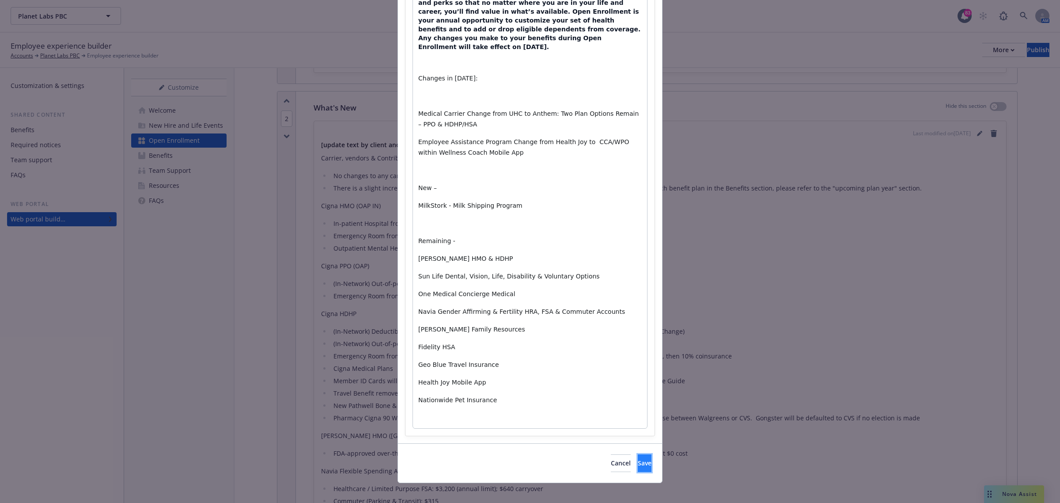
click at [638, 384] on span "Save" at bounding box center [645, 463] width 14 height 8
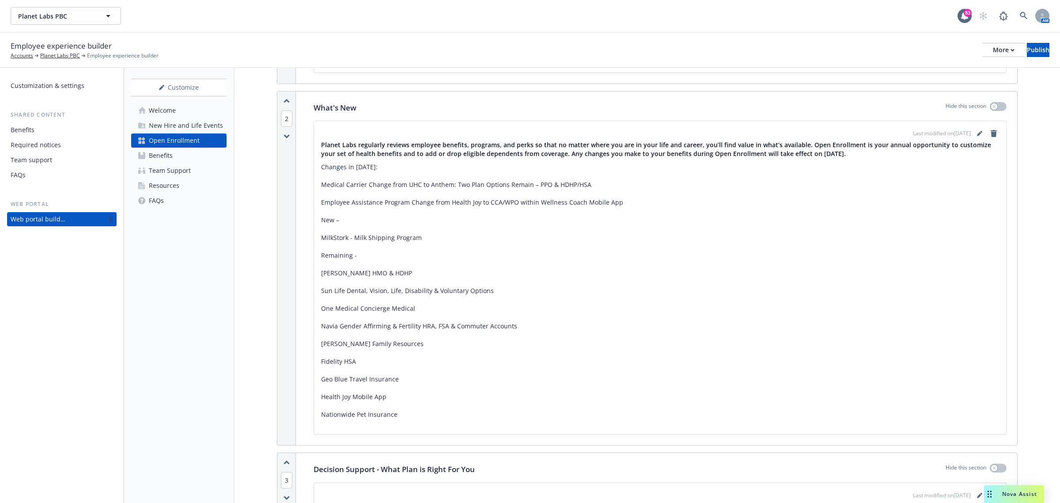
scroll to position [552, 0]
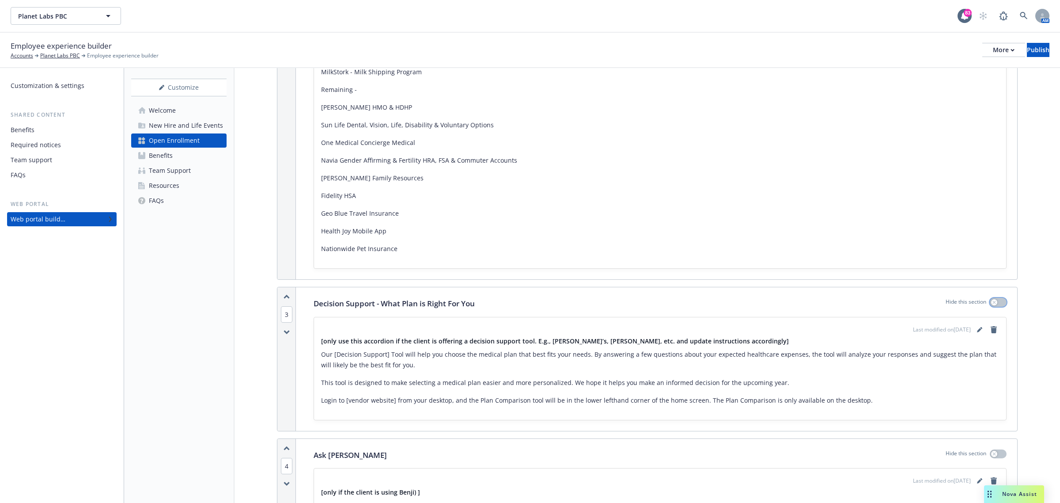
click at [848, 304] on button "button" at bounding box center [998, 302] width 17 height 9
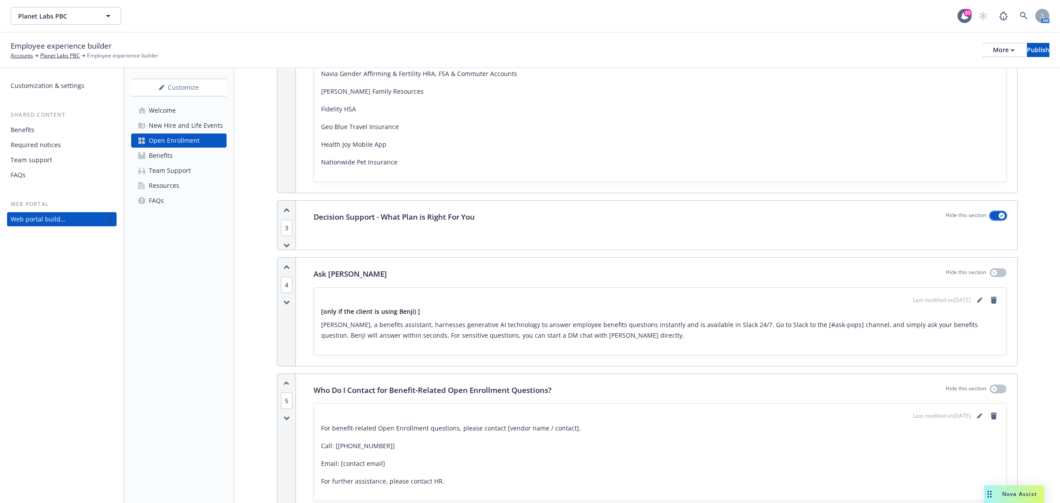
scroll to position [718, 0]
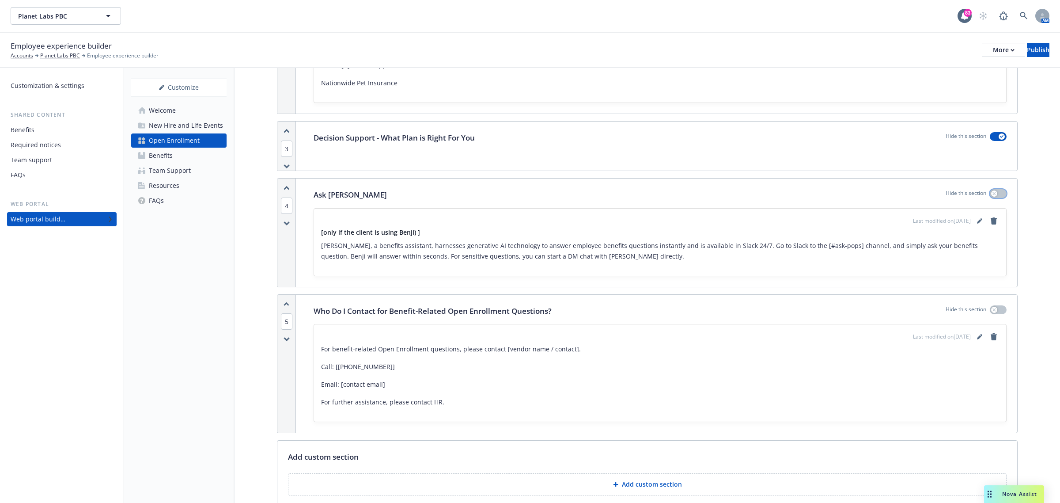
click at [848, 195] on button "button" at bounding box center [998, 193] width 17 height 9
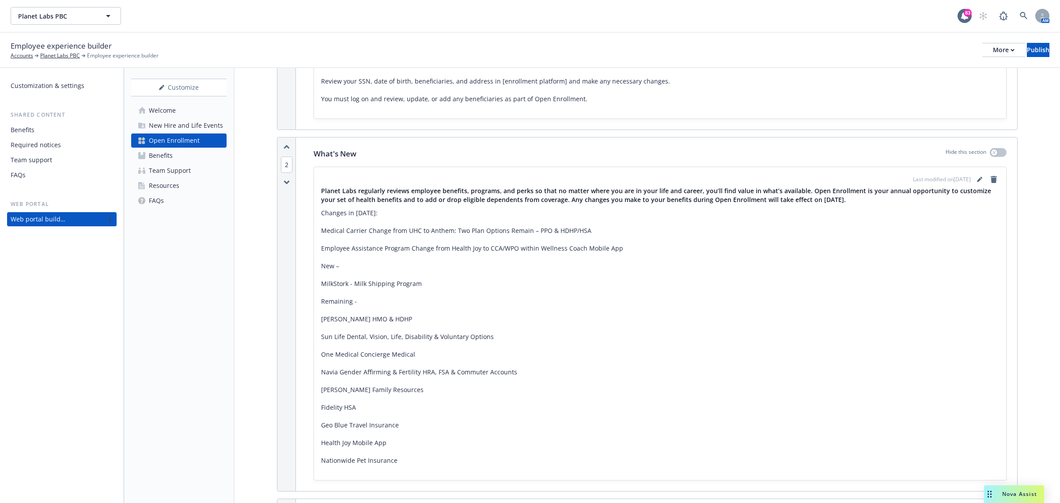
scroll to position [331, 0]
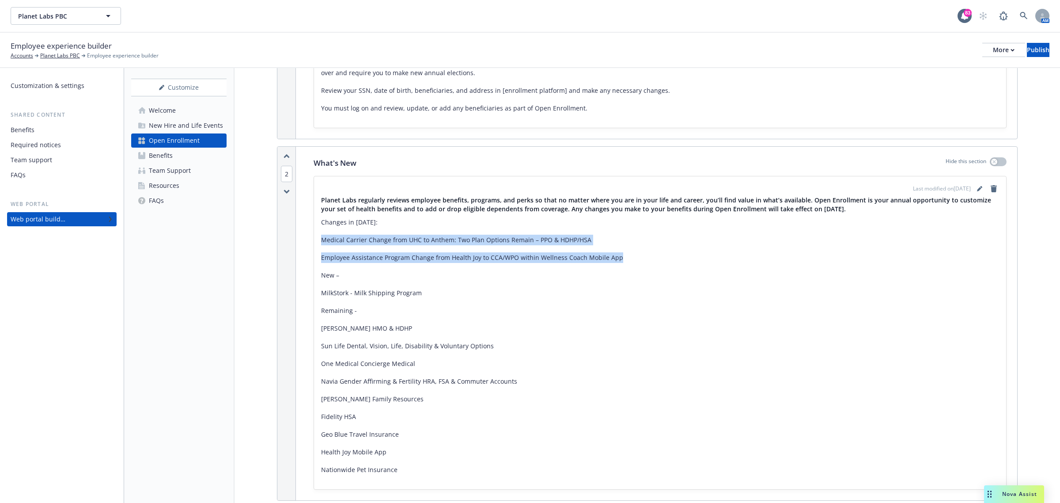
drag, startPoint x: 643, startPoint y: 263, endPoint x: 323, endPoint y: 239, distance: 321.2
click at [323, 239] on div "Planet Labs regularly reviews employee benefits, programs, and perks so that no…" at bounding box center [660, 335] width 678 height 279
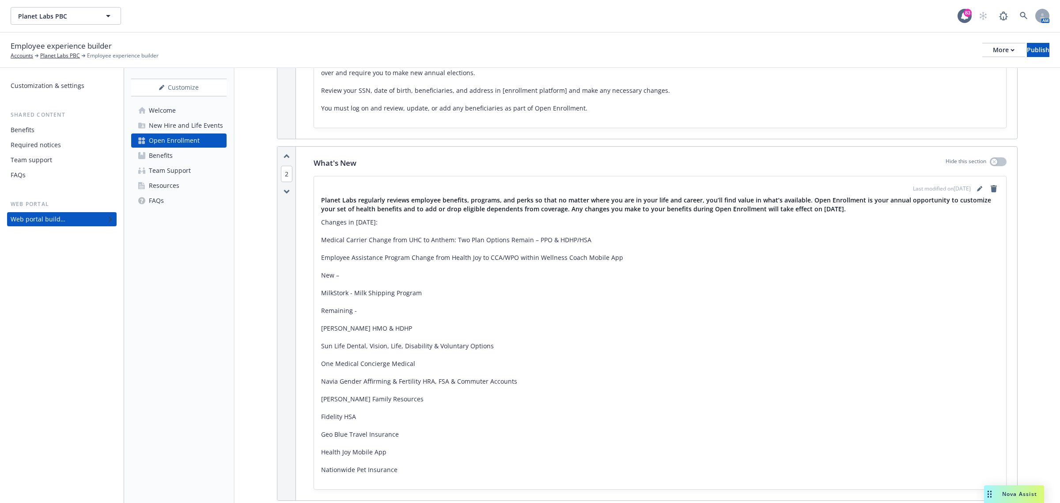
click at [423, 283] on div "Planet Labs regularly reviews employee benefits, programs, and perks so that no…" at bounding box center [660, 335] width 678 height 279
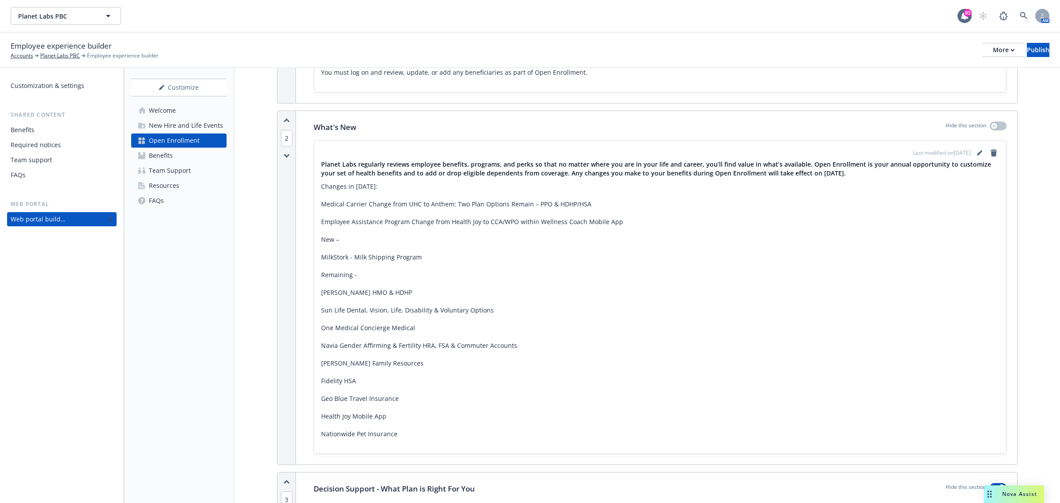
scroll to position [387, 0]
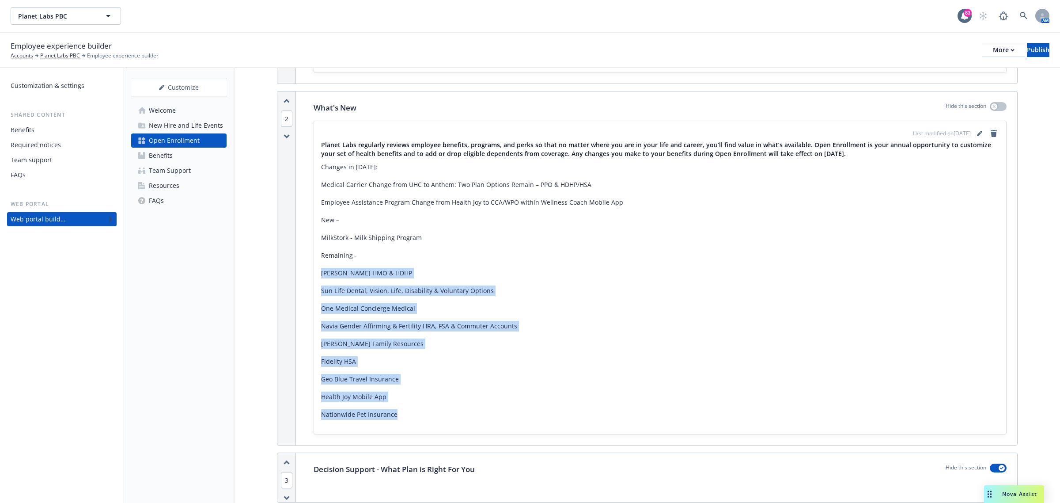
drag, startPoint x: 420, startPoint y: 414, endPoint x: 320, endPoint y: 274, distance: 171.4
click at [320, 274] on div "Last modified on [DATE] Planet Labs regularly reviews employee benefits, progra…" at bounding box center [660, 277] width 692 height 313
click at [359, 279] on div "Planet Labs regularly reviews employee benefits, programs, and perks so that no…" at bounding box center [660, 279] width 678 height 279
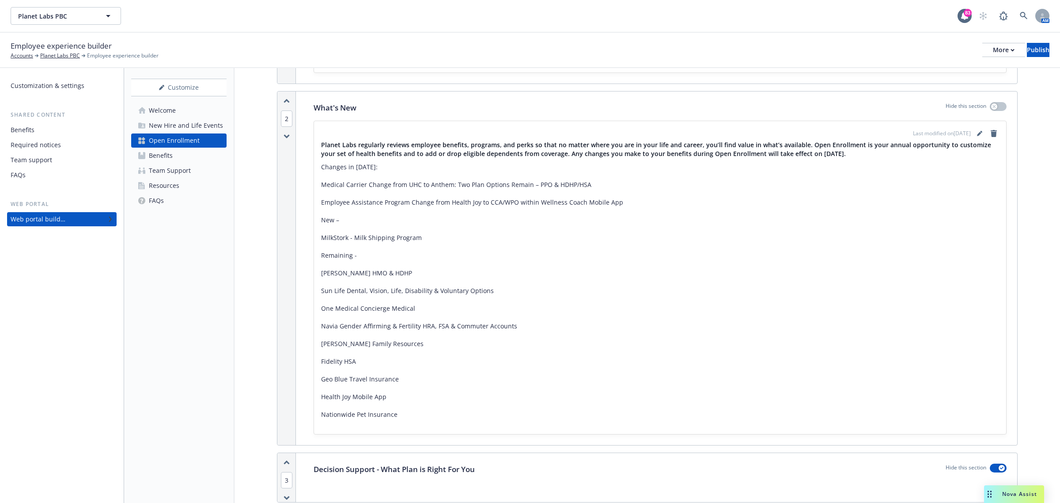
click at [323, 255] on p "Remaining -" at bounding box center [660, 255] width 678 height 11
click at [356, 258] on p "Remaining -" at bounding box center [660, 255] width 678 height 11
click at [355, 257] on p "Remaining -" at bounding box center [660, 255] width 678 height 11
click at [353, 257] on p "Remaining -" at bounding box center [660, 255] width 678 height 11
click at [352, 258] on p "Remaining -" at bounding box center [660, 255] width 678 height 11
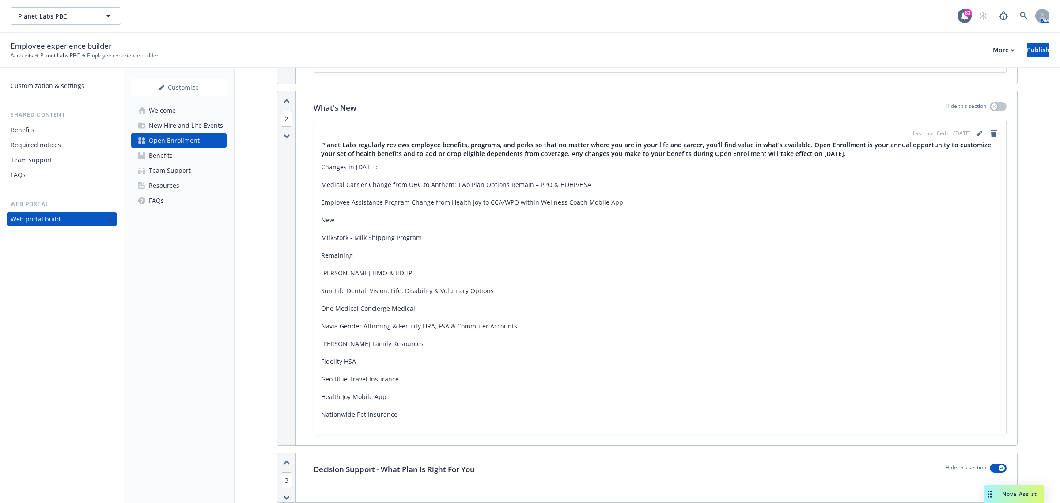
click at [361, 255] on p "Remaining -" at bounding box center [660, 255] width 678 height 11
click at [848, 136] on icon "editPencil" at bounding box center [979, 133] width 5 height 5
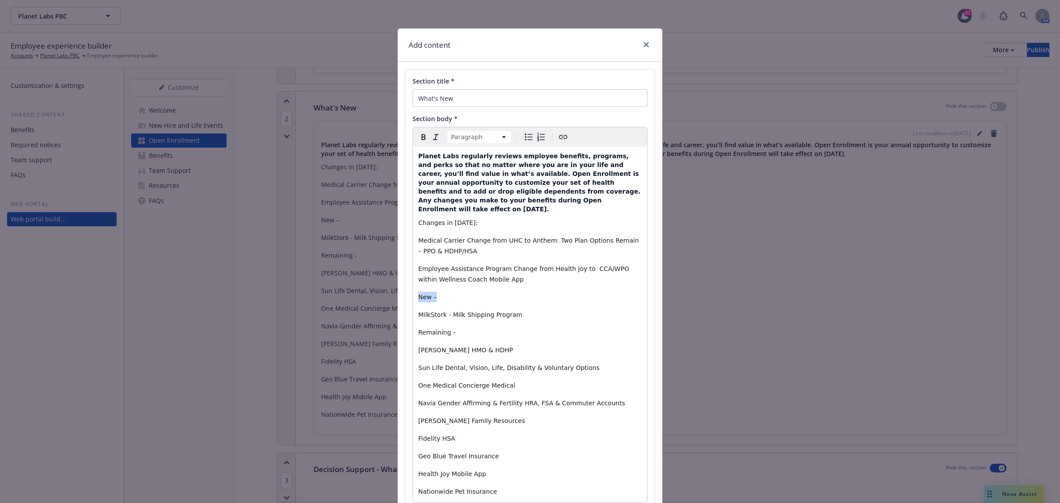
drag, startPoint x: 431, startPoint y: 290, endPoint x: 411, endPoint y: 289, distance: 19.9
click at [413, 289] on div "Planet Labs regularly reviews employee benefits, programs, and perks so that no…" at bounding box center [530, 324] width 234 height 355
drag, startPoint x: 476, startPoint y: 291, endPoint x: 413, endPoint y: 289, distance: 62.8
click at [413, 289] on div "Planet Labs regularly reviews employee benefits, programs, and perks so that no…" at bounding box center [530, 324] width 234 height 355
click at [418, 140] on icon "Bold" at bounding box center [423, 137] width 11 height 11
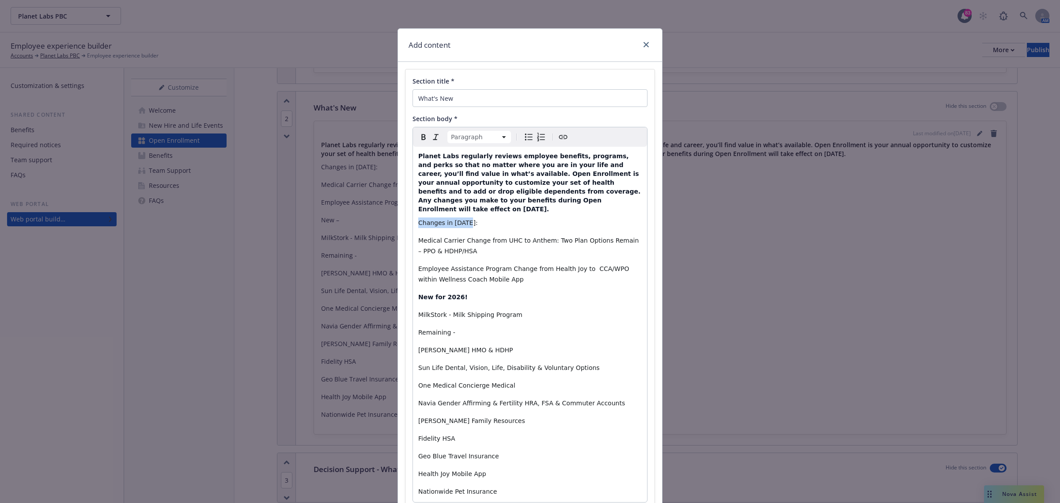
drag, startPoint x: 469, startPoint y: 214, endPoint x: 411, endPoint y: 215, distance: 58.3
click at [413, 215] on div "Planet Labs regularly reviews employee benefits, programs, and perks so that no…" at bounding box center [530, 324] width 234 height 355
click at [418, 137] on icon "Bold" at bounding box center [423, 137] width 11 height 11
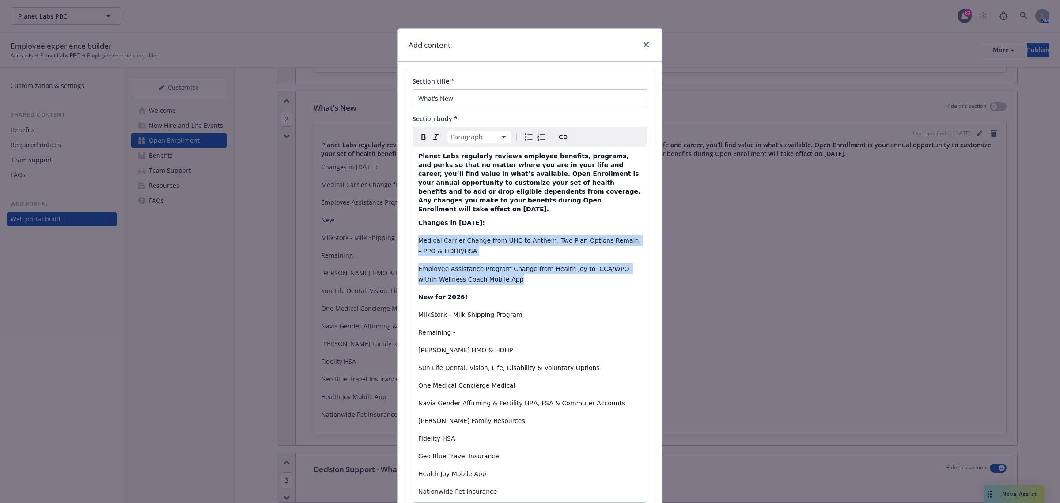
drag, startPoint x: 491, startPoint y: 274, endPoint x: 412, endPoint y: 235, distance: 87.7
click at [413, 235] on div "Planet Labs regularly reviews employee benefits, programs, and perks so that no…" at bounding box center [530, 324] width 234 height 355
click at [524, 136] on icon "Bulleted list" at bounding box center [529, 137] width 11 height 11
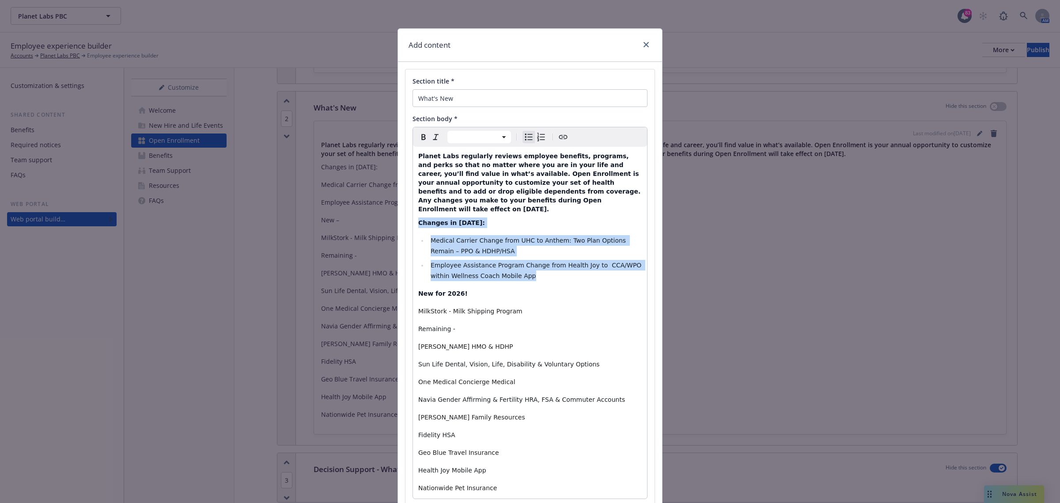
click at [511, 244] on li "Medical Carrier Change from UHC to Anthem: Two Plan Options Remain – PPO & HDHP…" at bounding box center [535, 245] width 214 height 21
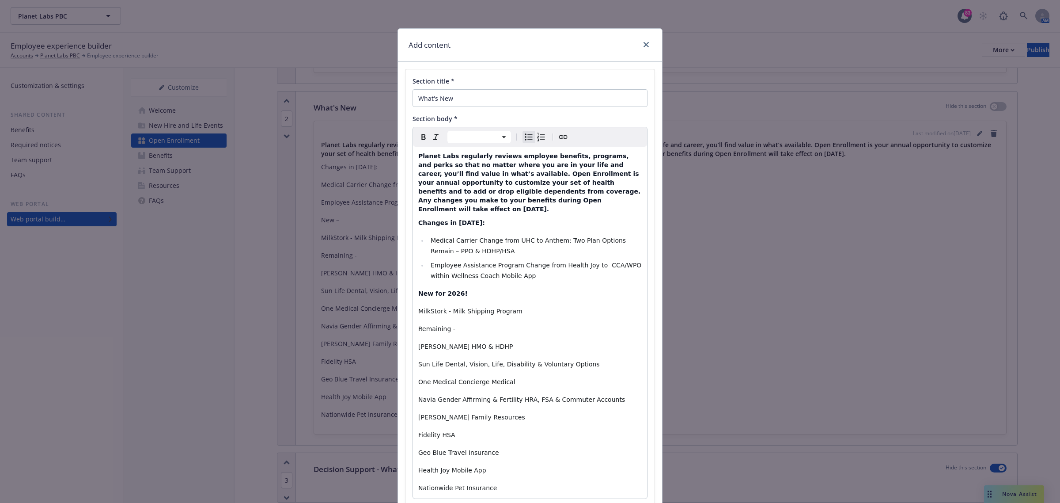
scroll to position [55, 0]
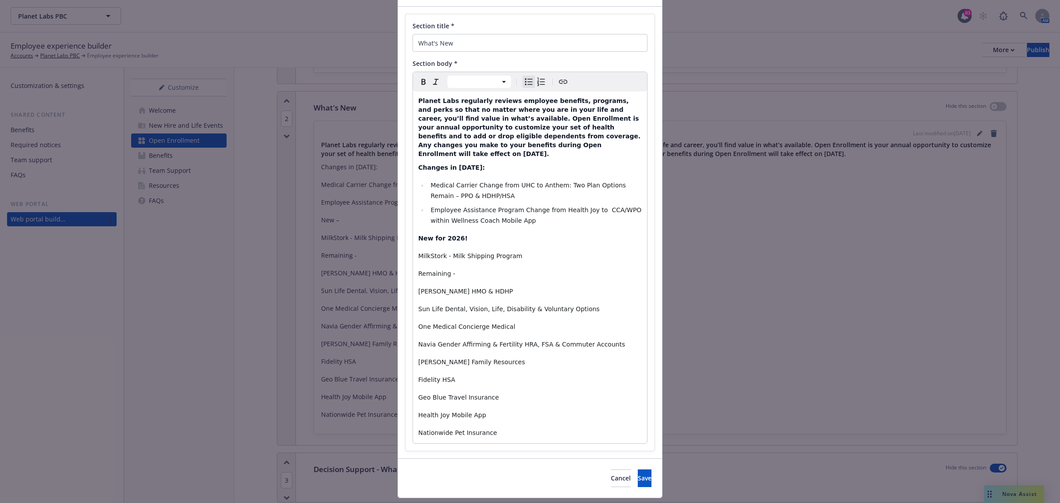
select select "paragraph"
click at [429, 252] on span "MilkStork - Milk Shipping Program" at bounding box center [470, 255] width 104 height 7
click at [418, 252] on span "Milk Stork - Milk Shipping Program" at bounding box center [471, 255] width 106 height 7
click at [524, 82] on icon "Bulleted list" at bounding box center [529, 81] width 11 height 11
select select "paragraph"
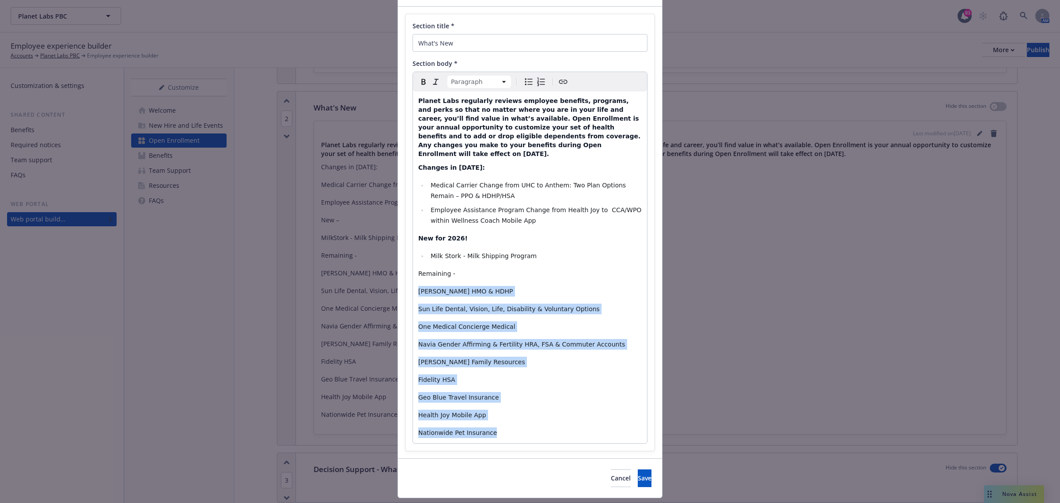
drag, startPoint x: 494, startPoint y: 428, endPoint x: 414, endPoint y: 283, distance: 165.1
click at [414, 283] on div "Planet Labs regularly reviews employee benefits, programs, and perks so that no…" at bounding box center [530, 267] width 234 height 352
click at [527, 80] on icon "Bulleted list" at bounding box center [529, 81] width 11 height 11
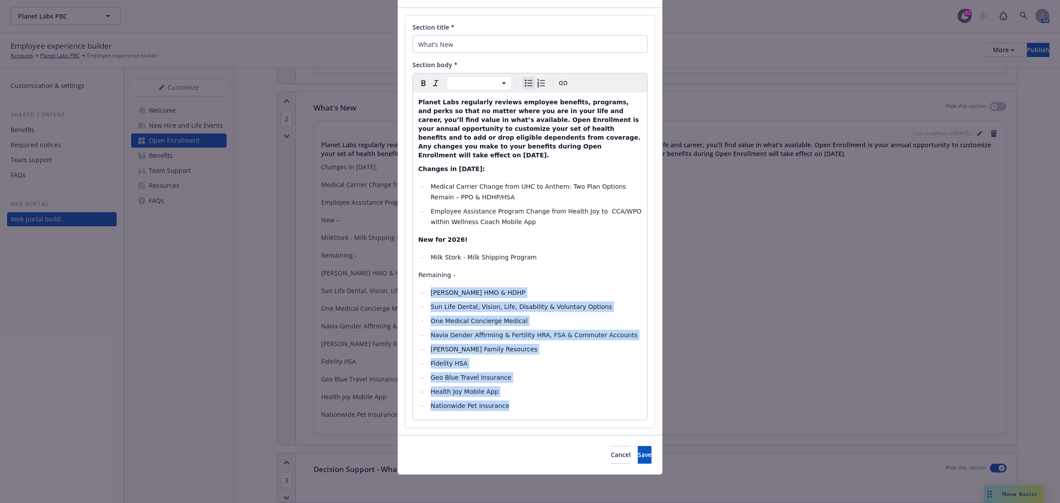
scroll to position [46, 0]
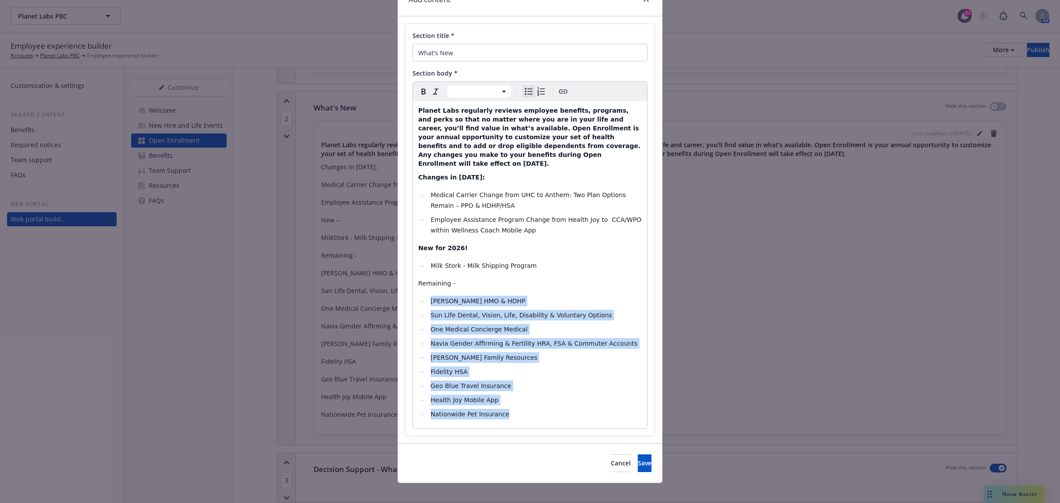
select select "paragraph"
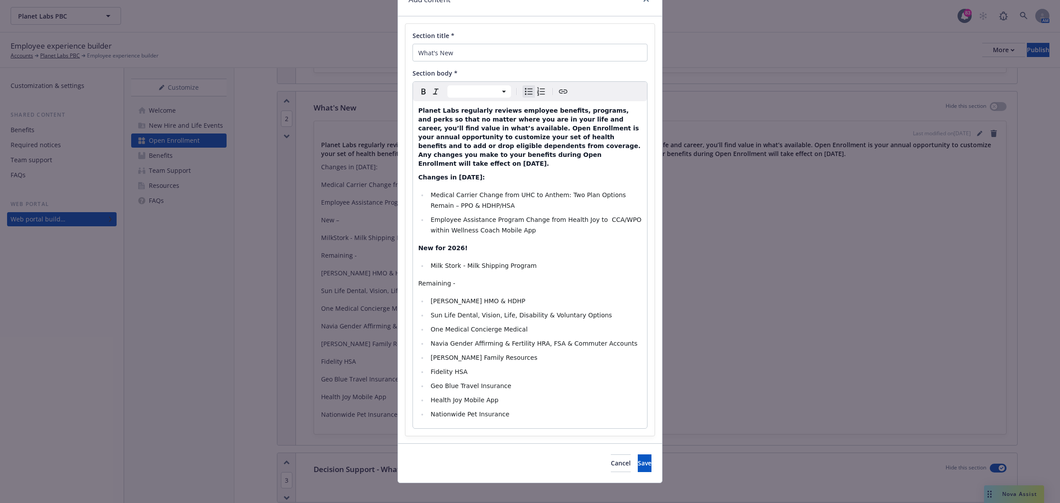
click at [445, 280] on span "Remaining -" at bounding box center [436, 283] width 37 height 7
drag, startPoint x: 501, startPoint y: 279, endPoint x: 412, endPoint y: 278, distance: 88.4
click at [413, 278] on div "Planet Labs regularly reviews employee benefits, programs, and perks so that no…" at bounding box center [530, 264] width 234 height 327
click at [418, 98] on div "Paragraph Paragraph Heading 1 Heading 2 Heading 3 Heading 4 Heading 5 Heading 6" at bounding box center [530, 91] width 234 height 19
click at [469, 172] on p "Changes in [DATE]:" at bounding box center [530, 177] width 224 height 11
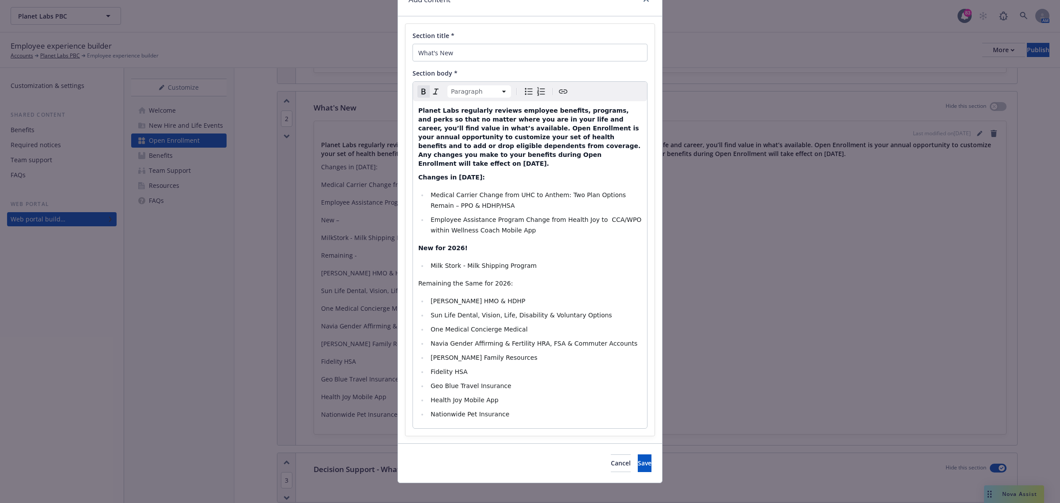
select select
drag, startPoint x: 551, startPoint y: 187, endPoint x: 510, endPoint y: 185, distance: 40.7
click at [547, 191] on span "Medical Carrier Change from UHC to Anthem: Two Plan Options Remain – PPO & HDHP…" at bounding box center [529, 200] width 197 height 18
drag, startPoint x: 510, startPoint y: 185, endPoint x: 429, endPoint y: 180, distance: 81.4
click at [429, 190] on li "Medical Carrier Change from UHC to Anthem: Two Plan Options Remain – PPO & HDHP…" at bounding box center [535, 200] width 214 height 21
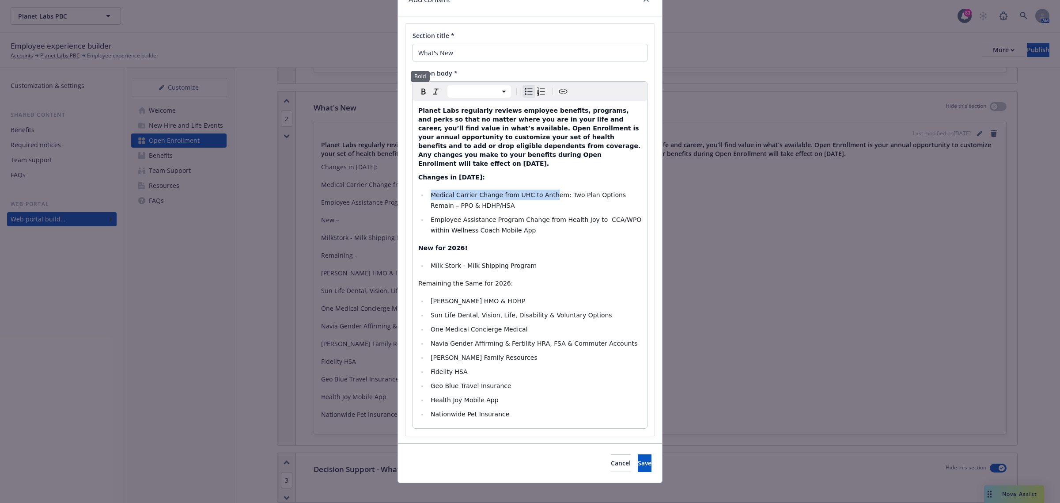
click at [421, 91] on icon "Bold" at bounding box center [423, 92] width 4 height 6
click at [535, 194] on li "Medical Carrier Change from UHC to Anth em: Two Plan Options Remain – PPO & HDH…" at bounding box center [535, 200] width 214 height 21
click at [641, 384] on button "Save" at bounding box center [645, 463] width 14 height 18
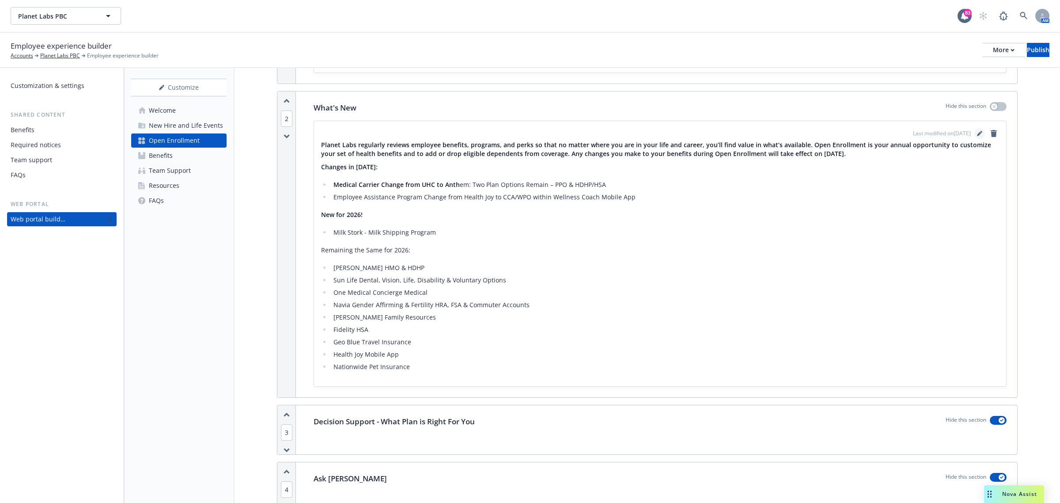
click at [848, 135] on icon "editPencil" at bounding box center [979, 133] width 5 height 5
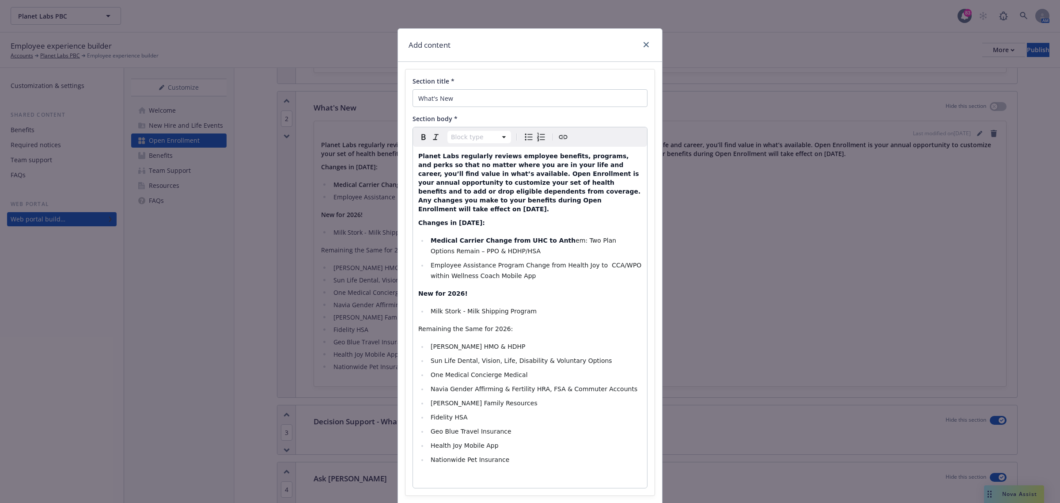
select select
click at [431, 343] on span "[PERSON_NAME] HMO & HDHP" at bounding box center [478, 346] width 95 height 7
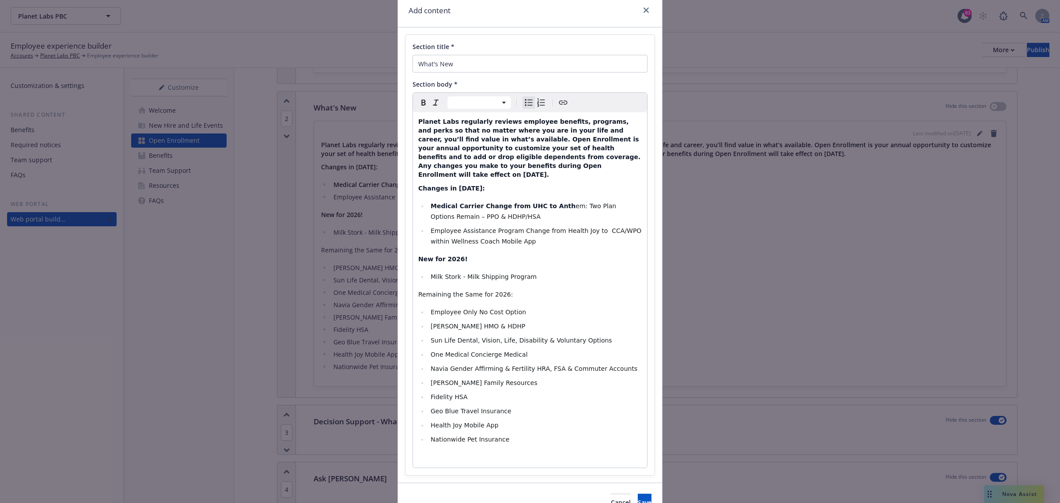
scroll to position [74, 0]
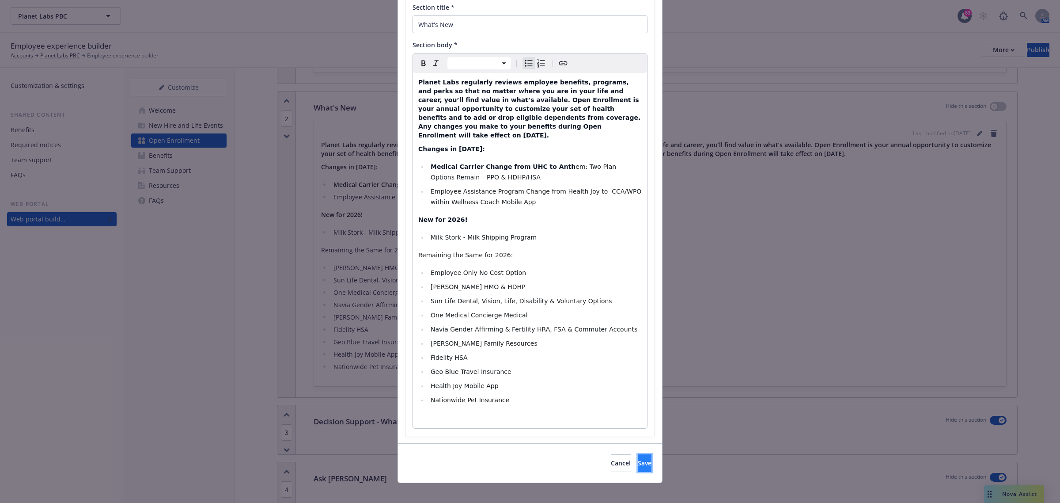
click at [638, 384] on button "Save" at bounding box center [645, 463] width 14 height 18
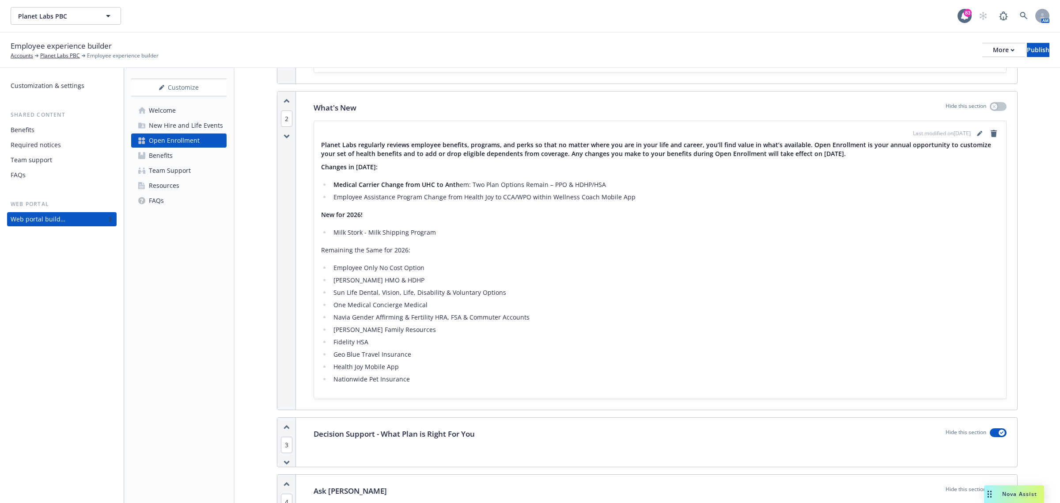
click at [444, 133] on div "Last modified on 09/20/2025" at bounding box center [660, 133] width 678 height 11
click at [848, 135] on link "editPencil" at bounding box center [980, 133] width 11 height 11
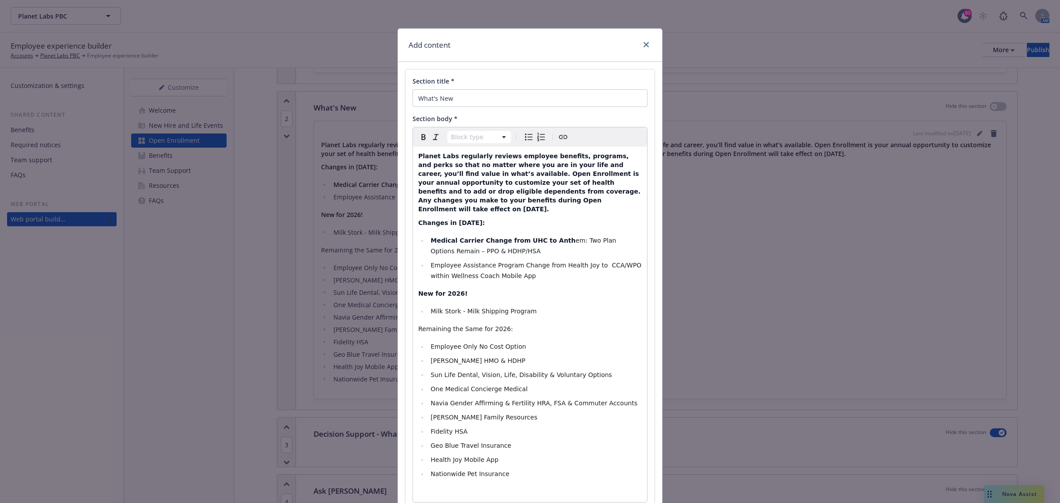
select select "h4"
click at [434, 151] on div "Planet Labs regularly reviews employee benefits, programs, and perks so that no…" at bounding box center [530, 324] width 234 height 355
click at [642, 47] on link "close" at bounding box center [646, 44] width 11 height 11
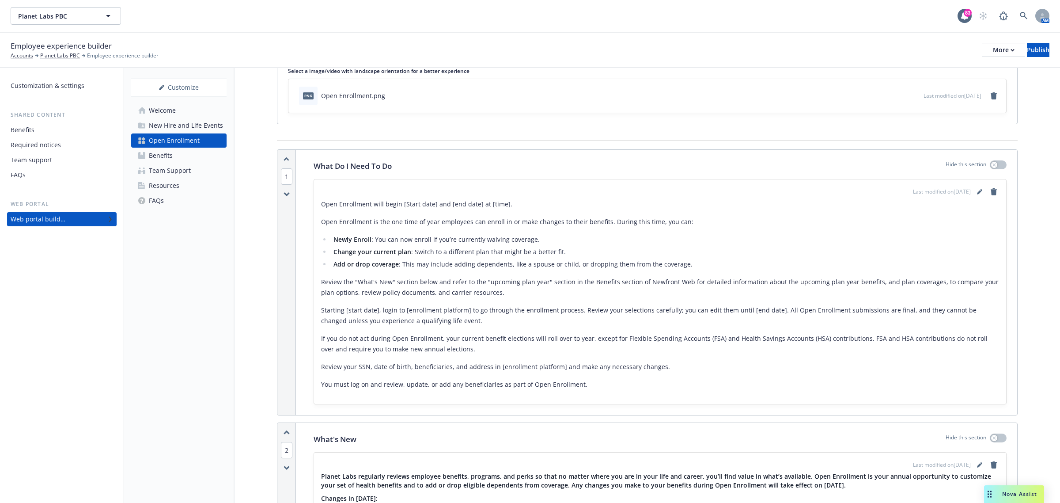
scroll to position [0, 0]
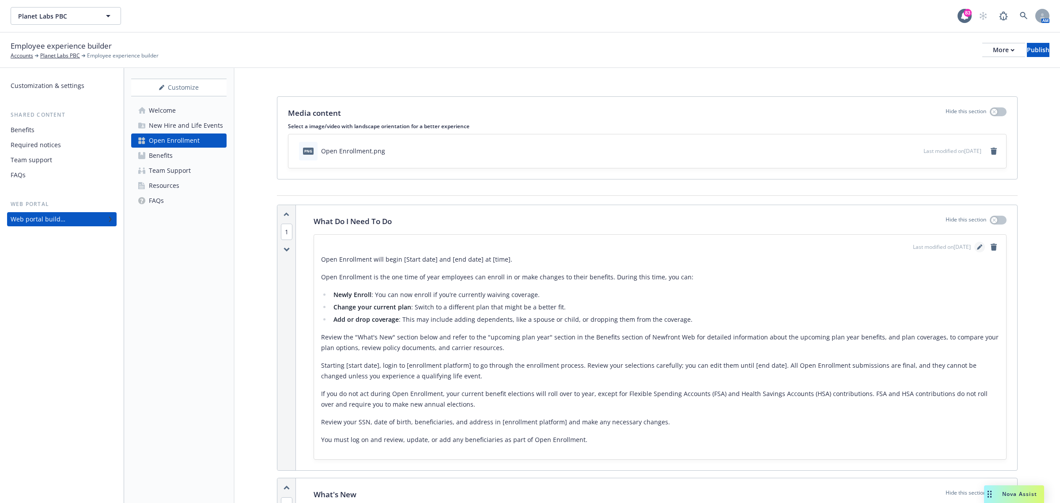
click at [848, 248] on link "editPencil" at bounding box center [980, 247] width 11 height 11
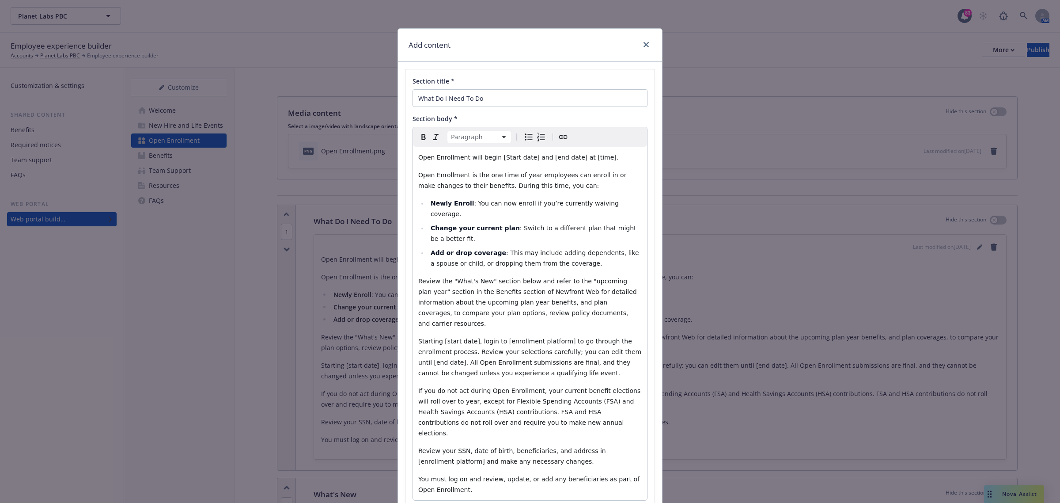
click at [519, 158] on span "Open Enrollment will begin [Start date] and [end date] at [time]." at bounding box center [518, 157] width 200 height 7
click at [565, 160] on span "Open Enrollment will begin October 29 and [end date] at [time]." at bounding box center [511, 157] width 187 height 7
drag, startPoint x: 606, startPoint y: 162, endPoint x: 589, endPoint y: 160, distance: 17.7
click at [589, 160] on p "Open Enrollment will begin October 29 and November 12th at [time]." at bounding box center [530, 157] width 224 height 11
click at [617, 159] on p "Open Enrollment will begin October 29 and November 12th at 9:00 PST." at bounding box center [530, 157] width 224 height 11
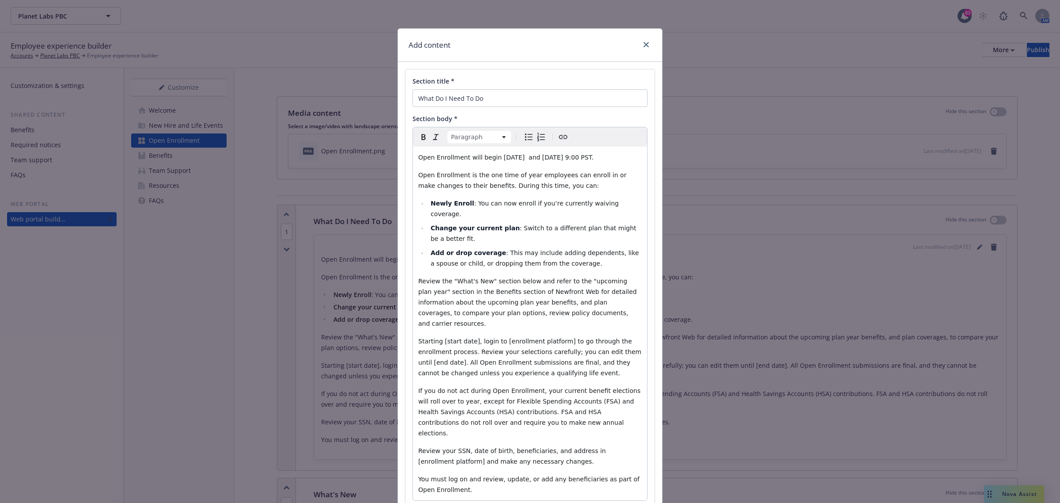
drag, startPoint x: 617, startPoint y: 159, endPoint x: 582, endPoint y: 159, distance: 35.3
click at [582, 159] on p "Open Enrollment will begin October 29 and November 12th at 9:00 PST." at bounding box center [530, 157] width 224 height 11
click at [549, 182] on span "Open Enrollment is the one time of year employees can enroll in or make changes…" at bounding box center [523, 180] width 210 height 18
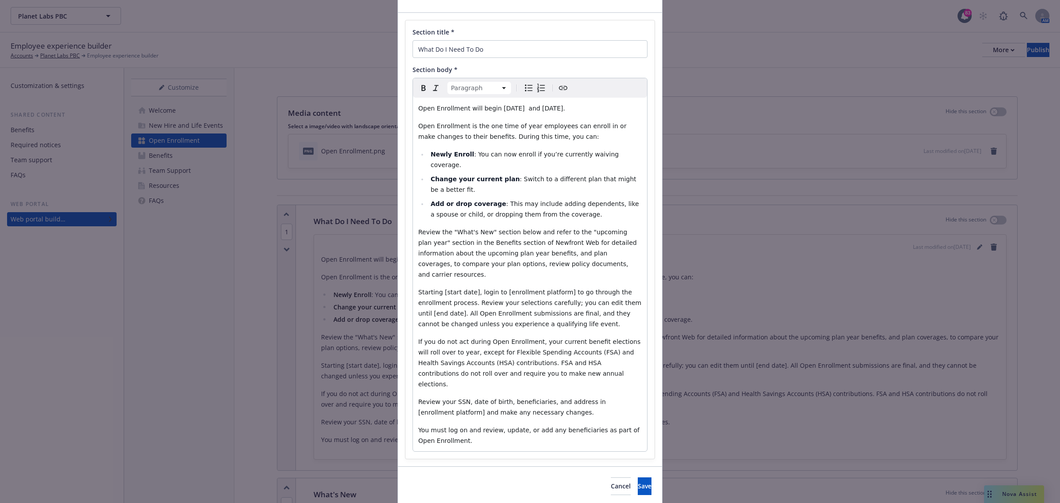
drag, startPoint x: 437, startPoint y: 273, endPoint x: 468, endPoint y: 283, distance: 32.7
click at [439, 289] on span "Starting [start date], login to [enrollment platform] to go through the enrollm…" at bounding box center [530, 308] width 225 height 39
drag, startPoint x: 558, startPoint y: 270, endPoint x: 499, endPoint y: 270, distance: 58.8
click at [499, 289] on span "Starting October 29th, login to [enrollment platform] to go through the enrollm…" at bounding box center [530, 308] width 225 height 39
click at [526, 338] on span "If you do not act during Open Enrollment, your current benefit elections will r…" at bounding box center [530, 362] width 224 height 49
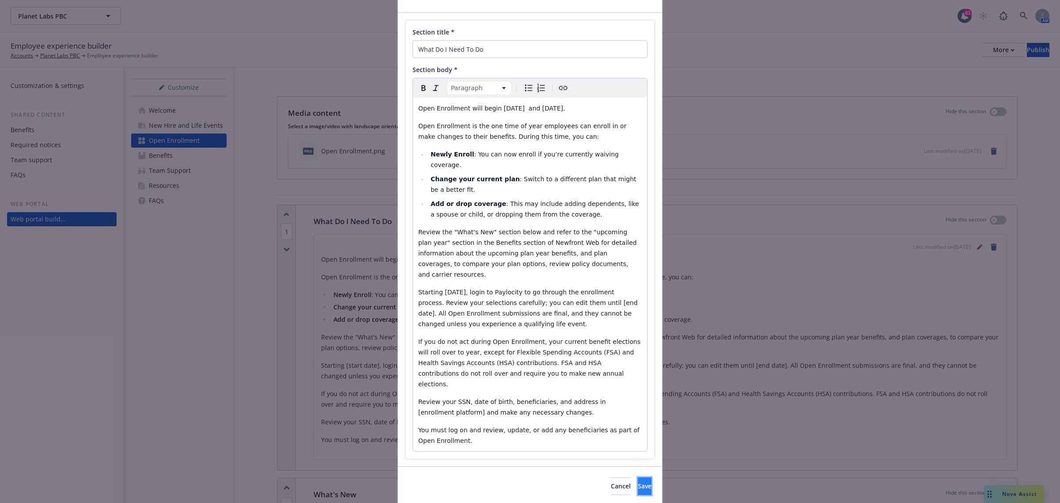
click at [638, 384] on span "Save" at bounding box center [645, 486] width 14 height 8
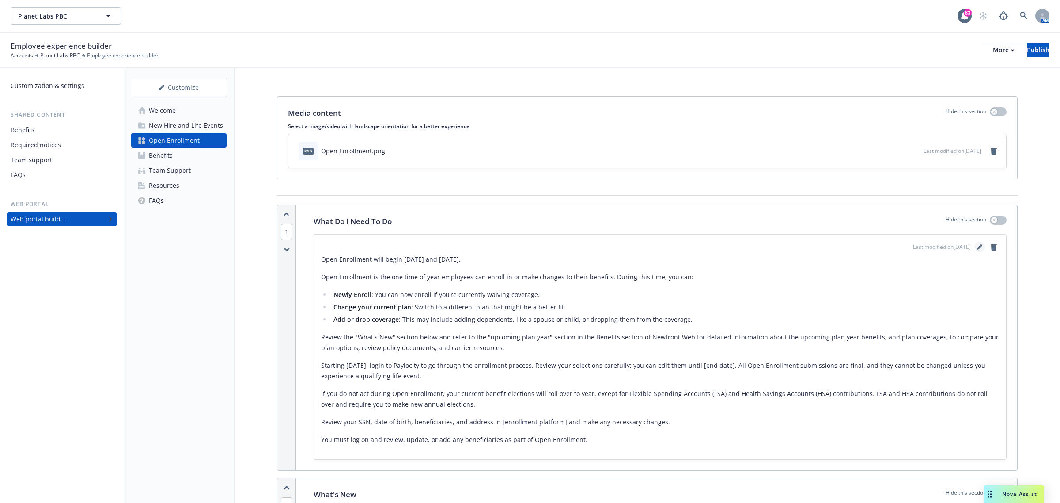
click at [848, 246] on icon "editPencil" at bounding box center [979, 246] width 5 height 5
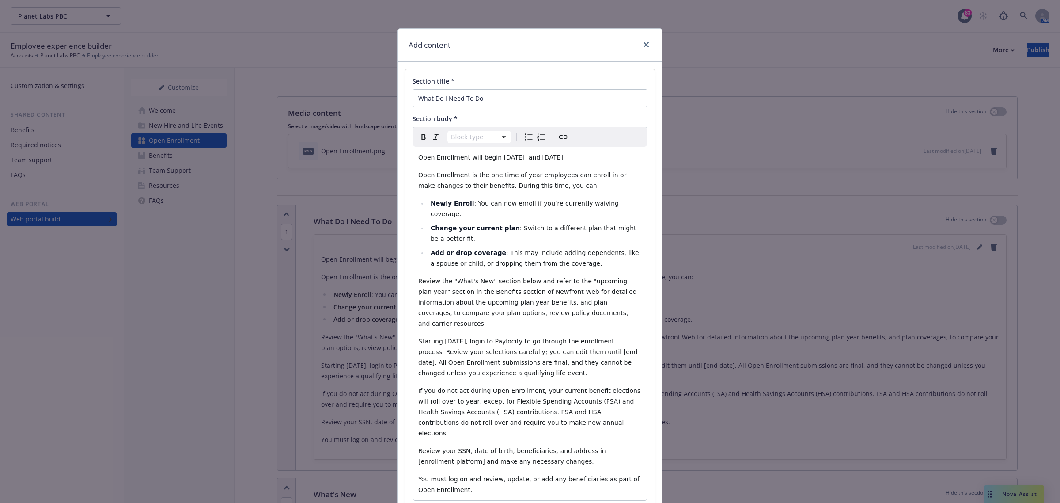
click at [520, 161] on span "Open Enrollment will begin October 29 and November 12th." at bounding box center [491, 157] width 147 height 7
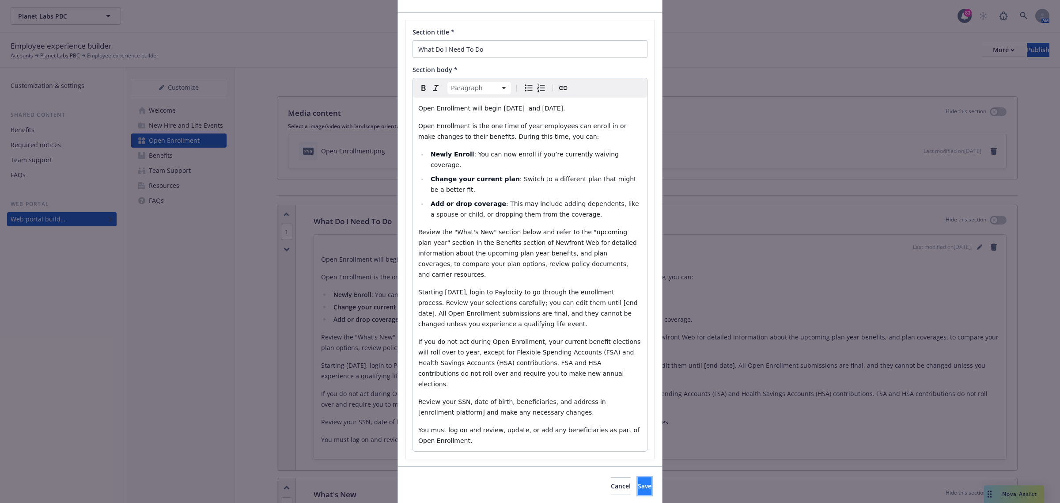
click at [638, 384] on button "Save" at bounding box center [645, 486] width 14 height 18
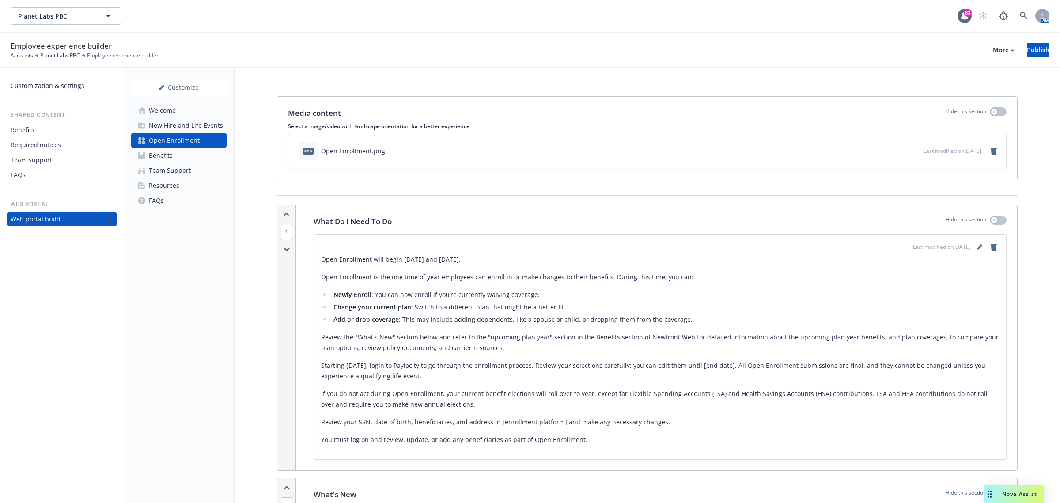
click at [509, 257] on p "Open Enrollment will begin [DATE] and [DATE]." at bounding box center [660, 259] width 678 height 11
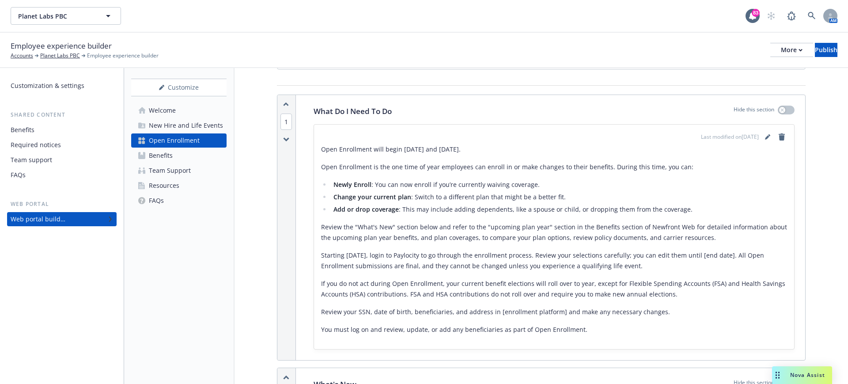
scroll to position [110, 0]
click at [765, 137] on icon "editPencil" at bounding box center [767, 137] width 4 height 4
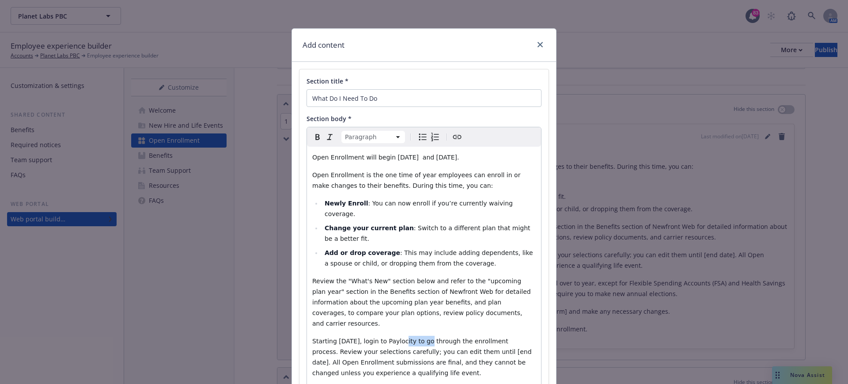
drag, startPoint x: 417, startPoint y: 320, endPoint x: 393, endPoint y: 320, distance: 23.9
click at [393, 338] on span "Starting October 29th, login to Paylocity to go through the enrollment process.…" at bounding box center [422, 357] width 221 height 39
click at [452, 134] on icon "Create link" at bounding box center [457, 137] width 11 height 11
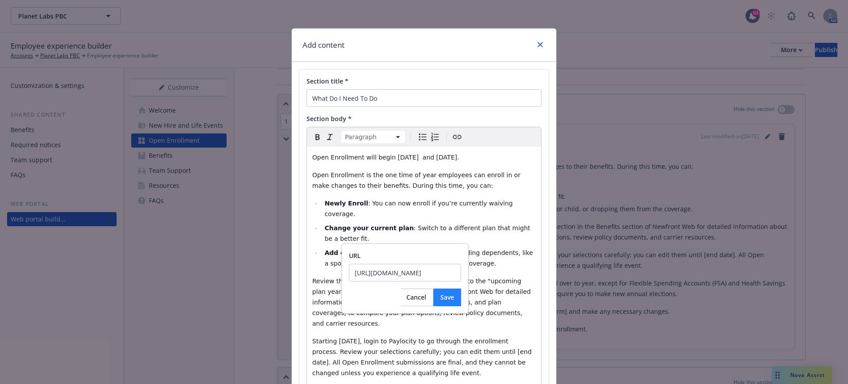
type input "https://access.paylocity.com/"
click at [436, 296] on button "Save" at bounding box center [447, 298] width 28 height 18
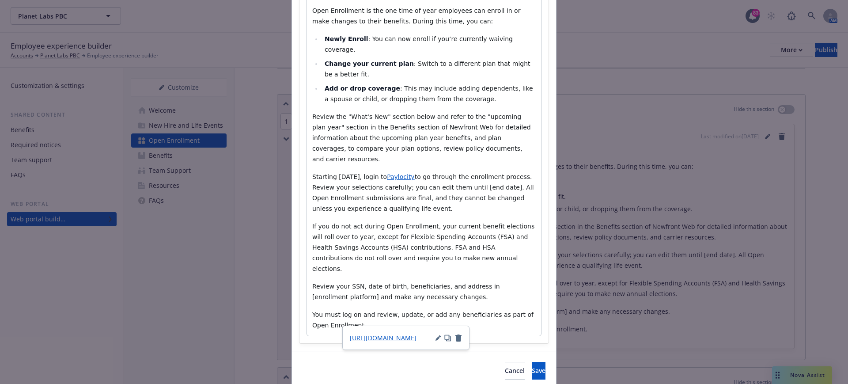
scroll to position [166, 0]
click at [532, 361] on button "Save" at bounding box center [539, 370] width 14 height 18
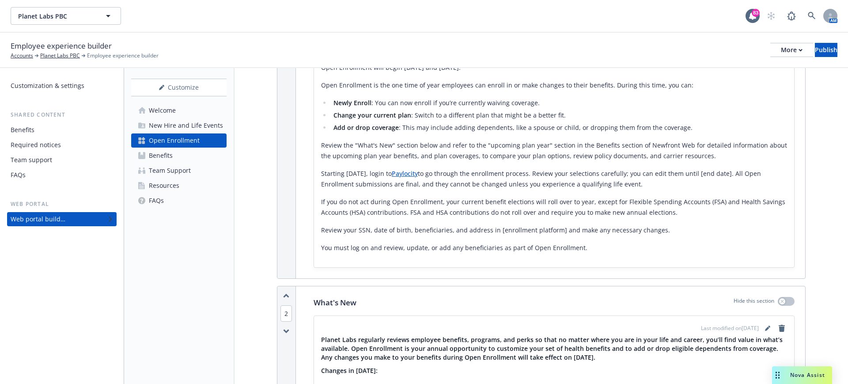
scroll to position [221, 0]
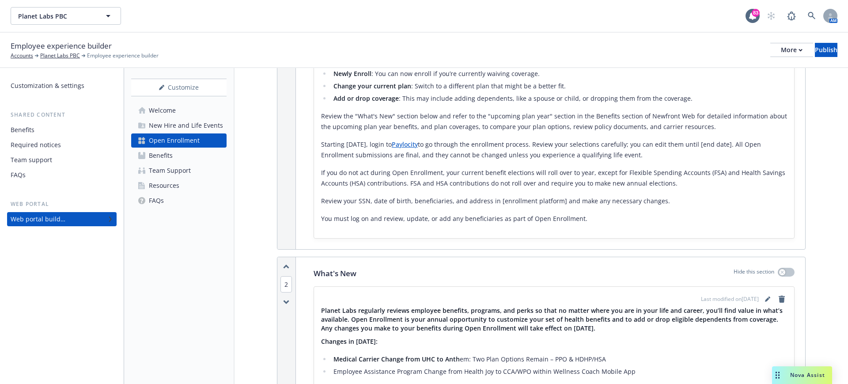
click at [285, 265] on icon "button" at bounding box center [286, 266] width 6 height 5
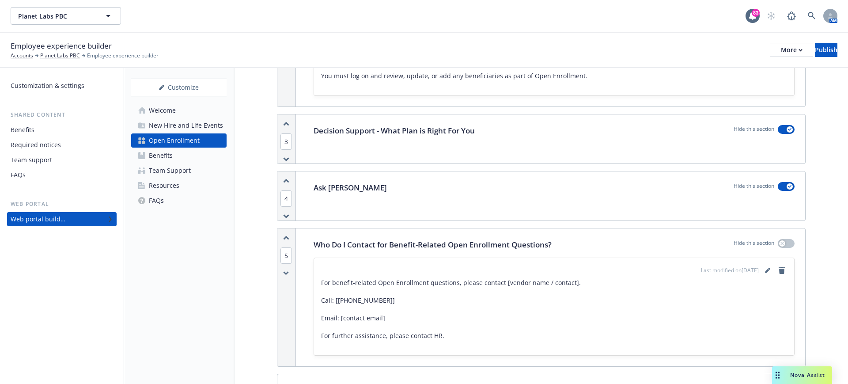
scroll to position [718, 0]
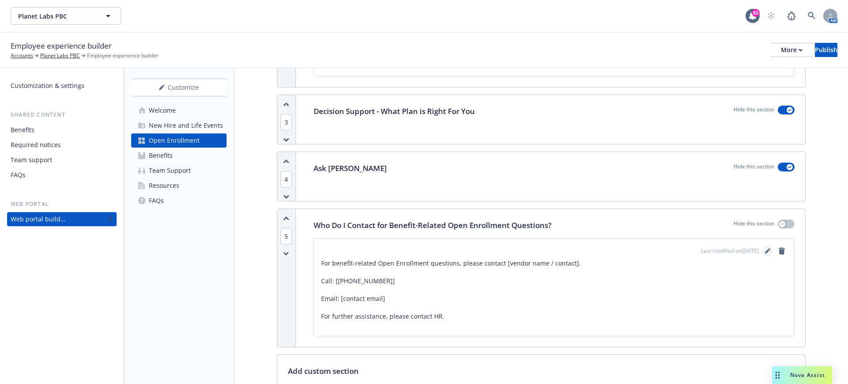
click at [765, 248] on icon "editPencil" at bounding box center [767, 250] width 5 height 5
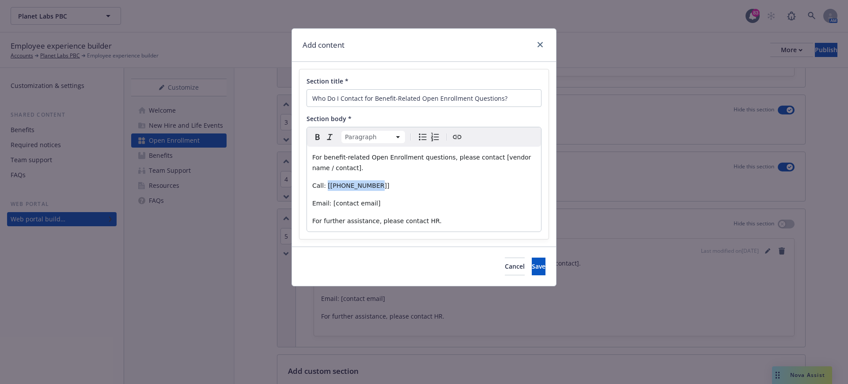
drag, startPoint x: 377, startPoint y: 185, endPoint x: 325, endPoint y: 181, distance: 51.8
click at [325, 181] on p "Call: [877-123-4567]" at bounding box center [424, 185] width 224 height 11
click at [388, 206] on p "Email: [contact email]" at bounding box center [424, 203] width 224 height 11
drag, startPoint x: 385, startPoint y: 205, endPoint x: 329, endPoint y: 204, distance: 56.1
click at [329, 204] on p "Email: [contact email]" at bounding box center [424, 203] width 224 height 11
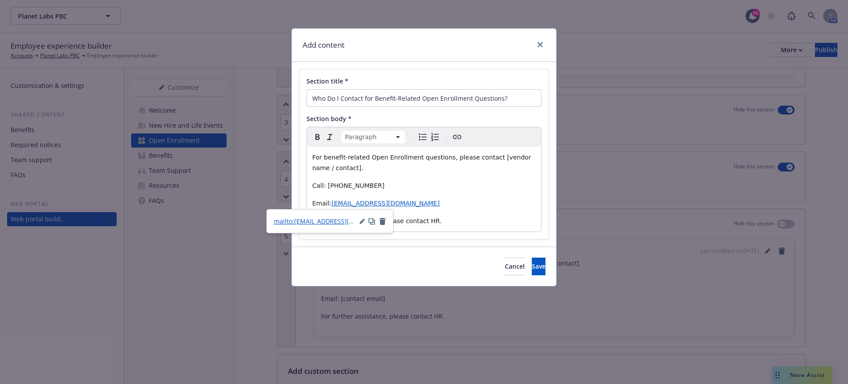
click at [490, 205] on p "Email: planetbenefits@answers.newfront.com" at bounding box center [424, 203] width 224 height 11
click at [532, 262] on span "Save" at bounding box center [539, 266] width 14 height 8
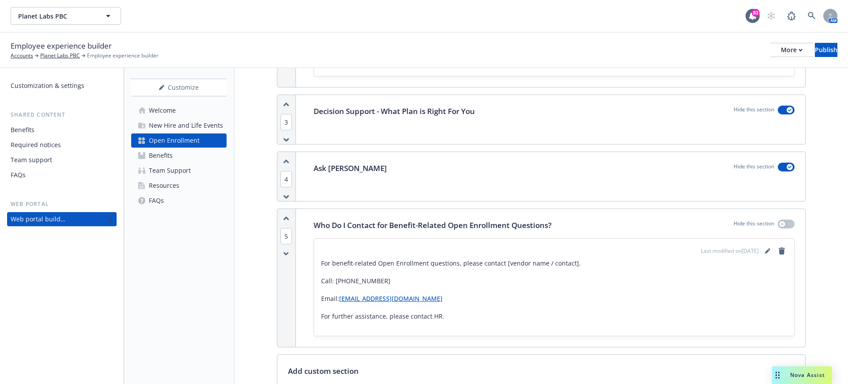
click at [286, 219] on icon "button" at bounding box center [286, 218] width 6 height 5
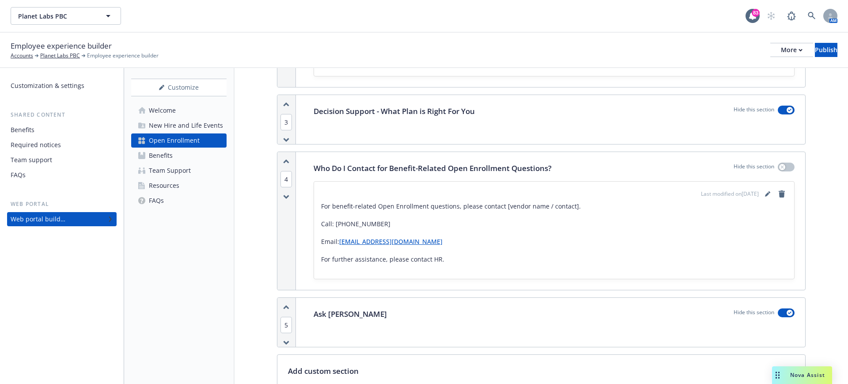
click at [286, 161] on icon "button" at bounding box center [286, 161] width 5 height 2
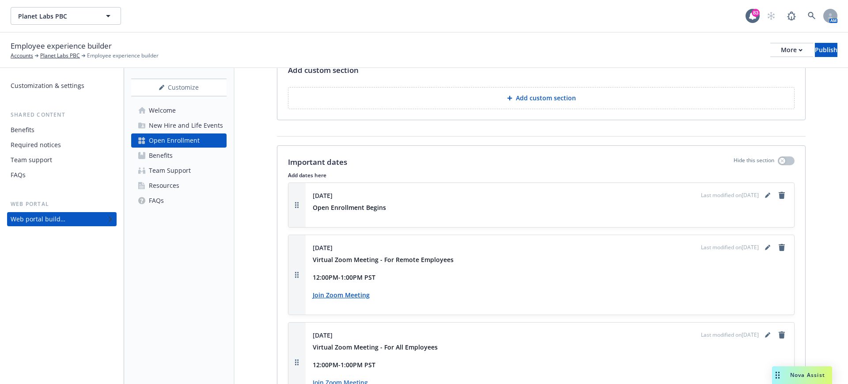
scroll to position [1049, 0]
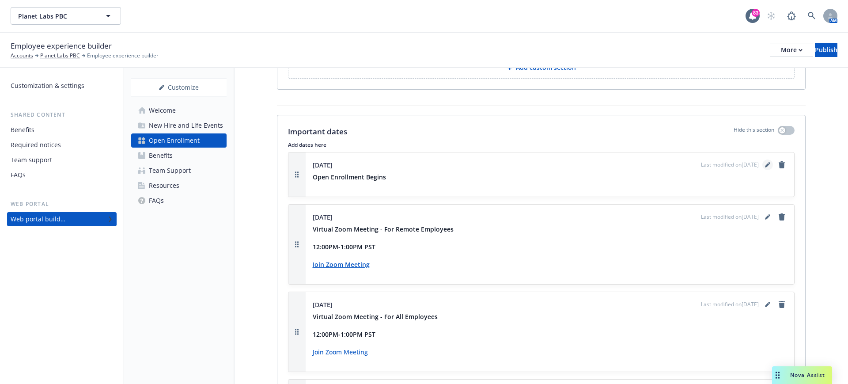
click at [765, 164] on icon "editPencil" at bounding box center [767, 164] width 5 height 5
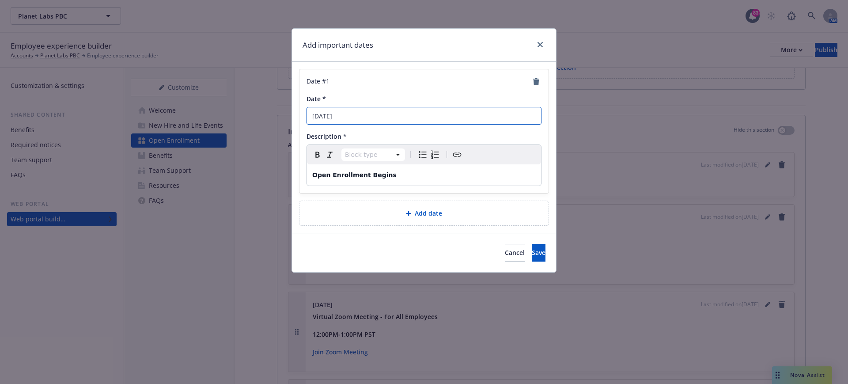
drag, startPoint x: 341, startPoint y: 117, endPoint x: 295, endPoint y: 116, distance: 46.0
click at [295, 116] on div "Date # 1 Date * November 15th Description * Block type Paragraph Heading 1 Head…" at bounding box center [424, 147] width 264 height 171
click at [343, 115] on input "October 15th" at bounding box center [424, 116] width 235 height 18
type input "[DATE]"
click at [532, 257] on button "Save" at bounding box center [539, 253] width 14 height 18
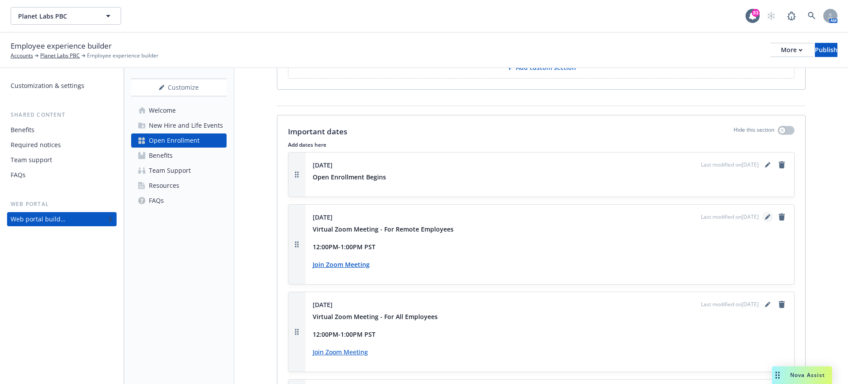
click at [765, 216] on icon "editPencil" at bounding box center [767, 216] width 5 height 5
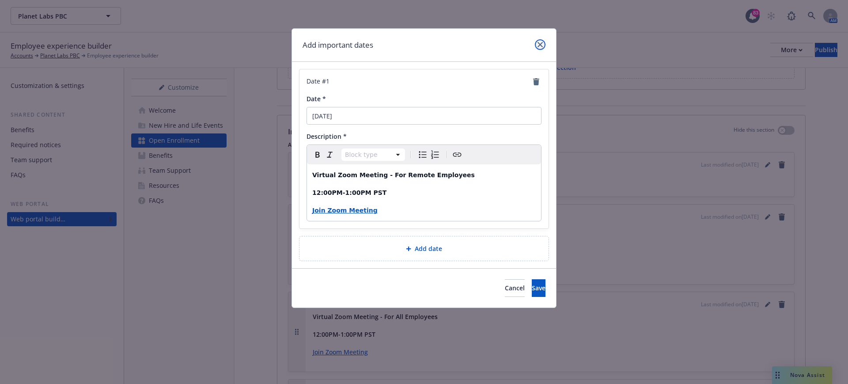
click at [543, 46] on link "close" at bounding box center [540, 44] width 11 height 11
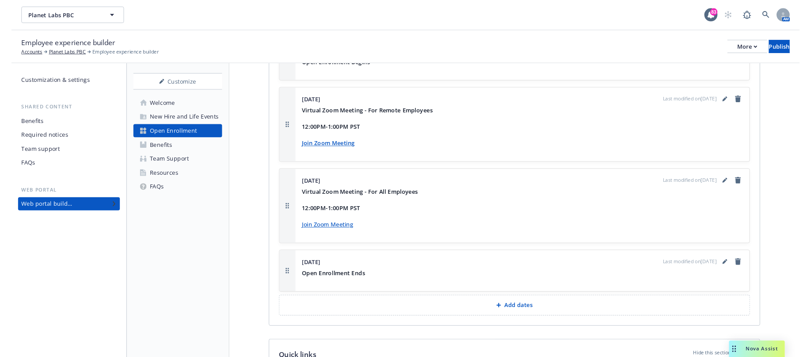
scroll to position [1170, 0]
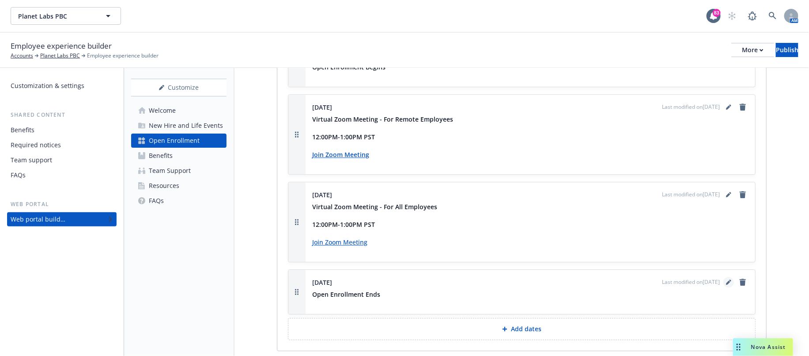
click at [729, 281] on icon "editPencil" at bounding box center [730, 280] width 2 height 2
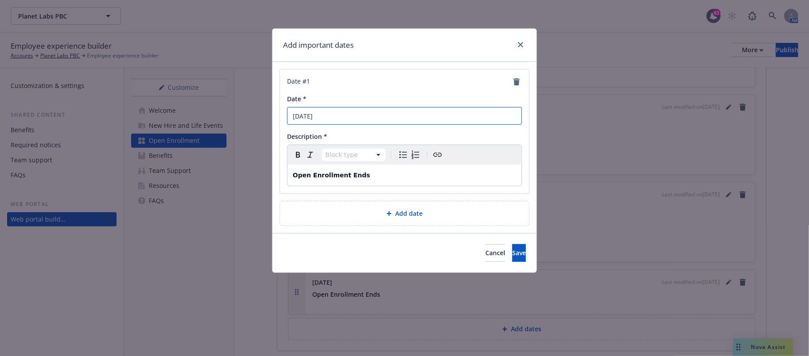
click at [327, 119] on input "November 24th" at bounding box center [404, 116] width 235 height 18
type input "[DATE]"
click at [516, 252] on button "Save" at bounding box center [520, 253] width 14 height 18
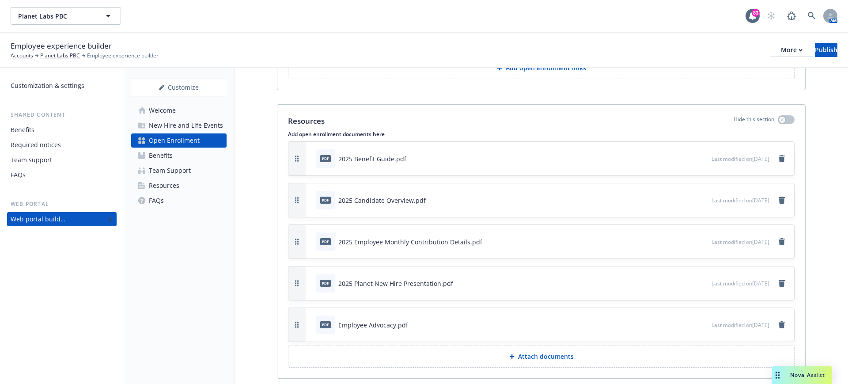
scroll to position [1583, 0]
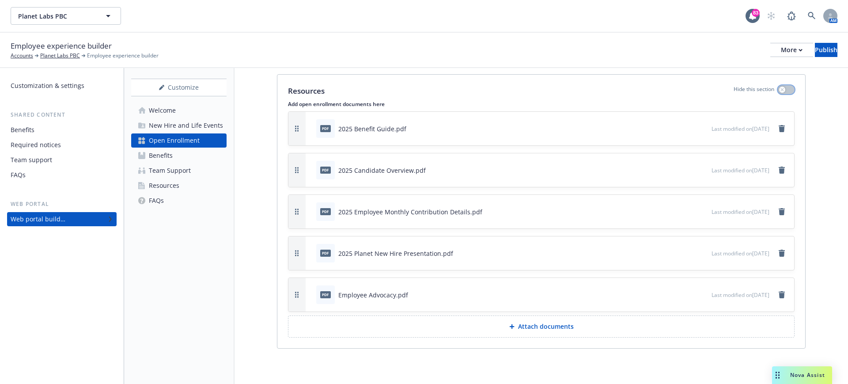
click at [778, 86] on button "button" at bounding box center [786, 89] width 17 height 9
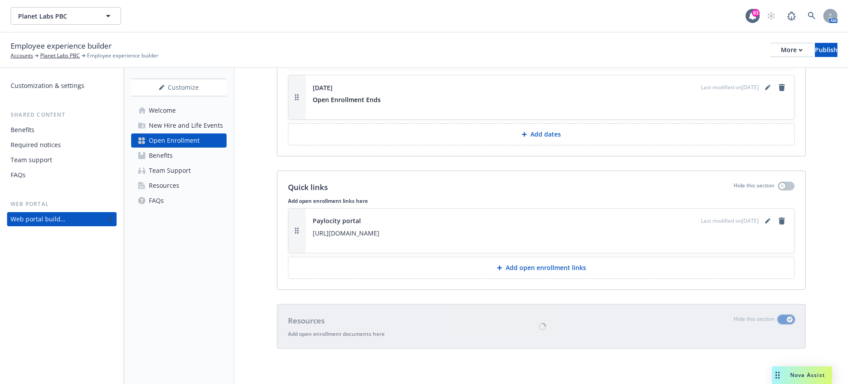
scroll to position [1354, 0]
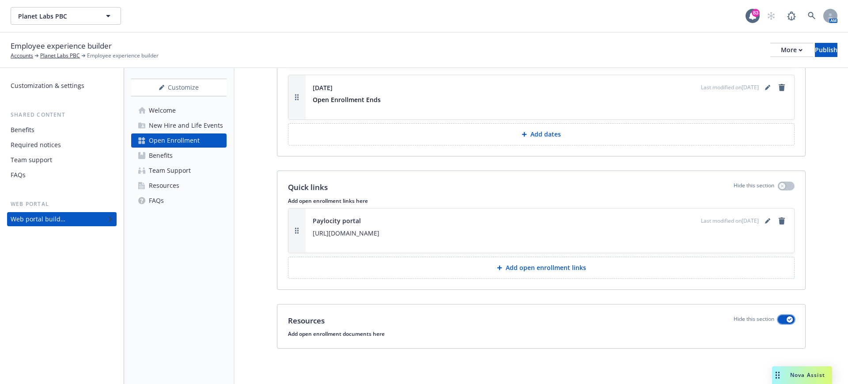
click at [778, 322] on button "button" at bounding box center [786, 319] width 17 height 9
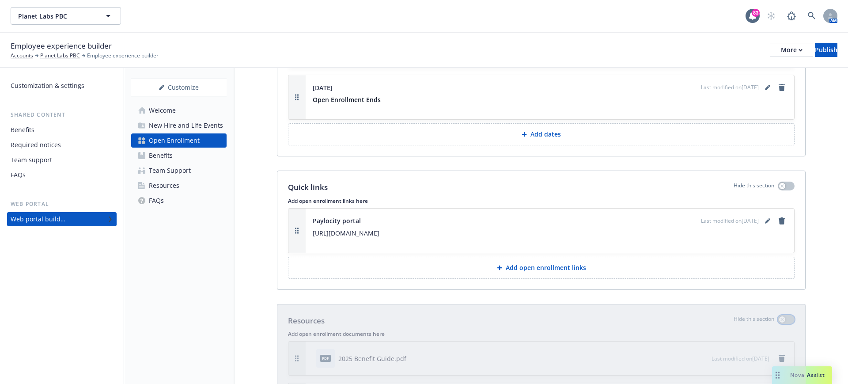
scroll to position [1583, 0]
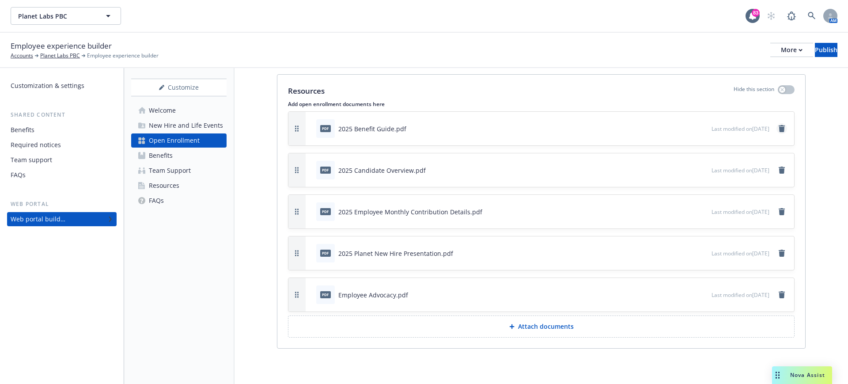
click at [779, 128] on icon "remove" at bounding box center [782, 128] width 6 height 7
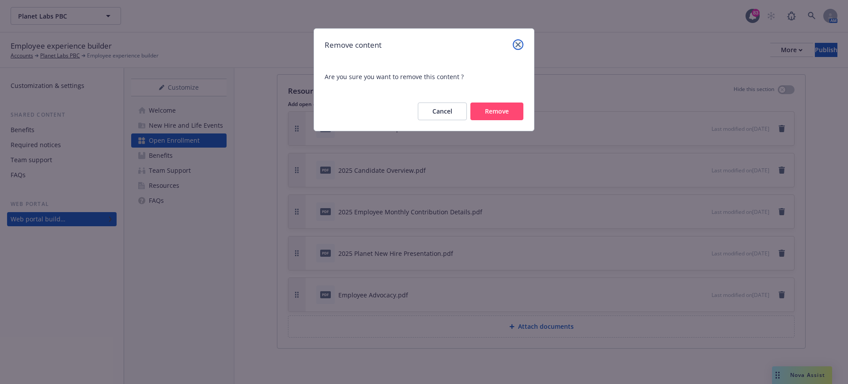
click at [519, 41] on link "close" at bounding box center [518, 44] width 11 height 11
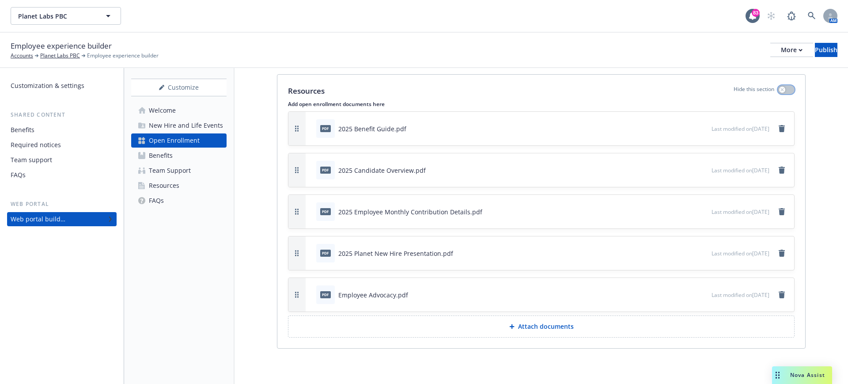
click at [779, 88] on button "button" at bounding box center [786, 89] width 17 height 9
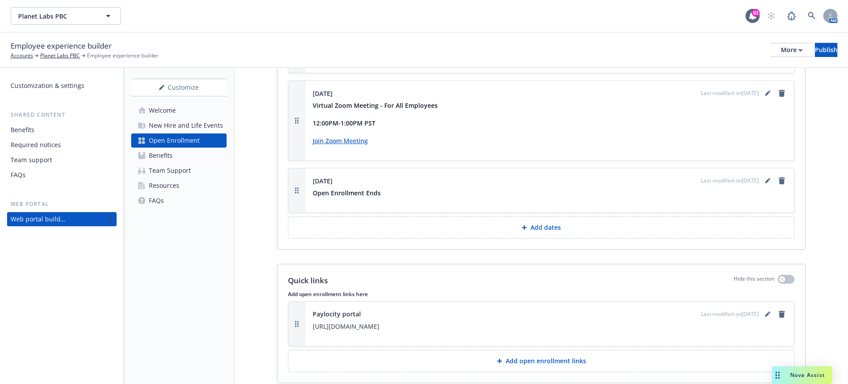
scroll to position [1133, 0]
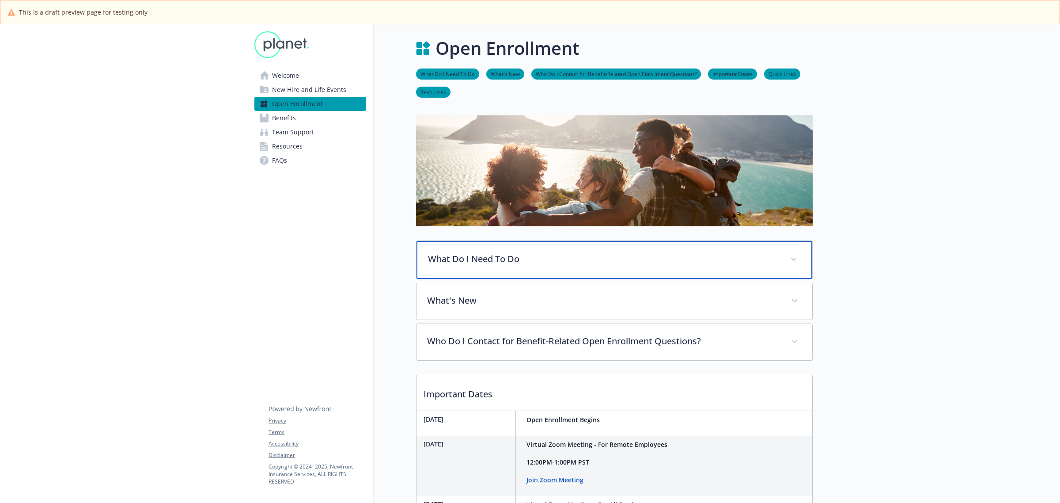
click at [456, 261] on p "What Do I Need To Do" at bounding box center [604, 258] width 352 height 13
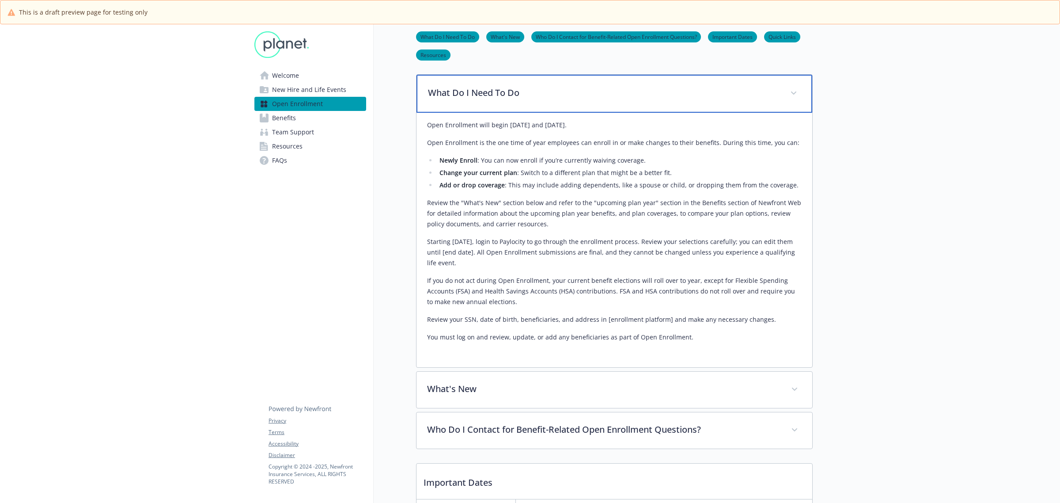
scroll to position [221, 0]
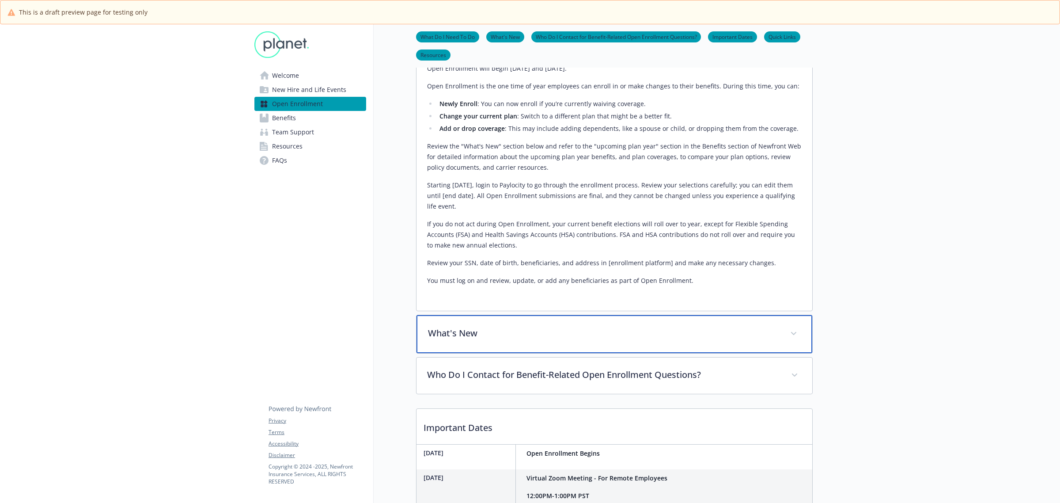
click at [459, 330] on p "What's New" at bounding box center [604, 333] width 352 height 13
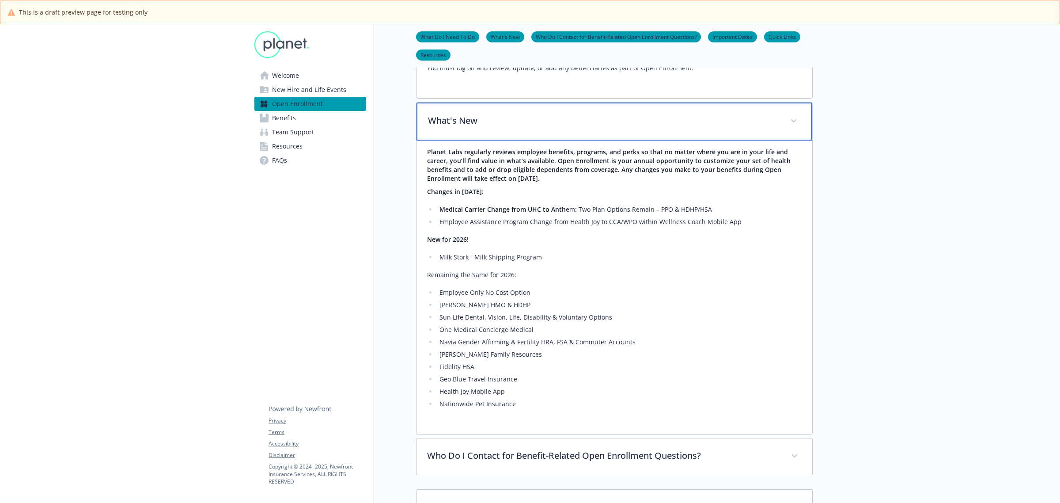
scroll to position [552, 0]
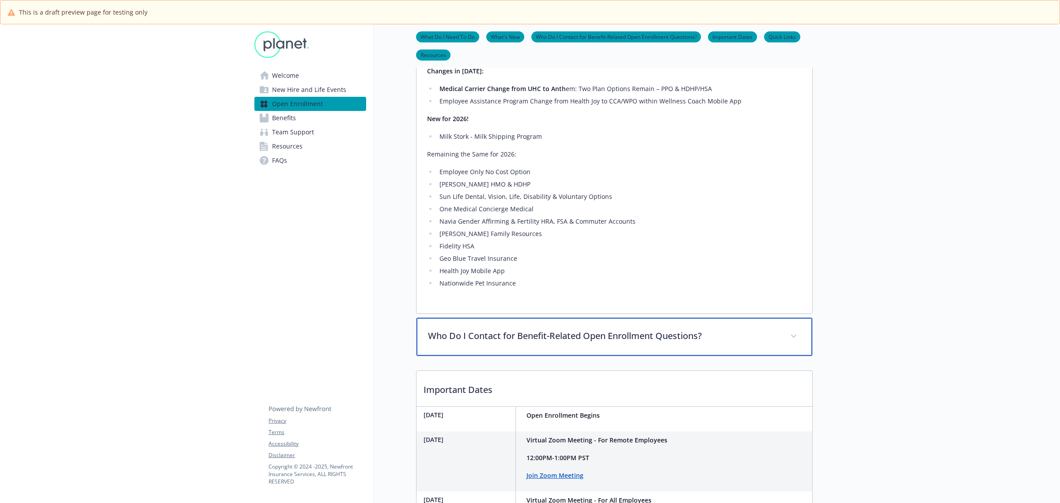
click at [506, 338] on p "Who Do I Contact for Benefit-Related Open Enrollment Questions?" at bounding box center [604, 335] width 352 height 13
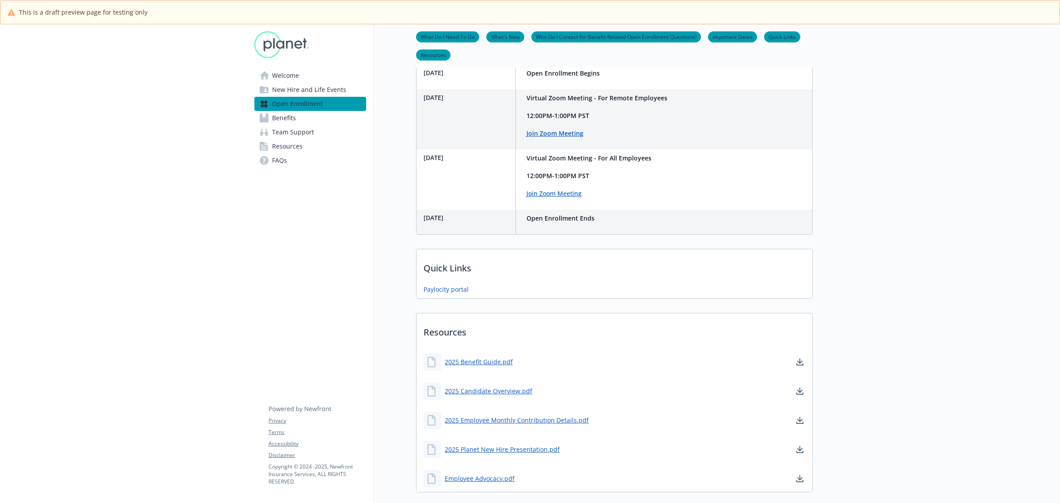
scroll to position [1051, 0]
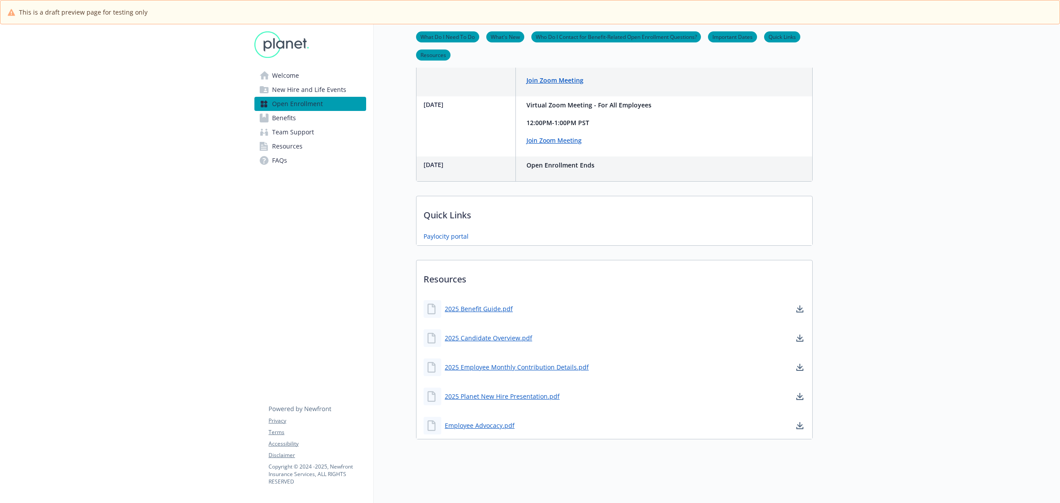
click at [303, 106] on span "Open Enrollment" at bounding box center [297, 104] width 51 height 14
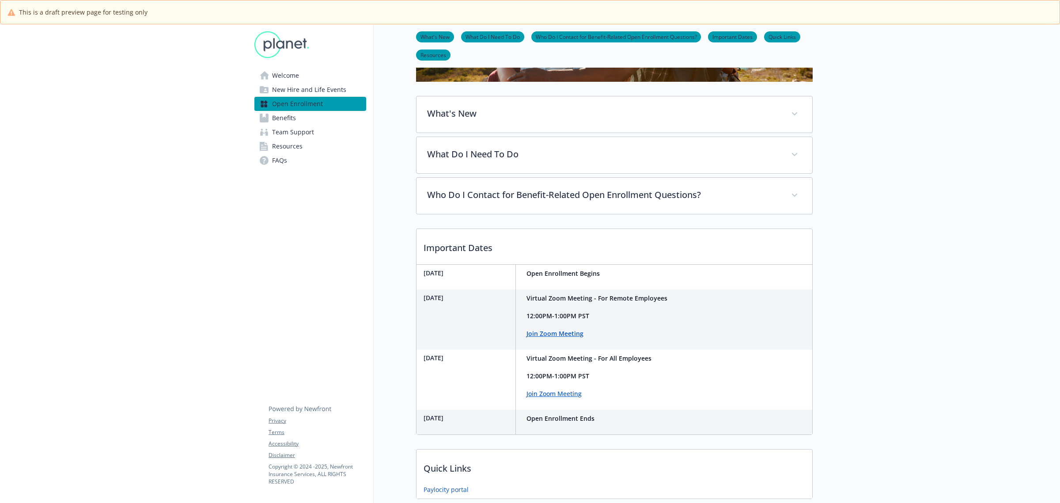
scroll to position [76, 0]
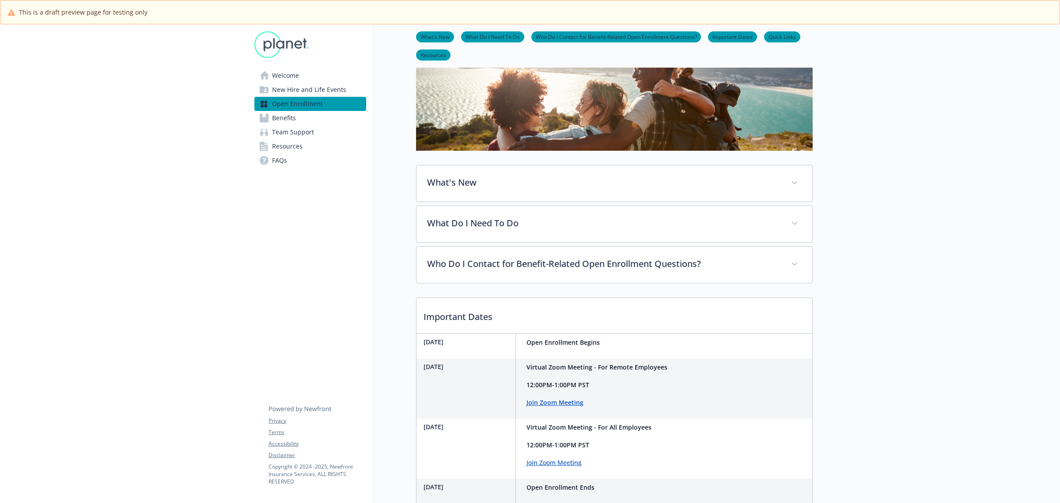
drag, startPoint x: 308, startPoint y: 106, endPoint x: 301, endPoint y: 104, distance: 6.7
click at [308, 106] on span "Open Enrollment" at bounding box center [297, 104] width 51 height 14
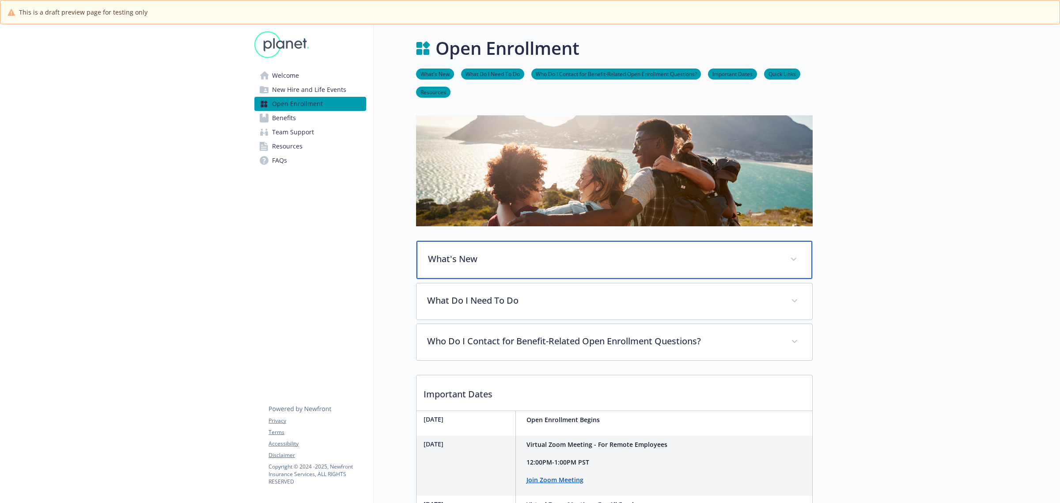
click at [471, 252] on p "What's New" at bounding box center [604, 258] width 352 height 13
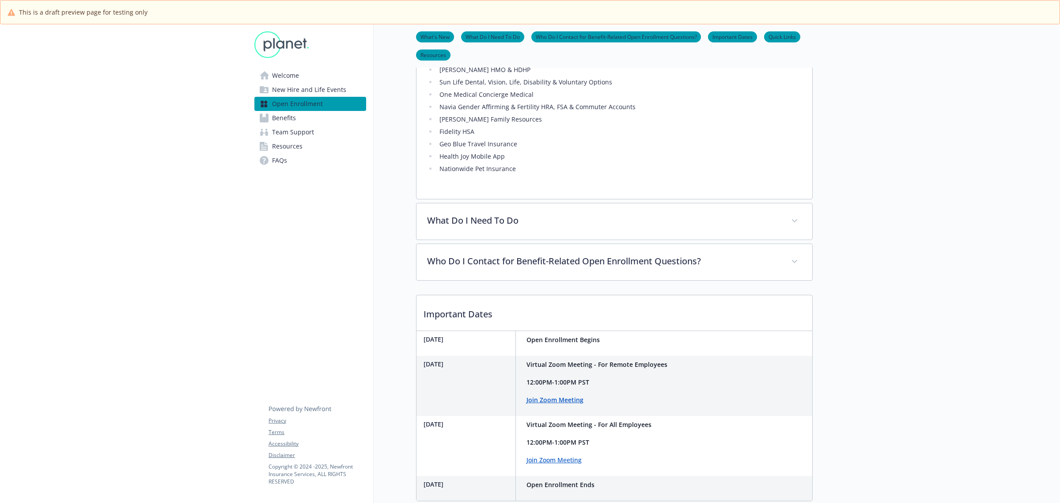
scroll to position [387, 0]
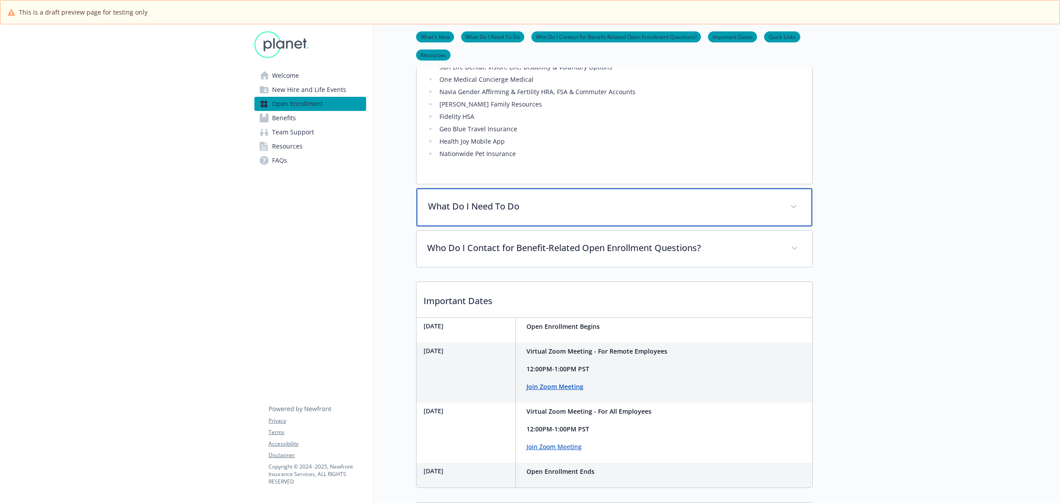
click at [475, 212] on p "What Do I Need To Do" at bounding box center [604, 206] width 352 height 13
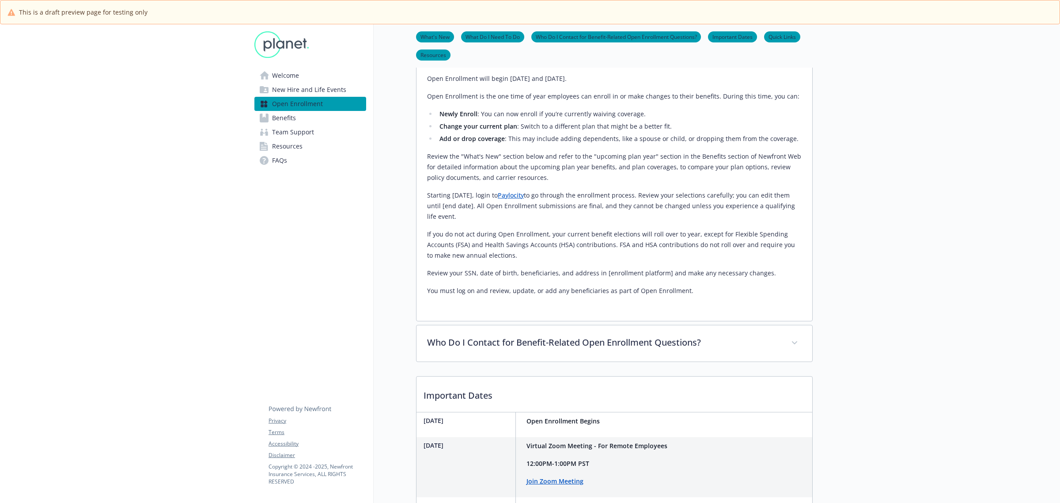
scroll to position [552, 0]
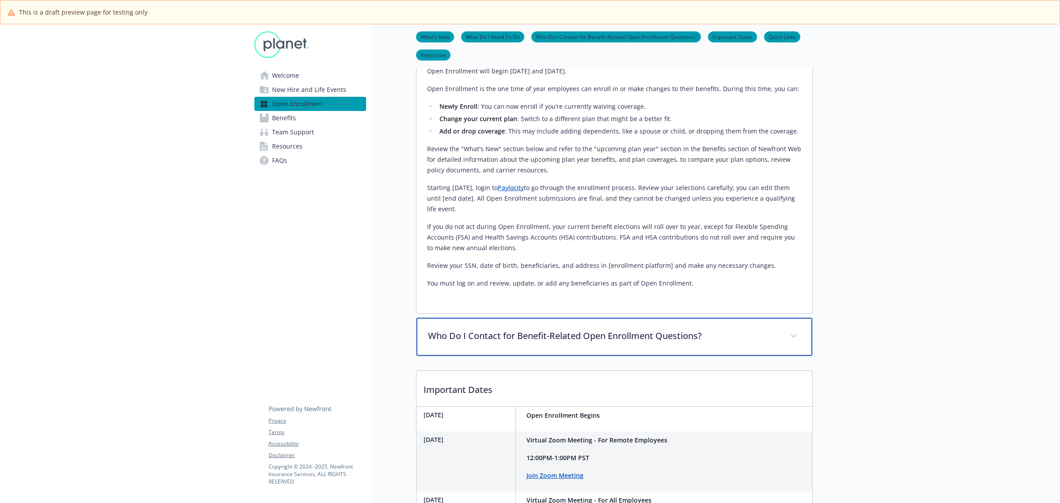
click at [475, 336] on p "Who Do I Contact for Benefit-Related Open Enrollment Questions?" at bounding box center [604, 335] width 352 height 13
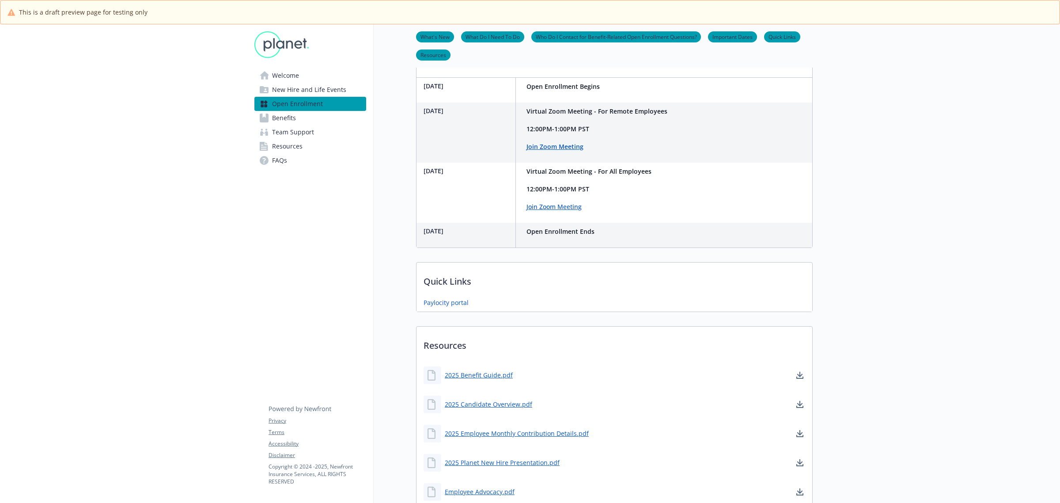
scroll to position [994, 0]
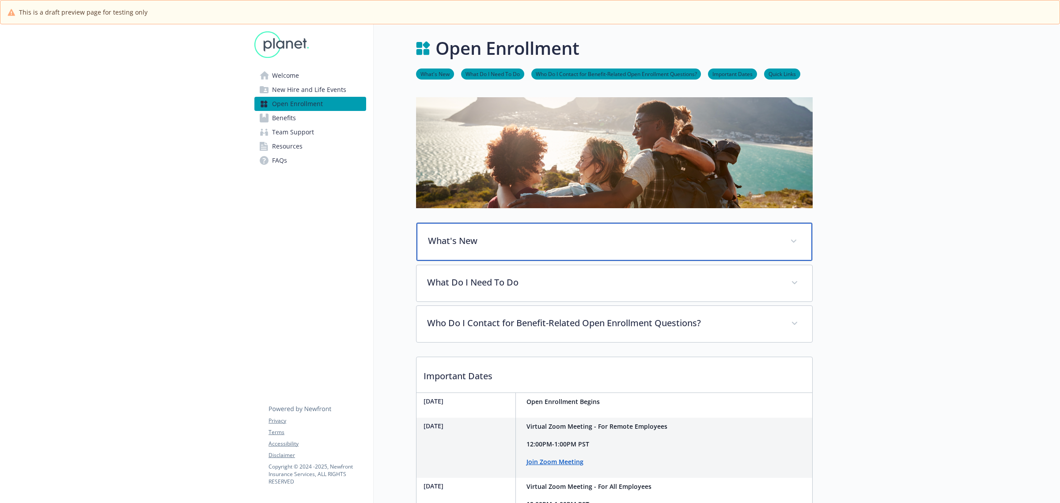
click at [475, 241] on p "What's New" at bounding box center [604, 240] width 352 height 13
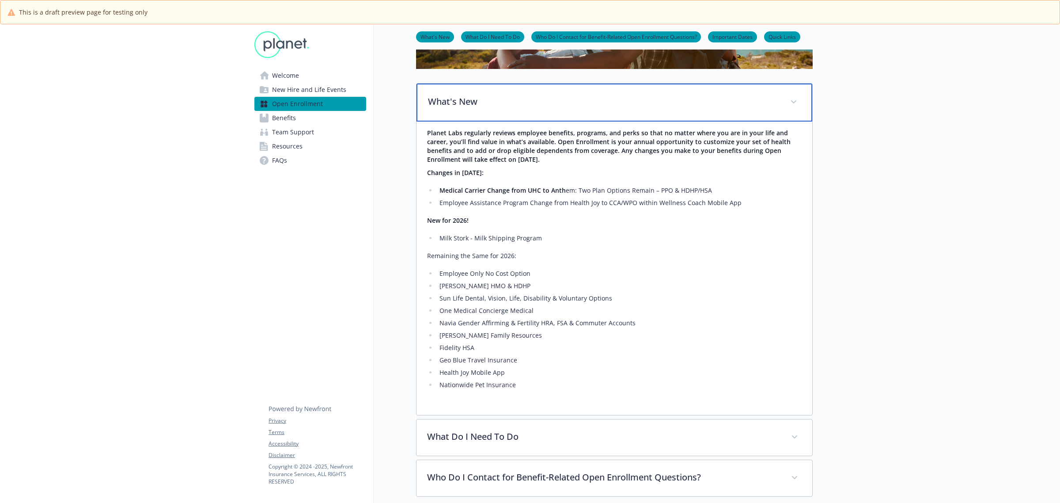
scroll to position [166, 0]
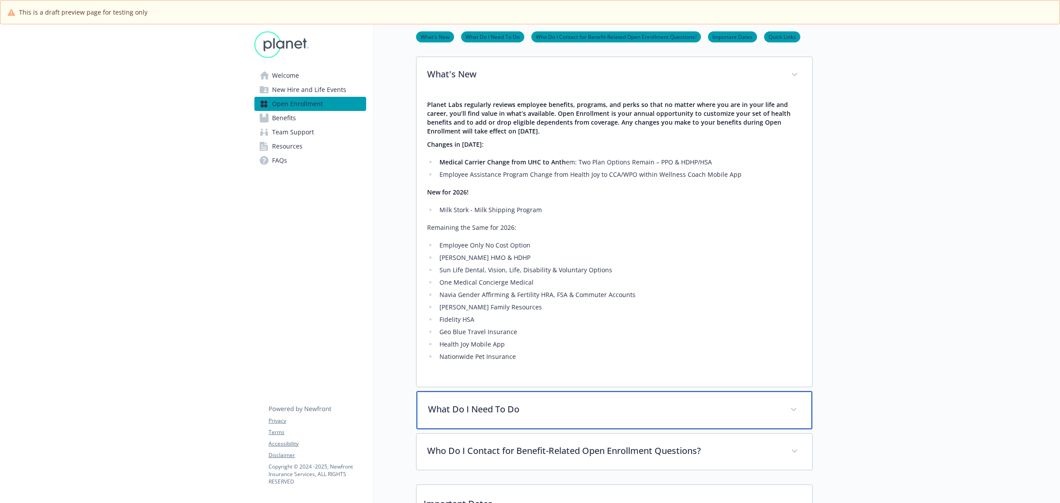
click at [510, 409] on p "What Do I Need To Do" at bounding box center [604, 408] width 352 height 13
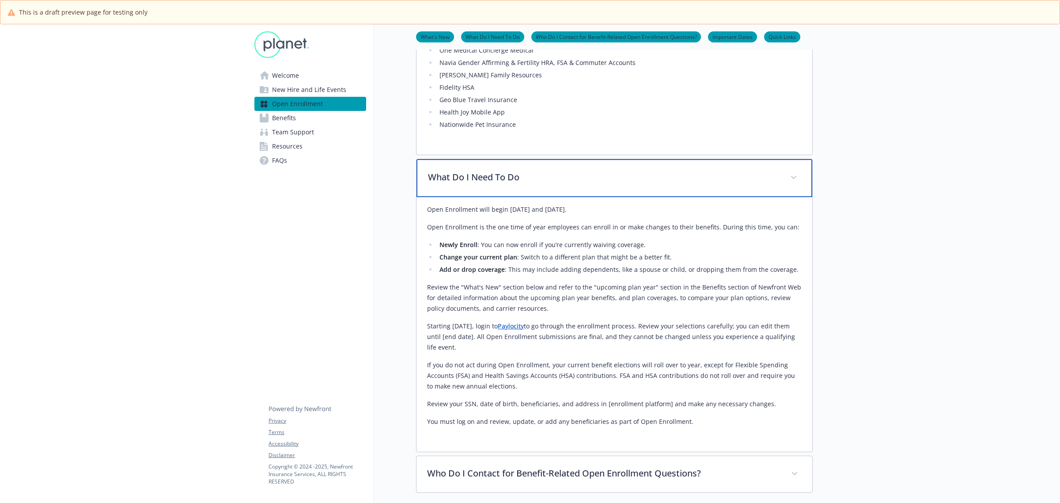
scroll to position [497, 0]
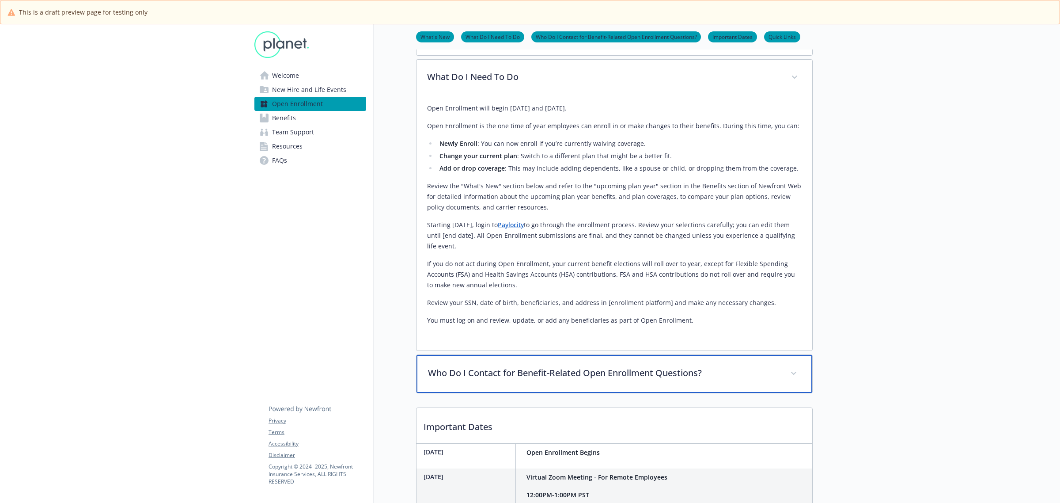
click at [497, 369] on p "Who Do I Contact for Benefit-Related Open Enrollment Questions?" at bounding box center [604, 372] width 352 height 13
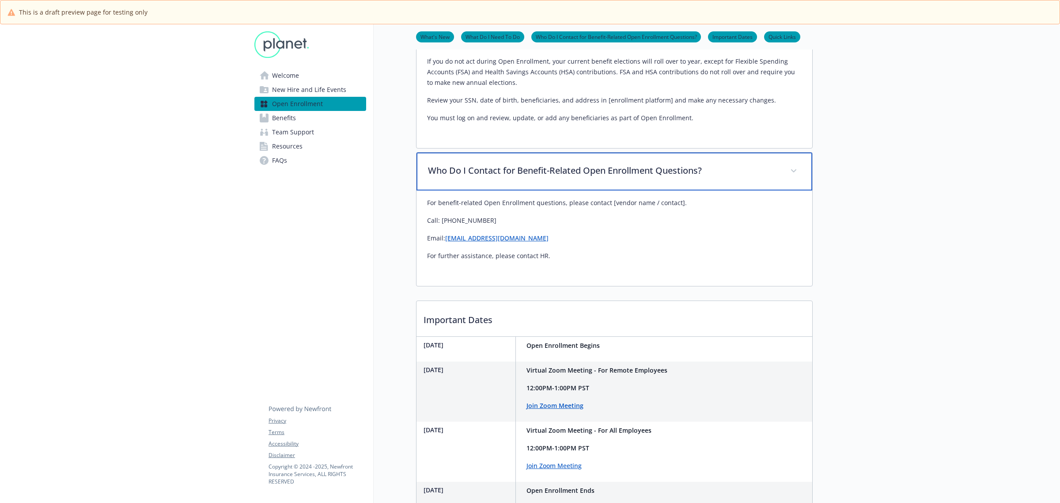
scroll to position [718, 0]
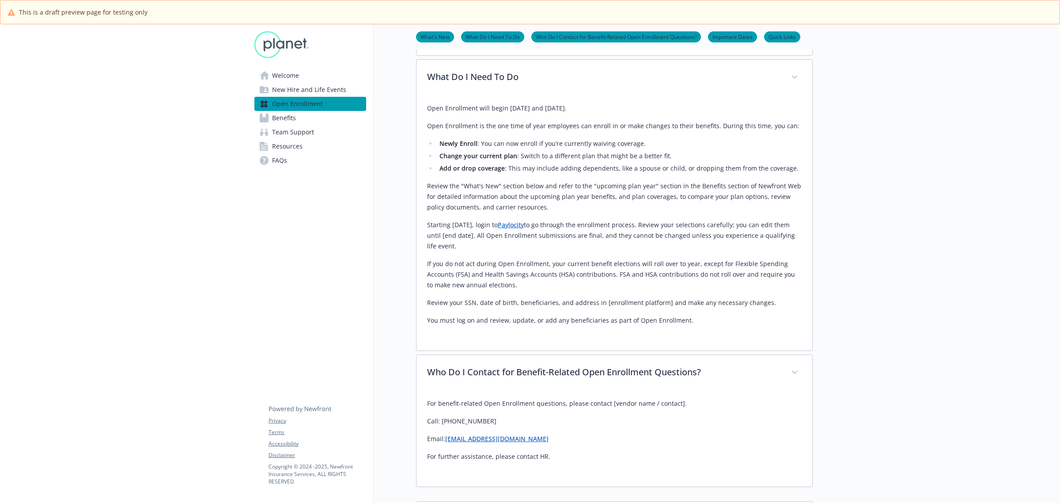
click at [287, 115] on span "Benefits" at bounding box center [284, 118] width 24 height 14
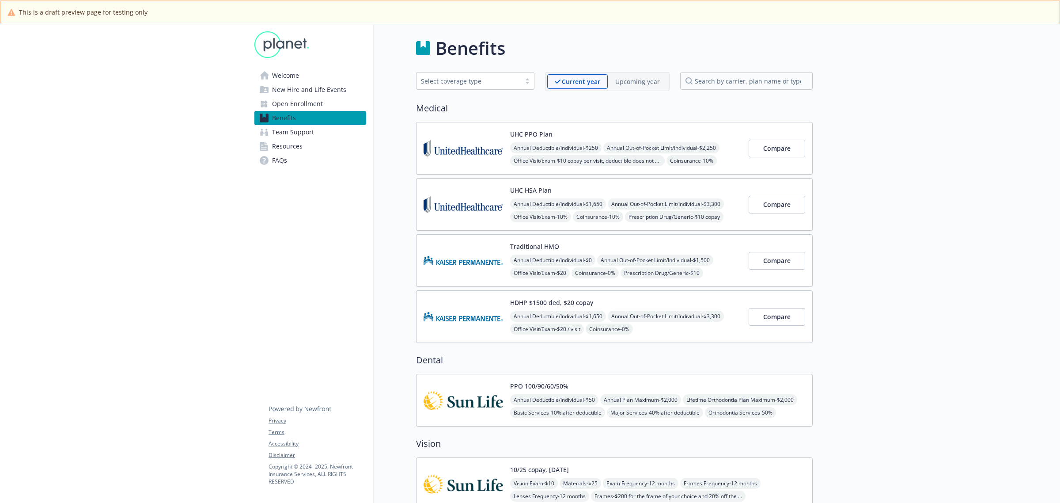
click at [310, 99] on span "Open Enrollment" at bounding box center [297, 104] width 51 height 14
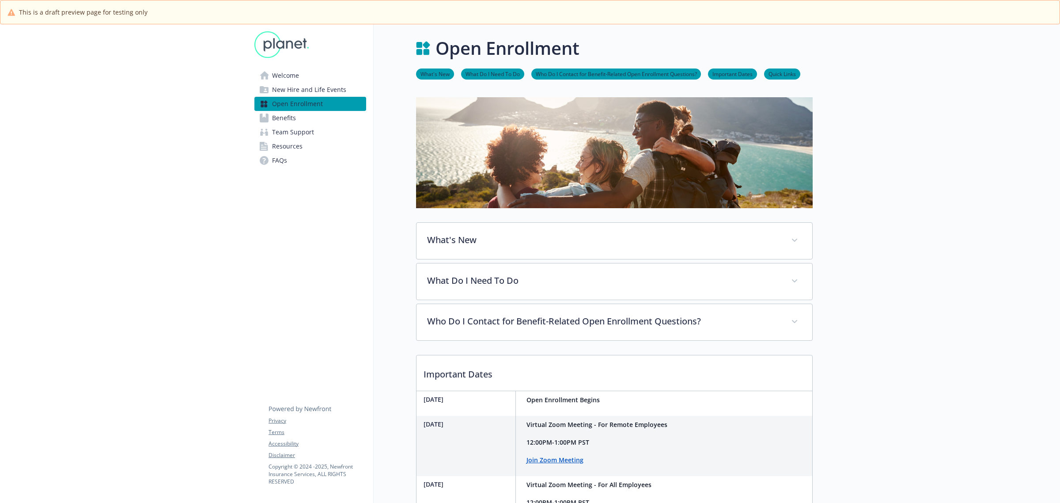
click at [290, 133] on span "Team Support" at bounding box center [293, 132] width 42 height 14
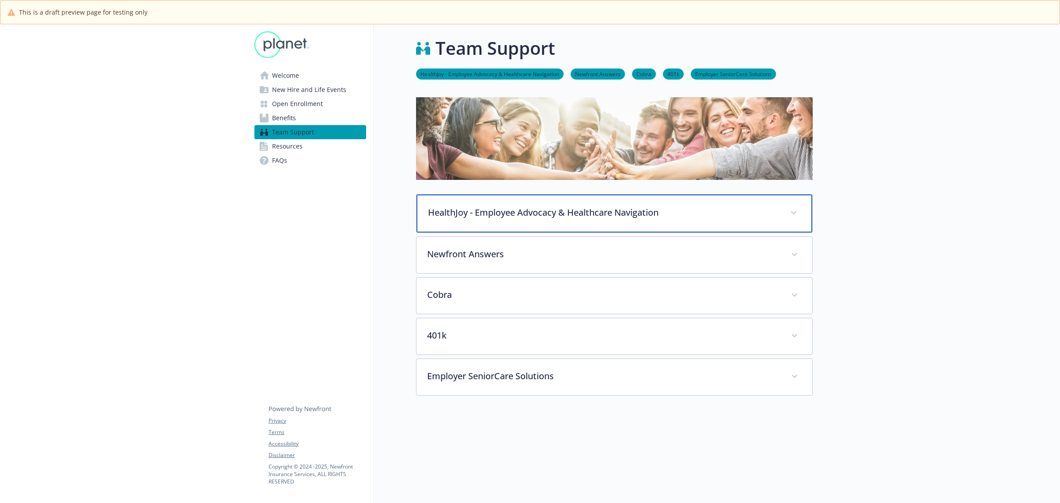
click at [557, 216] on p "HealthJoy - Employee Advocacy & Healthcare Navigation" at bounding box center [604, 212] width 352 height 13
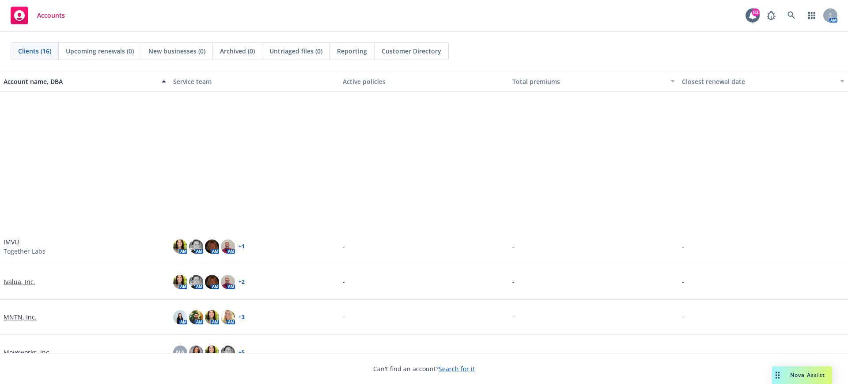
scroll to position [304, 0]
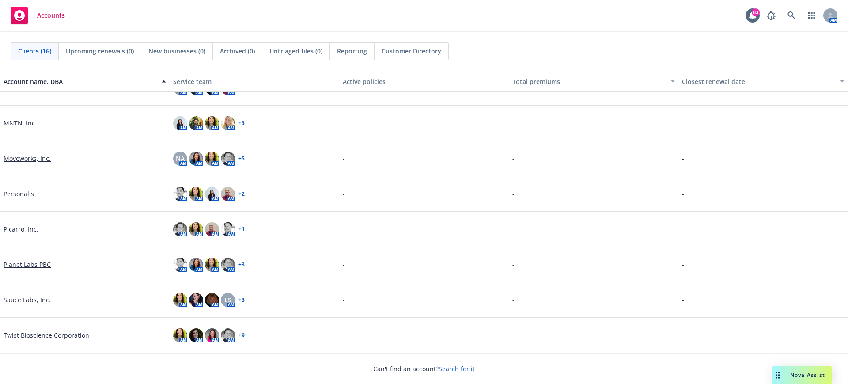
click at [23, 228] on link "Picarro, Inc." at bounding box center [21, 228] width 35 height 9
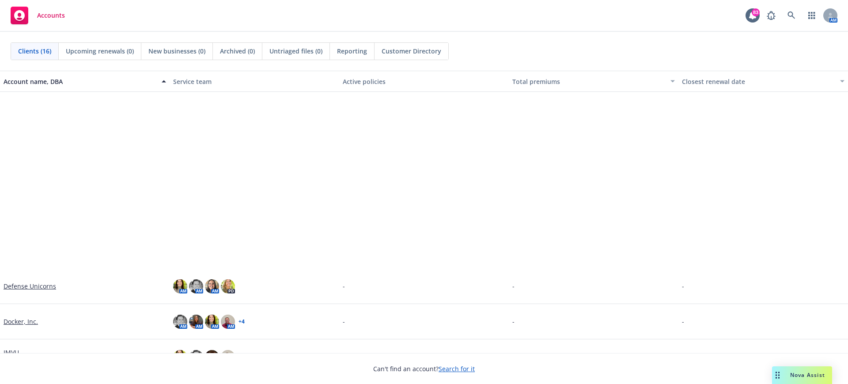
scroll to position [221, 0]
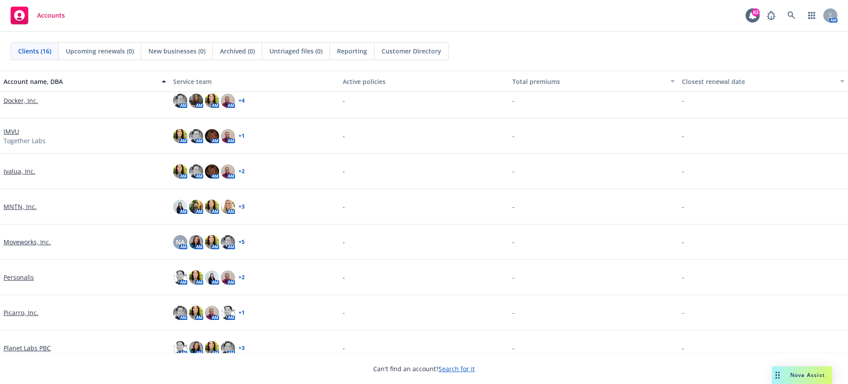
click at [24, 347] on link "Planet Labs PBC" at bounding box center [27, 347] width 47 height 9
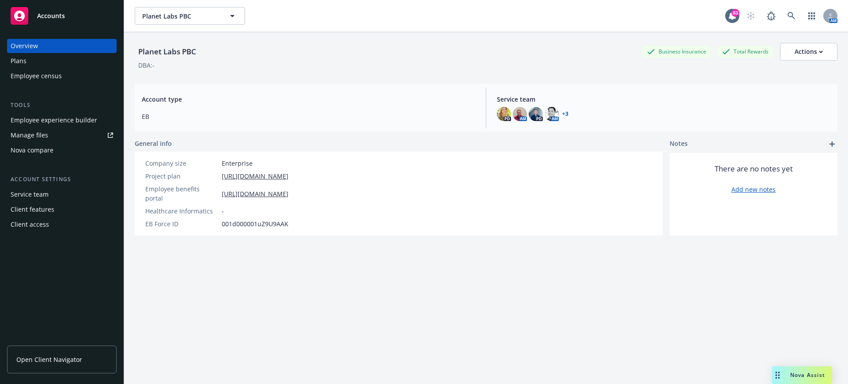
click at [75, 118] on div "Employee experience builder" at bounding box center [54, 120] width 87 height 14
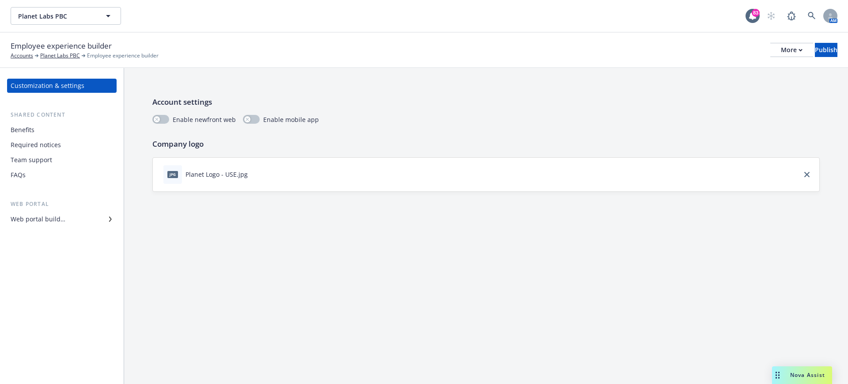
click at [42, 223] on div "Web portal builder" at bounding box center [38, 219] width 55 height 14
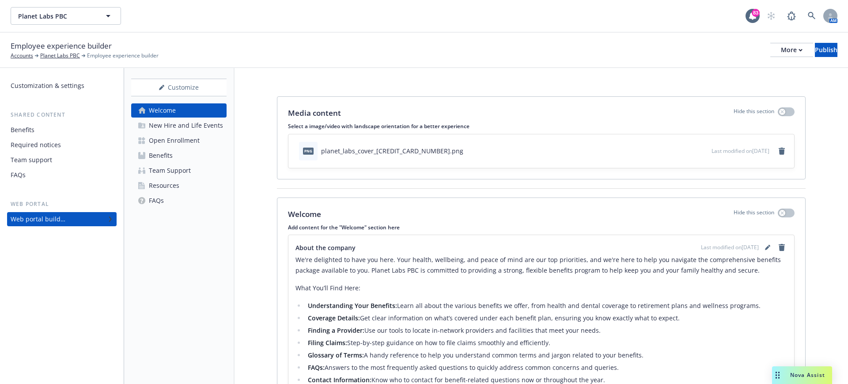
click at [169, 170] on div "Team Support" at bounding box center [170, 170] width 42 height 14
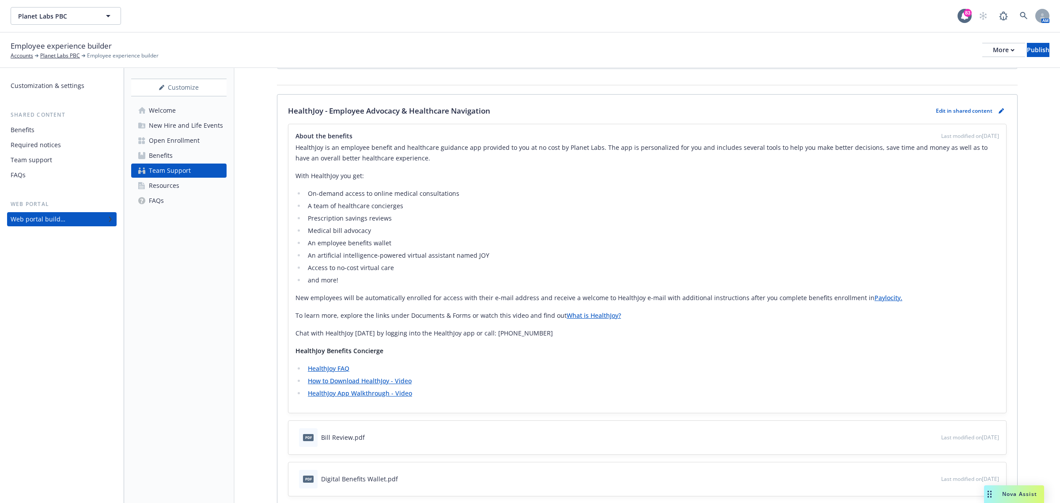
scroll to position [110, 0]
click at [848, 111] on link "pencil" at bounding box center [1001, 111] width 11 height 11
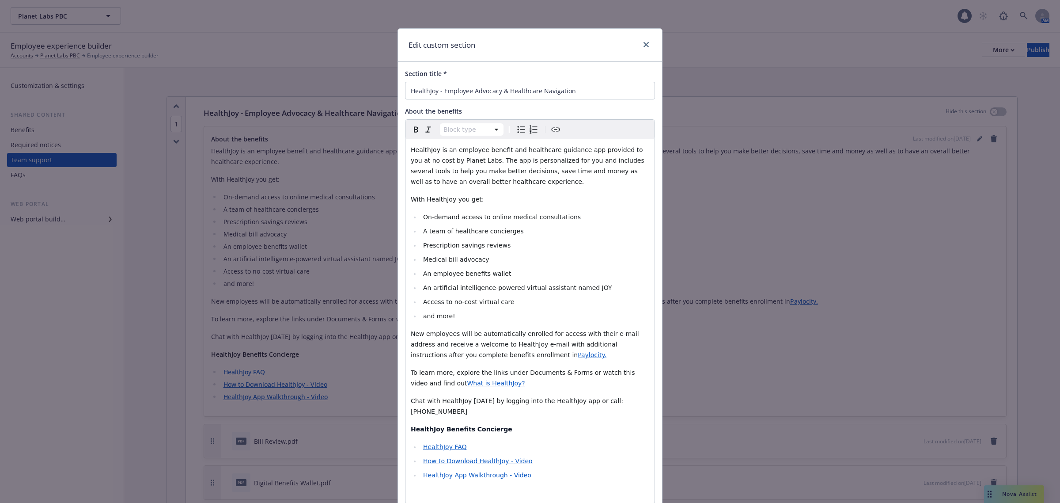
scroll to position [28, 0]
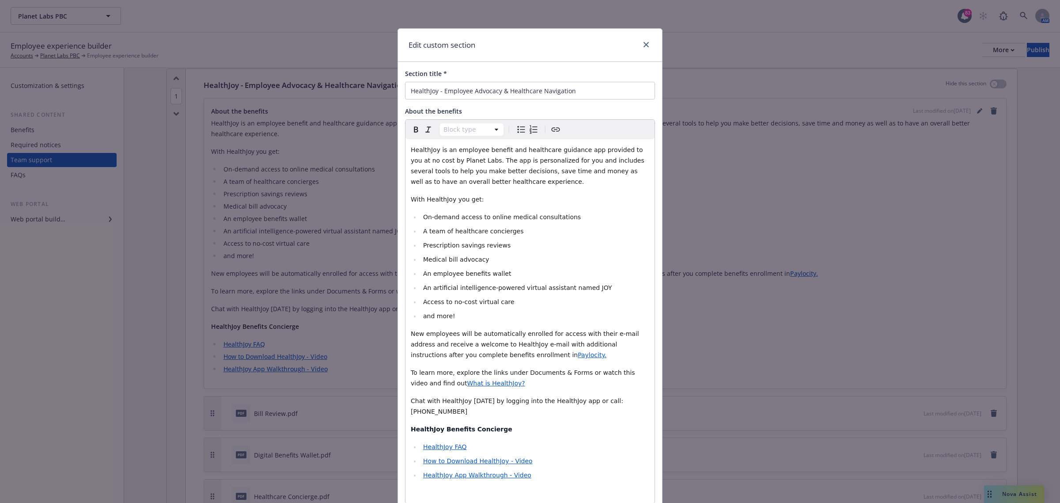
select select
drag, startPoint x: 465, startPoint y: 434, endPoint x: 403, endPoint y: 437, distance: 61.5
click at [406, 384] on div "HealthJoy is an employee benefit and healthcare guidance app provided to you at…" at bounding box center [530, 321] width 249 height 364
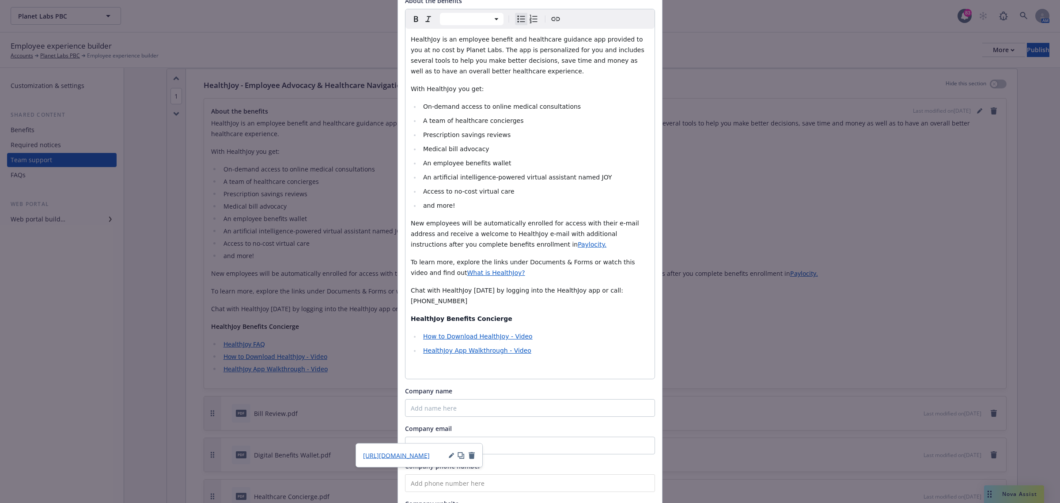
scroll to position [202, 0]
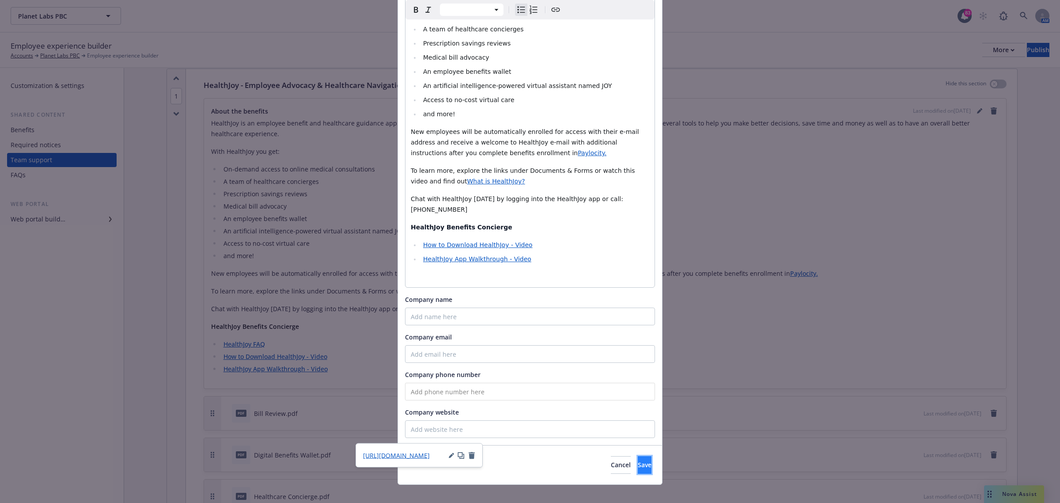
click at [638, 384] on button "Save" at bounding box center [645, 465] width 14 height 18
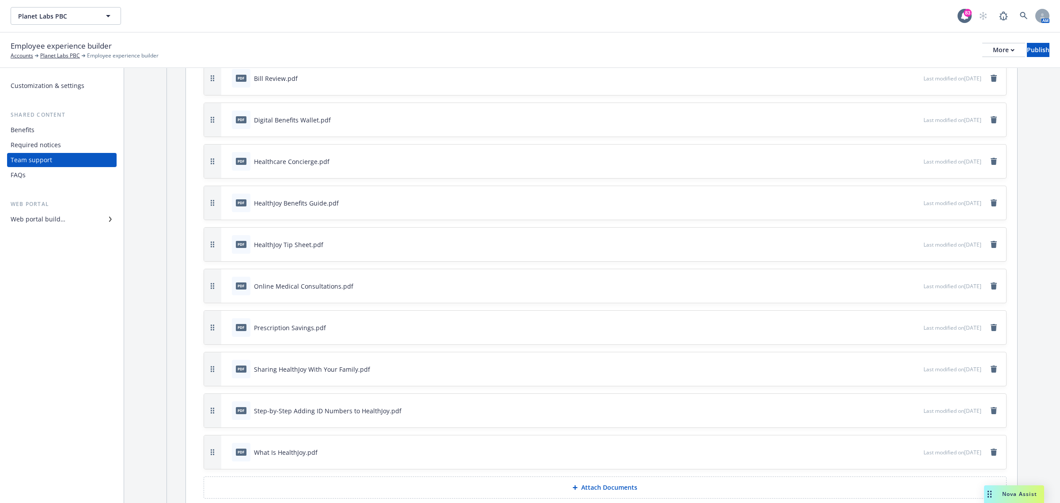
scroll to position [359, 0]
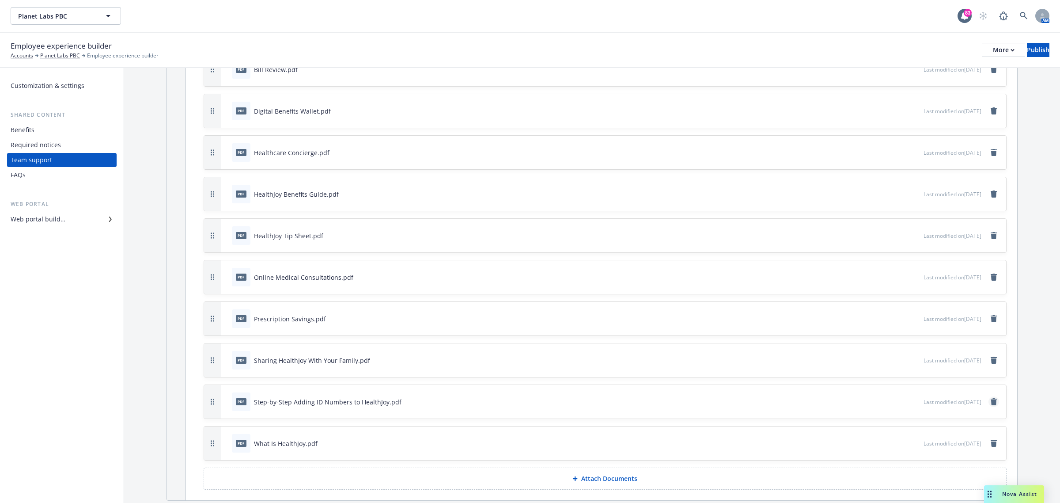
click at [848, 384] on icon "remove" at bounding box center [994, 401] width 6 height 7
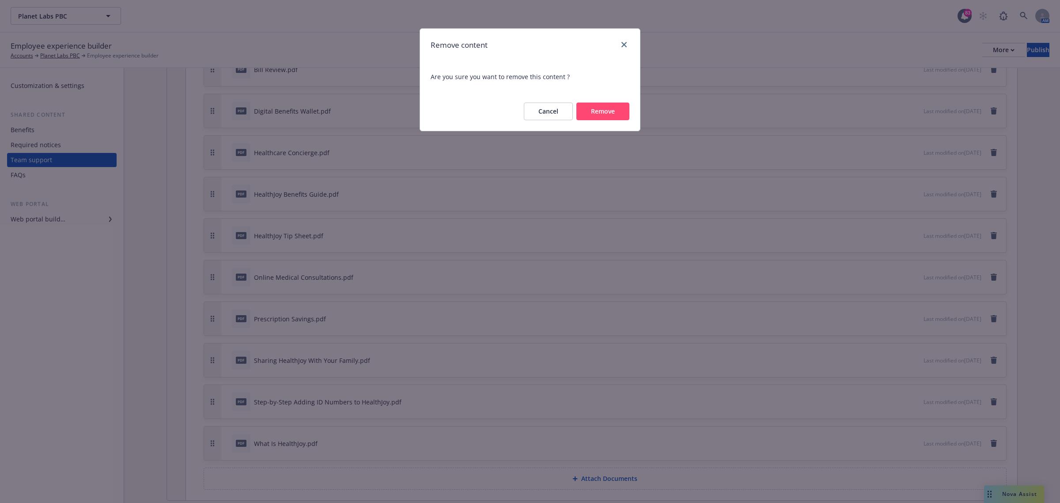
click at [597, 104] on button "Remove" at bounding box center [603, 112] width 53 height 18
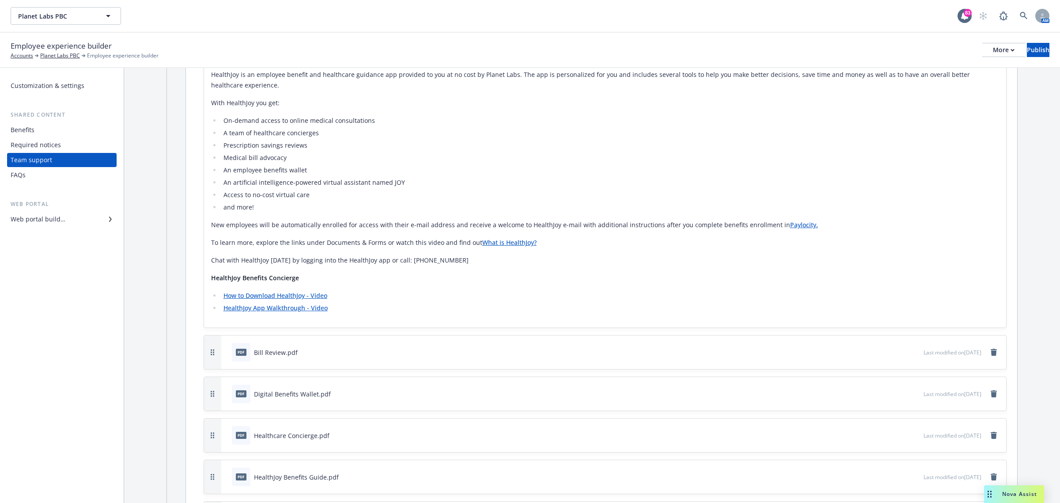
scroll to position [0, 0]
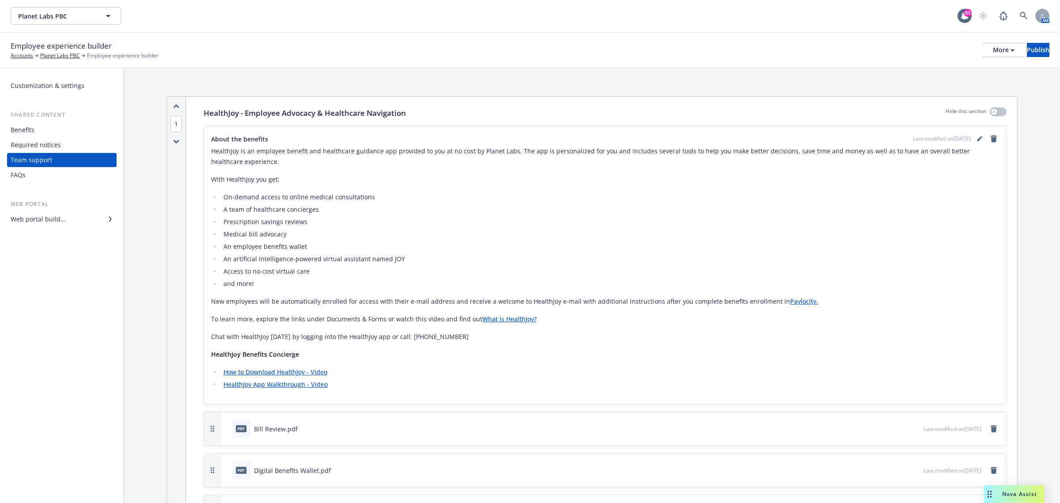
click at [31, 127] on div "Benefits" at bounding box center [23, 130] width 24 height 14
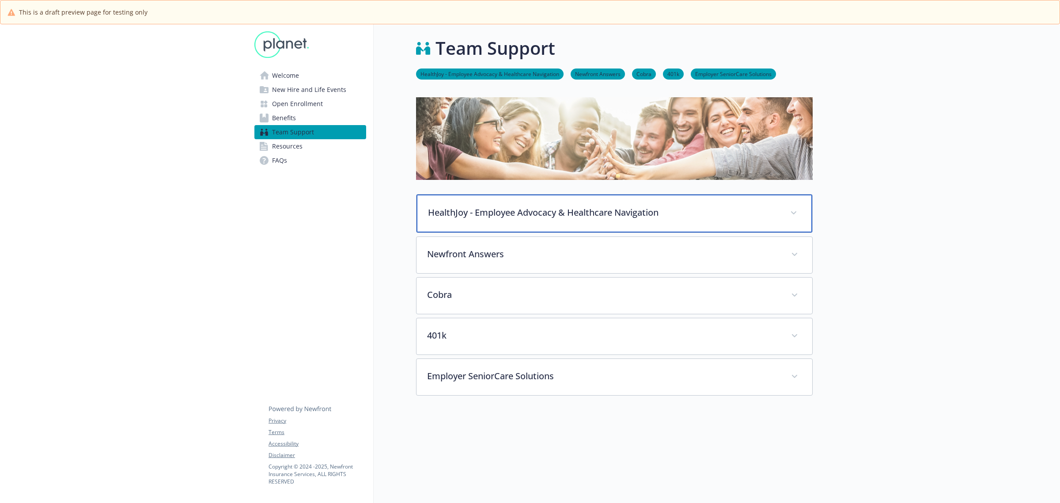
click at [467, 216] on p "HealthJoy - Employee Advocacy & Healthcare Navigation" at bounding box center [604, 212] width 352 height 13
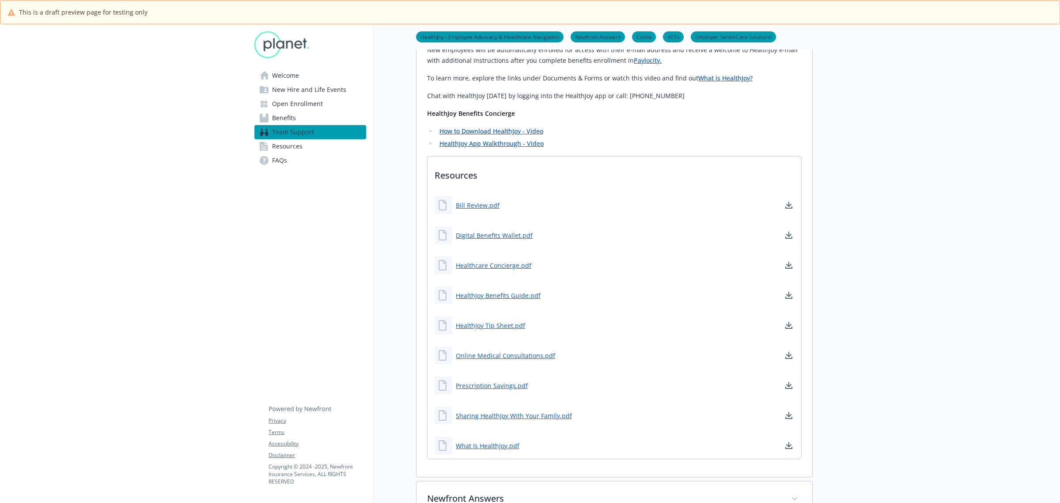
scroll to position [497, 0]
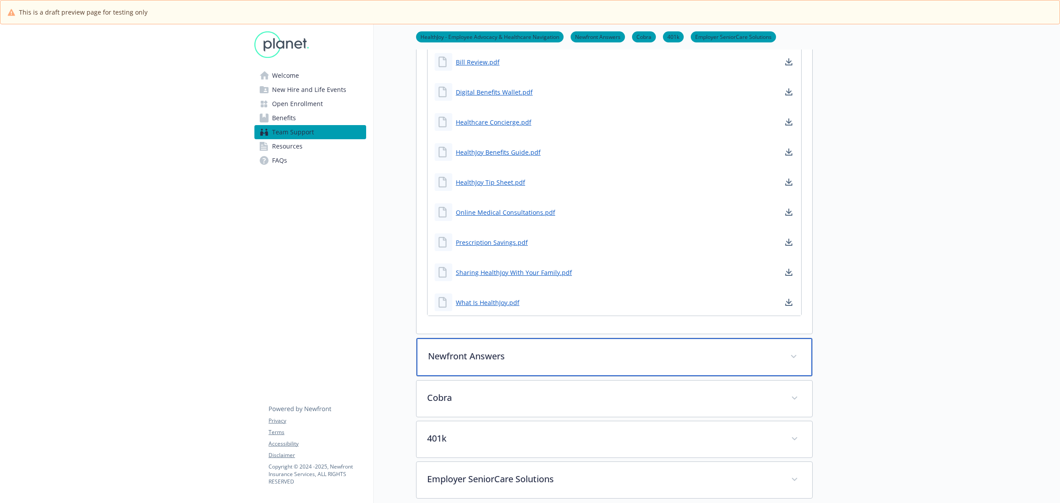
click at [499, 358] on p "Newfront Answers" at bounding box center [604, 355] width 352 height 13
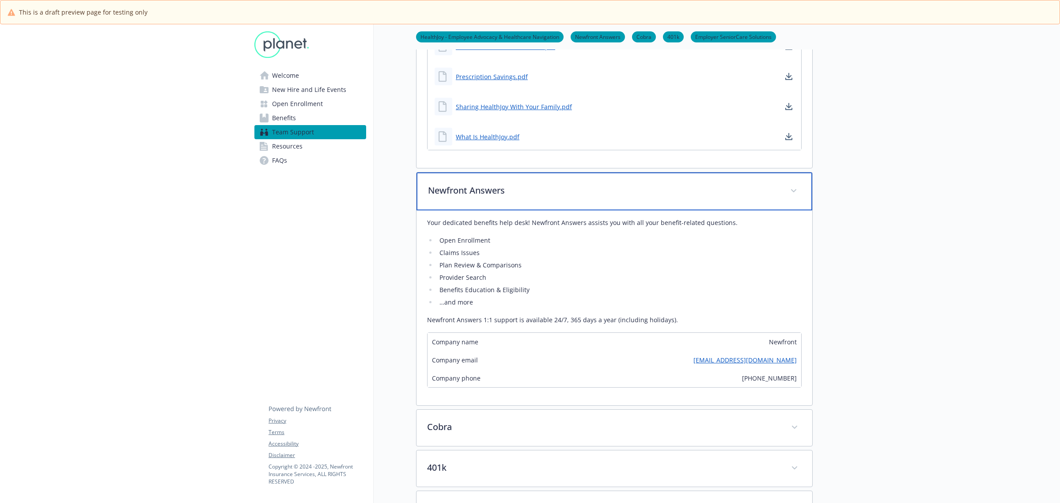
scroll to position [828, 0]
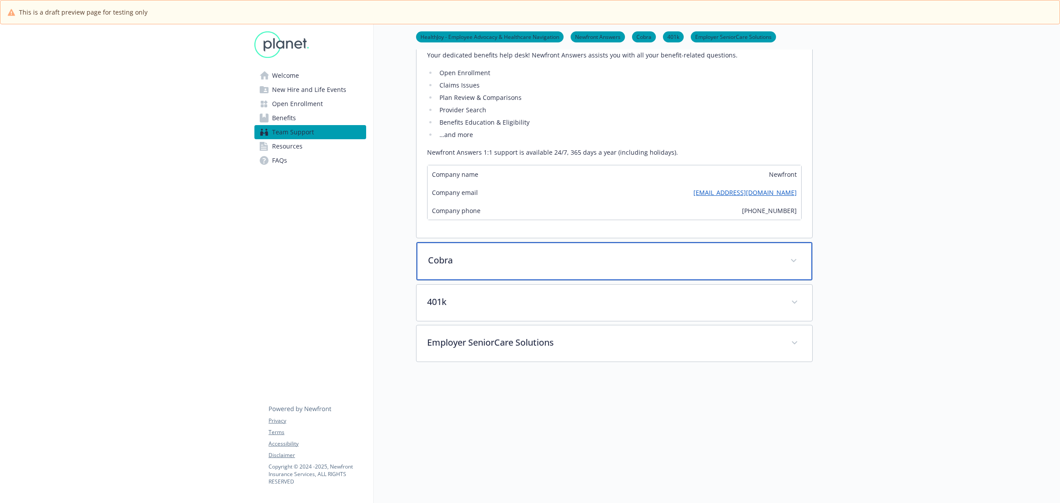
click at [478, 269] on div "Cobra" at bounding box center [615, 261] width 396 height 38
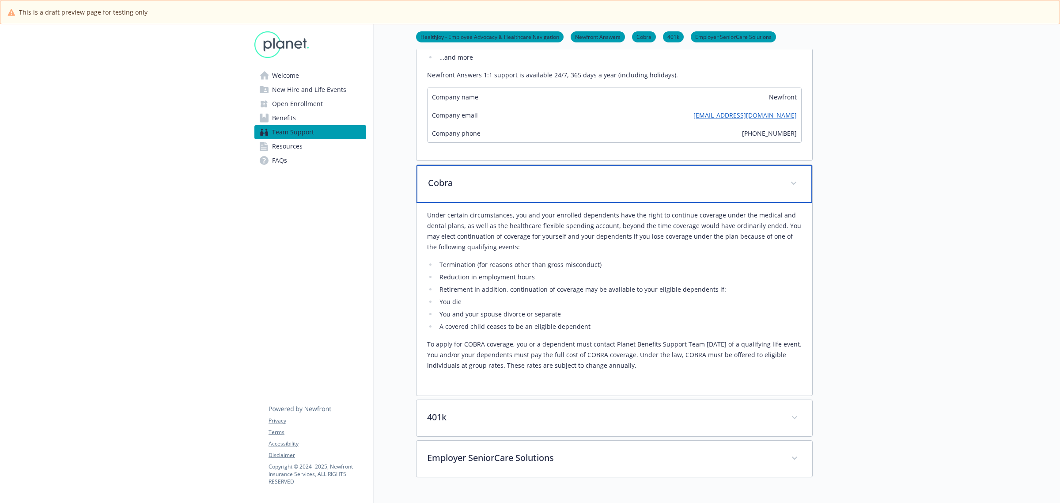
scroll to position [994, 0]
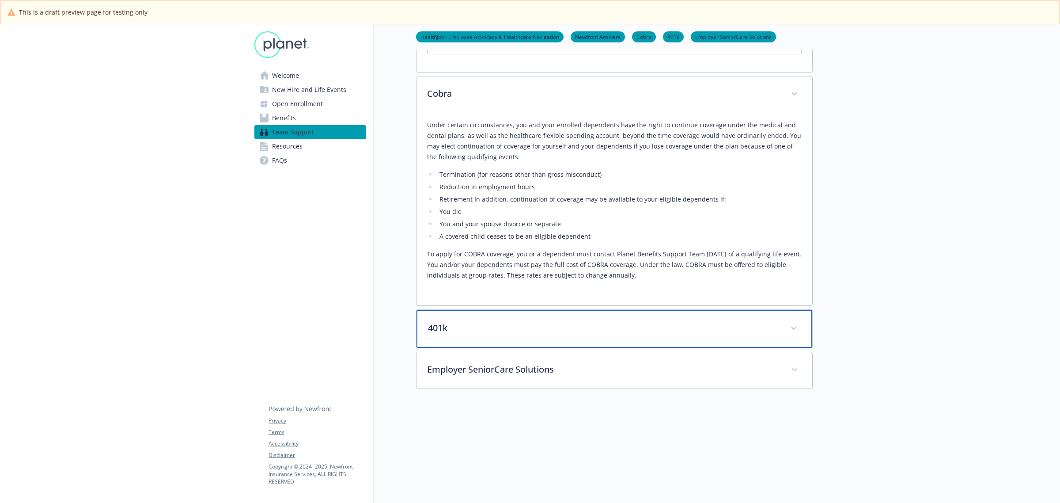
click at [478, 322] on div "401k" at bounding box center [615, 329] width 396 height 38
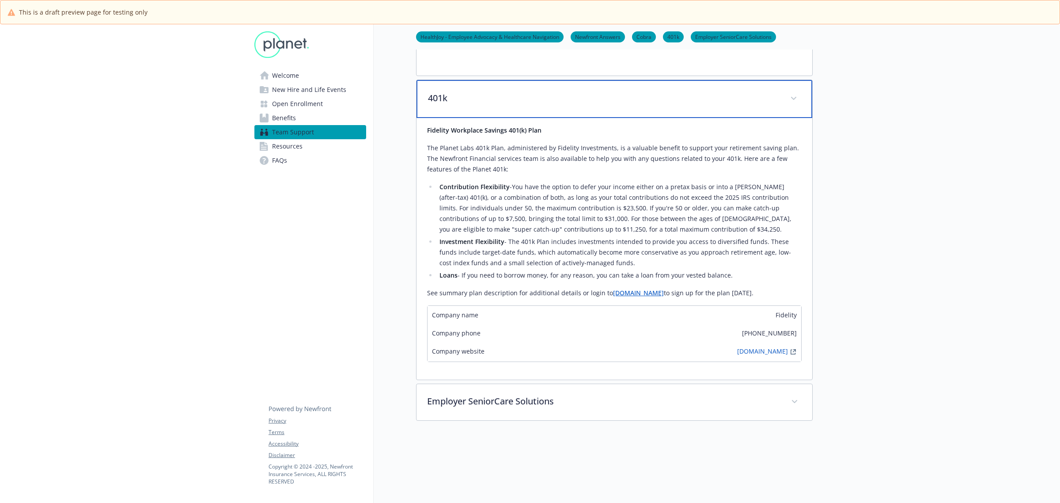
scroll to position [1324, 0]
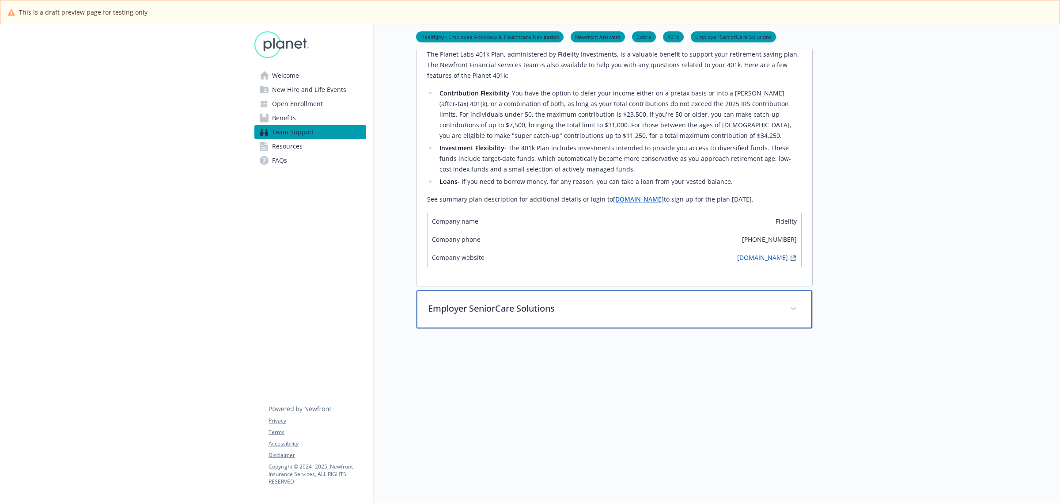
click at [502, 294] on div "Employer SeniorCare Solutions" at bounding box center [615, 309] width 396 height 38
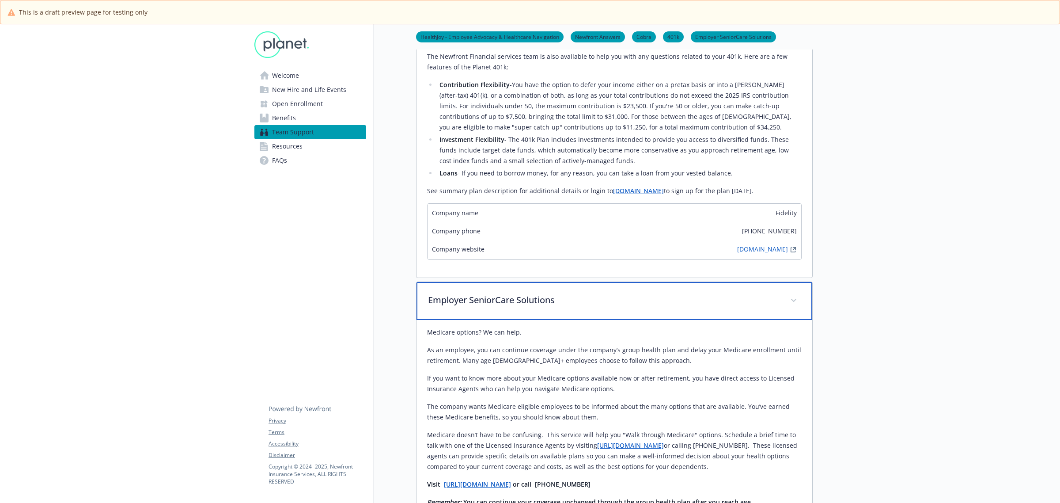
scroll to position [1545, 0]
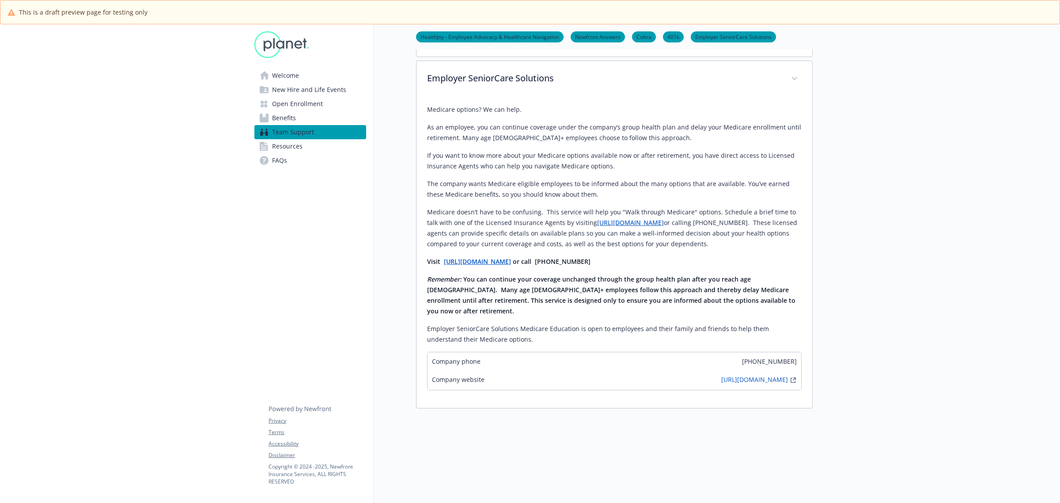
click at [295, 124] on span "Benefits" at bounding box center [284, 118] width 24 height 14
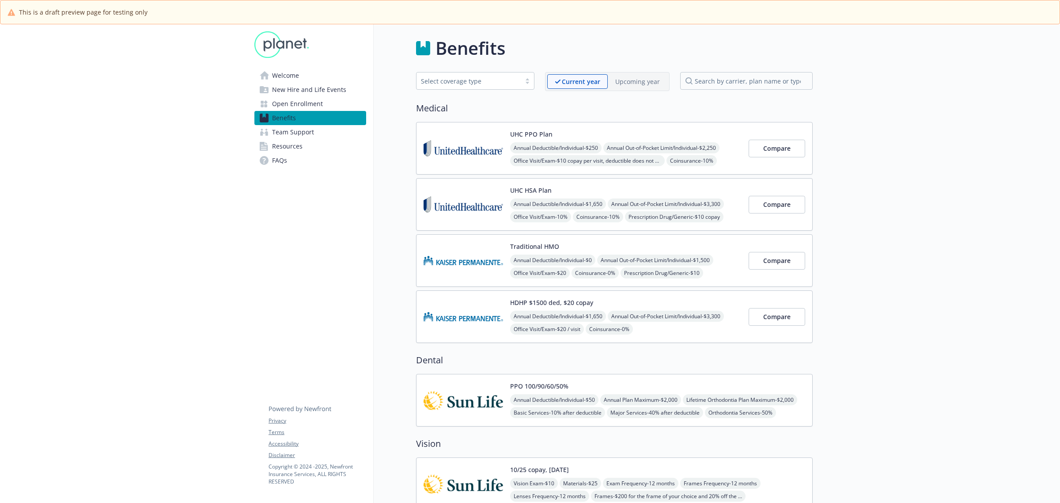
click at [650, 85] on p "Upcoming year" at bounding box center [637, 81] width 45 height 9
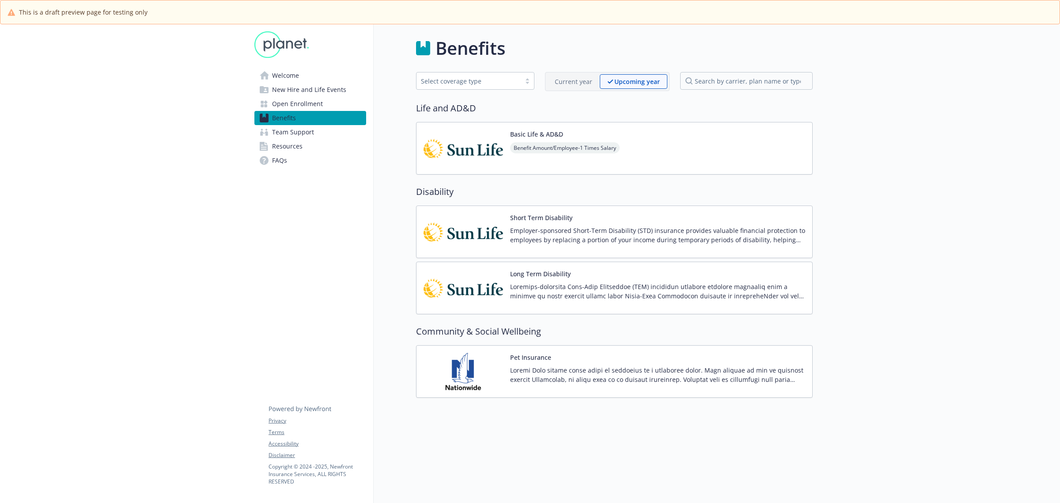
click at [566, 80] on p "Current year" at bounding box center [574, 81] width 38 height 9
